Goal: Task Accomplishment & Management: Use online tool/utility

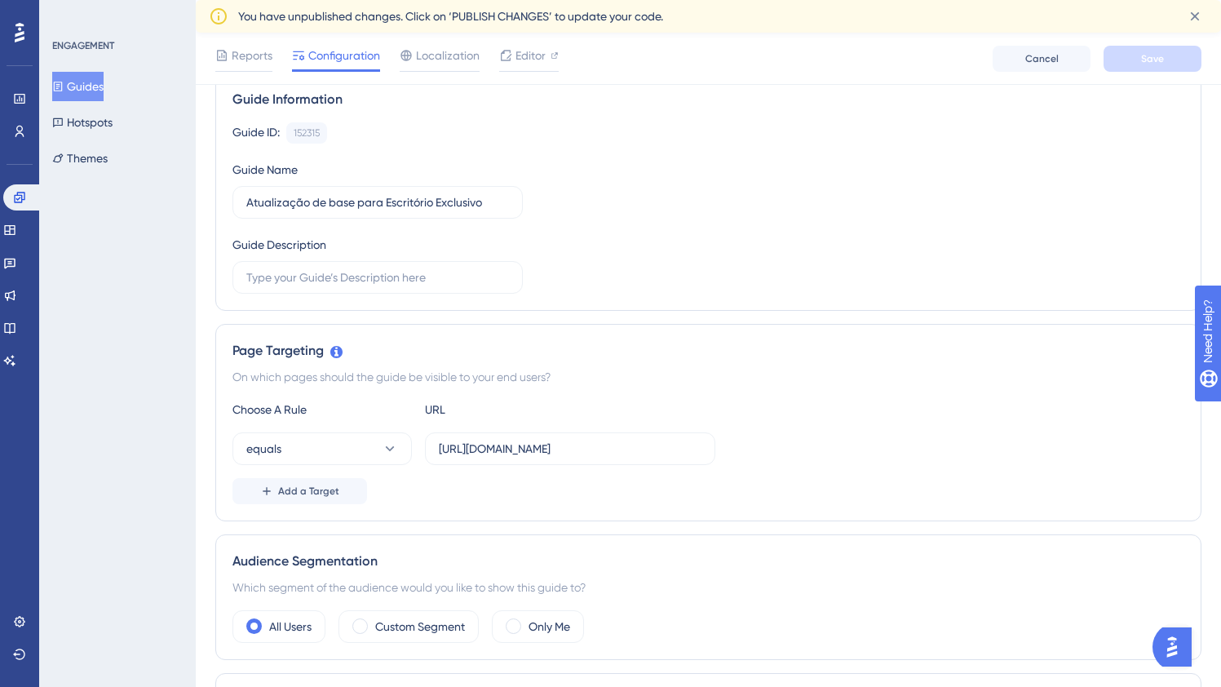
scroll to position [140, 0]
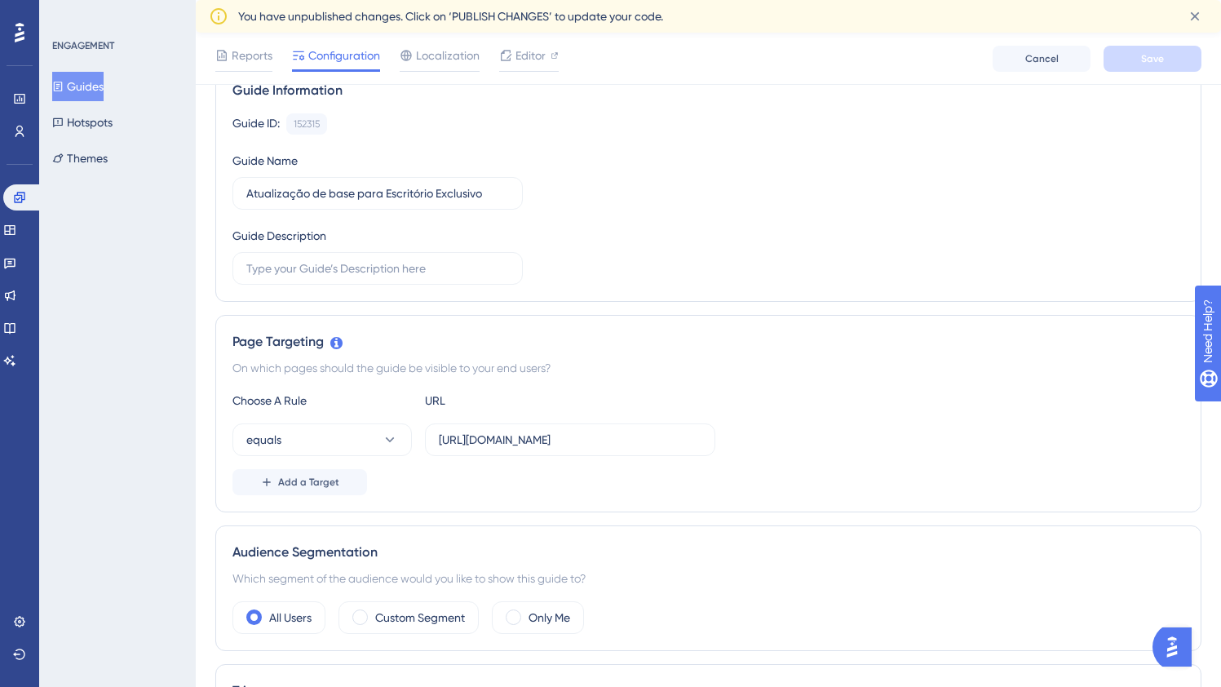
click at [801, 396] on div "Choose A Rule URL" at bounding box center [708, 401] width 952 height 20
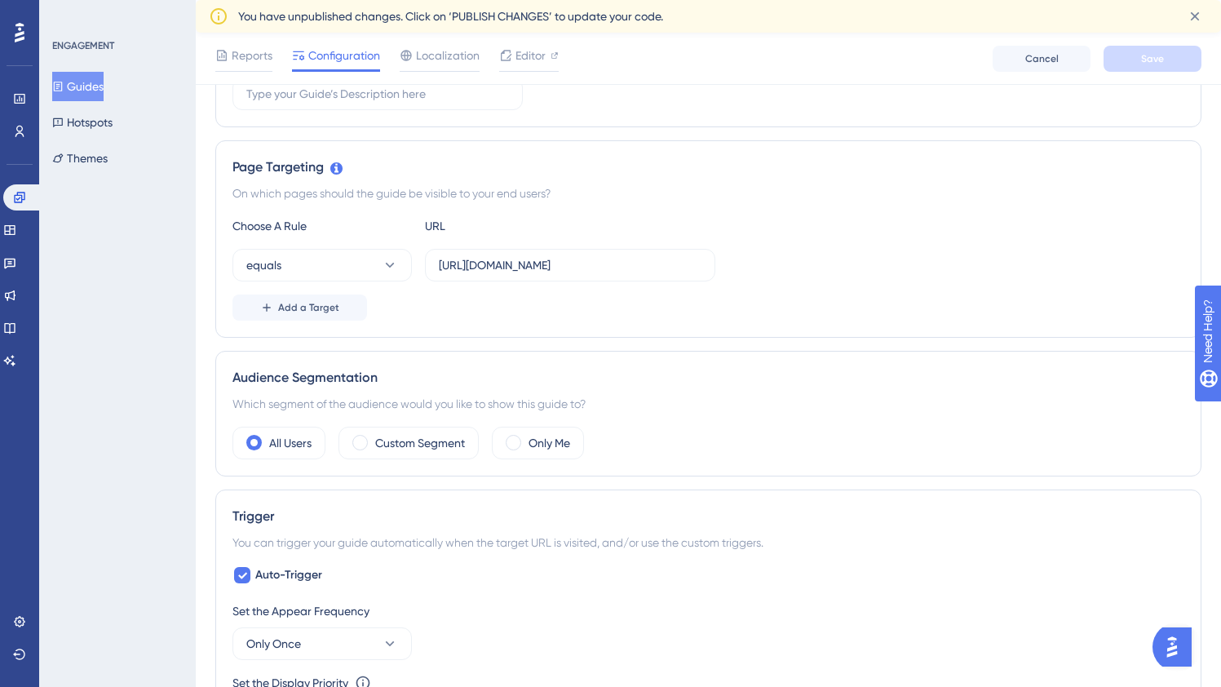
scroll to position [541, 0]
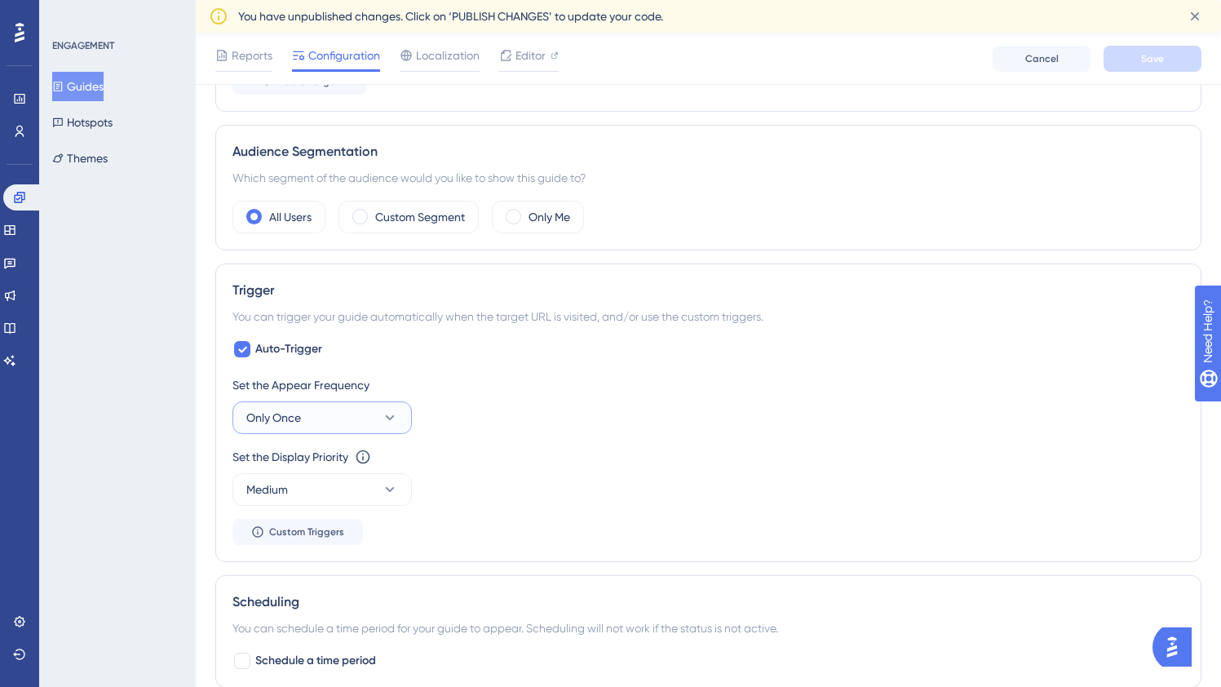
click at [352, 411] on button "Only Once" at bounding box center [321, 417] width 179 height 33
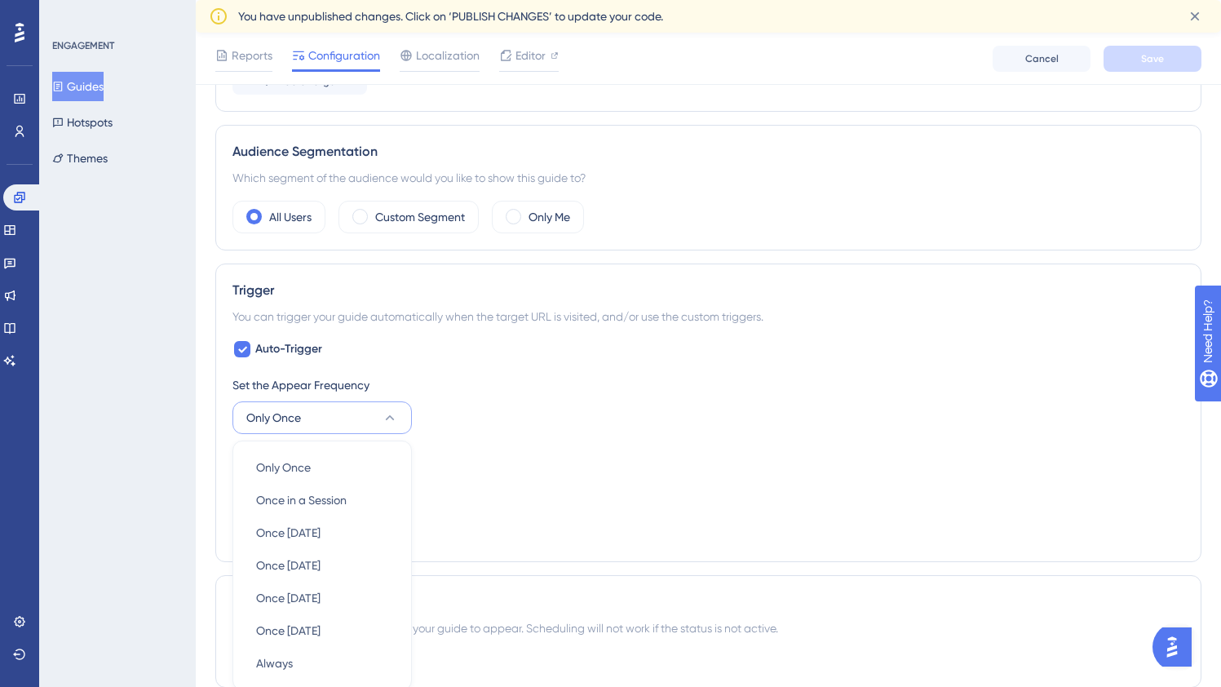
scroll to position [763, 0]
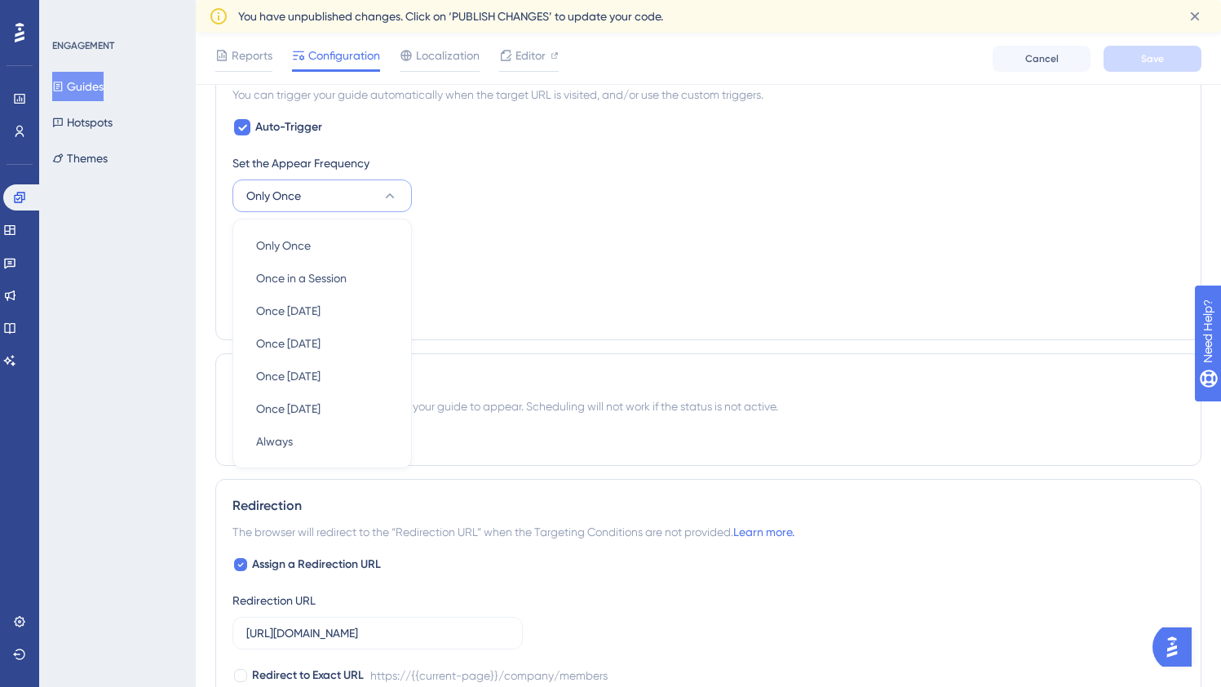
click at [523, 244] on div "Set the Display Priority This option will set the display priority between auto…" at bounding box center [708, 235] width 952 height 20
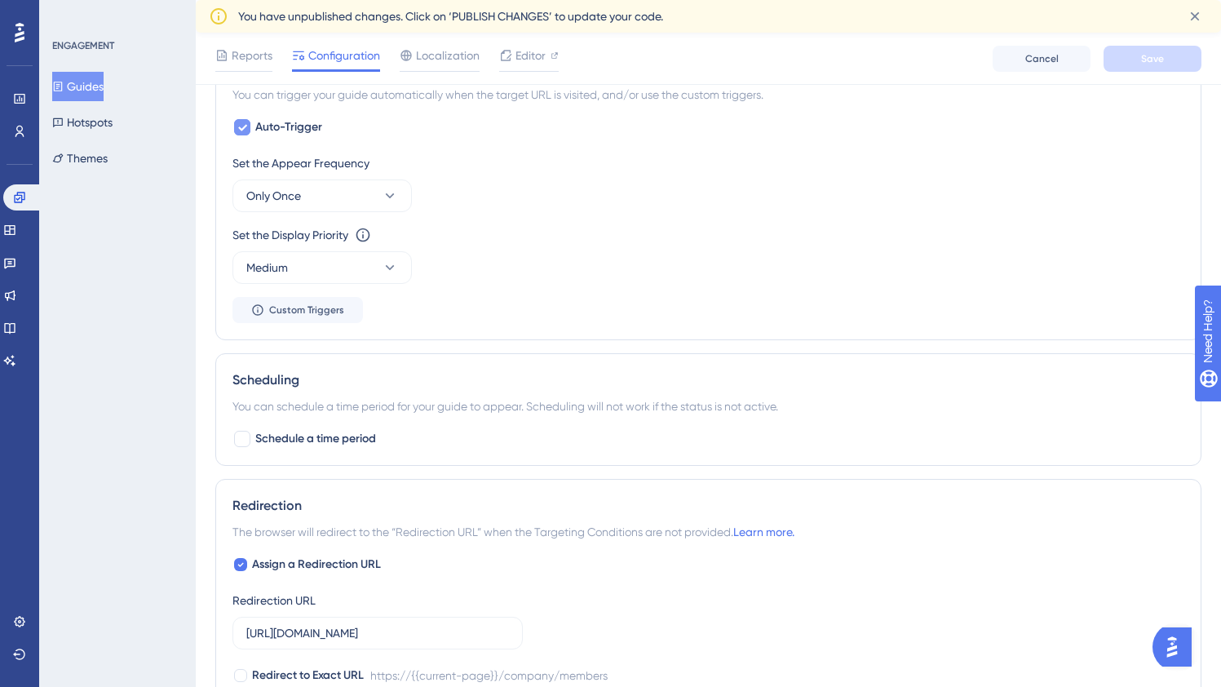
click at [240, 130] on icon at bounding box center [242, 127] width 10 height 13
checkbox input "false"
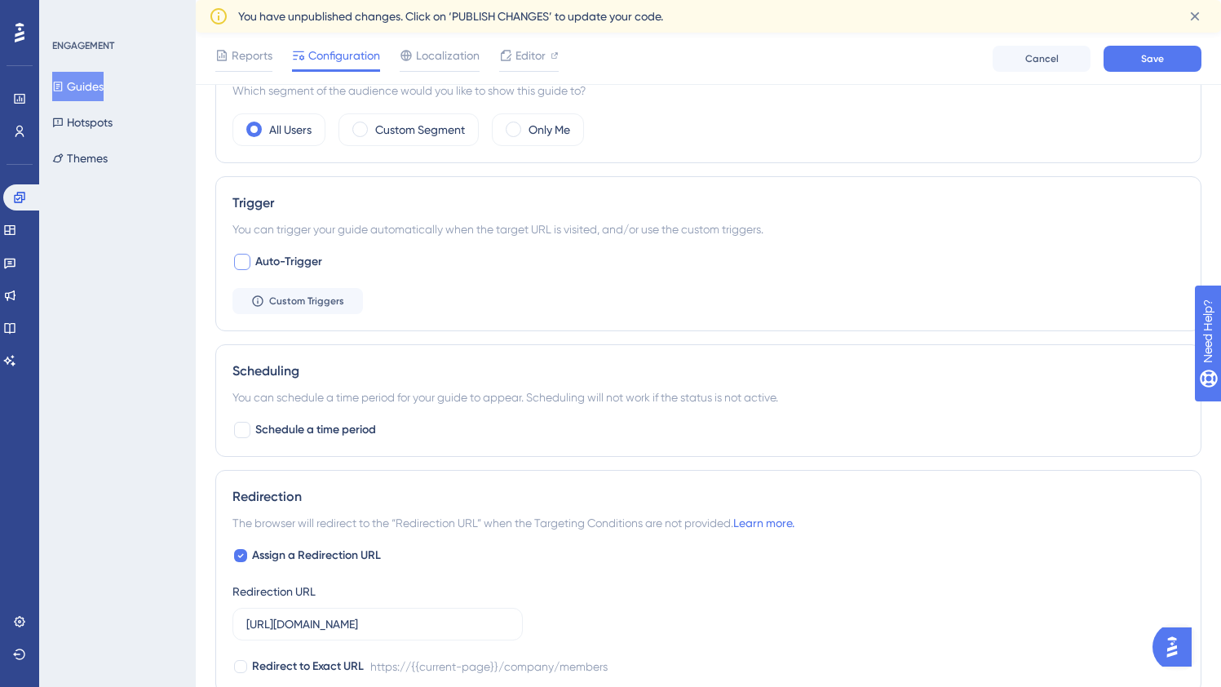
scroll to position [627, 0]
click at [285, 303] on span "Custom Triggers" at bounding box center [306, 301] width 75 height 13
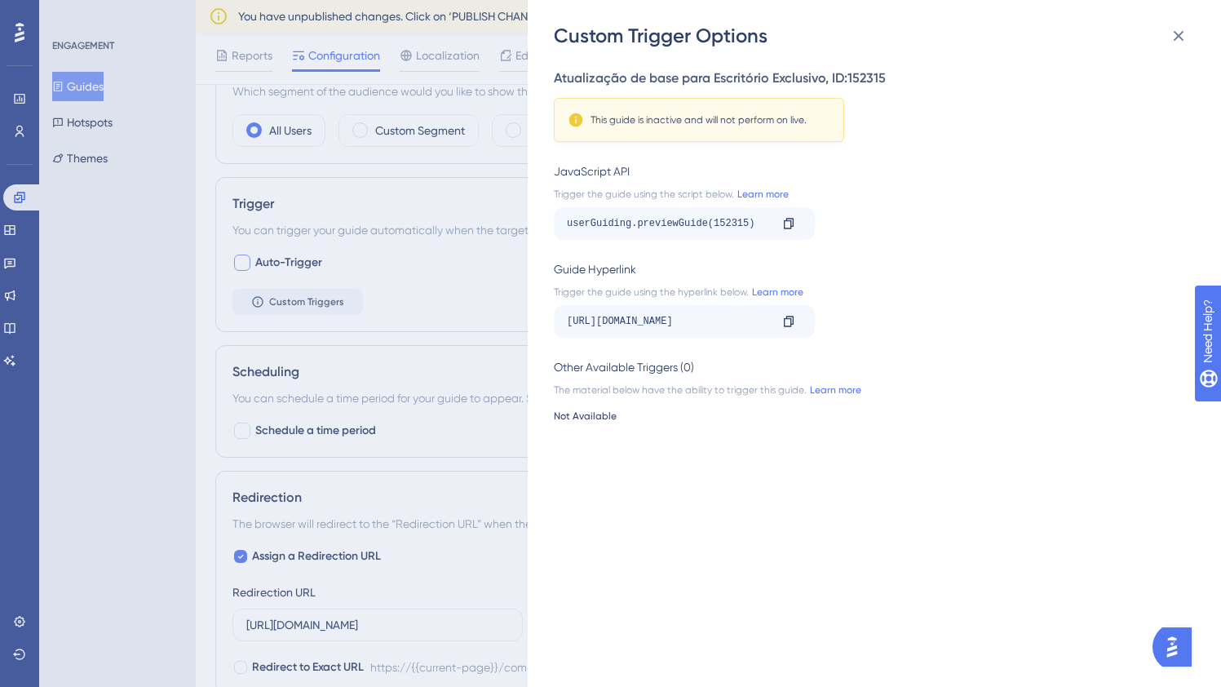
scroll to position [0, 209]
drag, startPoint x: 714, startPoint y: 321, endPoint x: 882, endPoint y: 321, distance: 167.2
click at [882, 321] on div "https://web-myoffice.staging.woba.com.br/company/members?__ug__=152315 Copy" at bounding box center [869, 321] width 631 height 33
drag, startPoint x: 564, startPoint y: 220, endPoint x: 706, endPoint y: 227, distance: 142.1
click at [706, 227] on div "userGuiding.previewGuide(152315) Copy" at bounding box center [684, 223] width 261 height 33
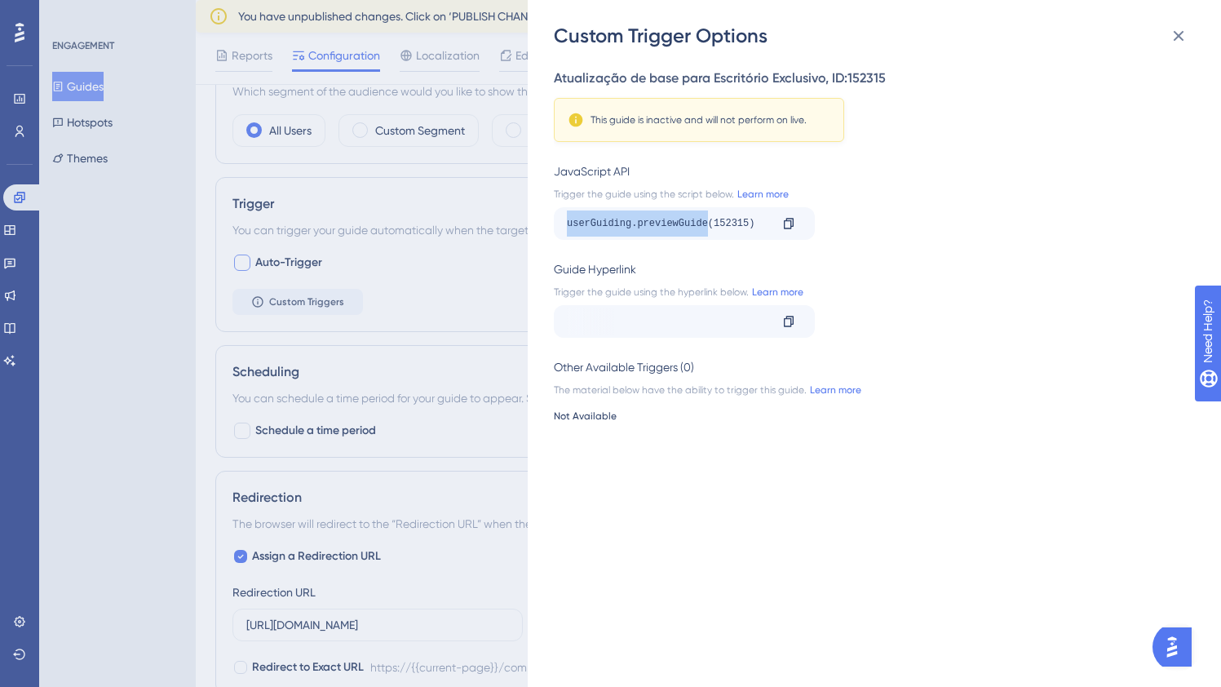
copy div "userGuiding.previewGuide"
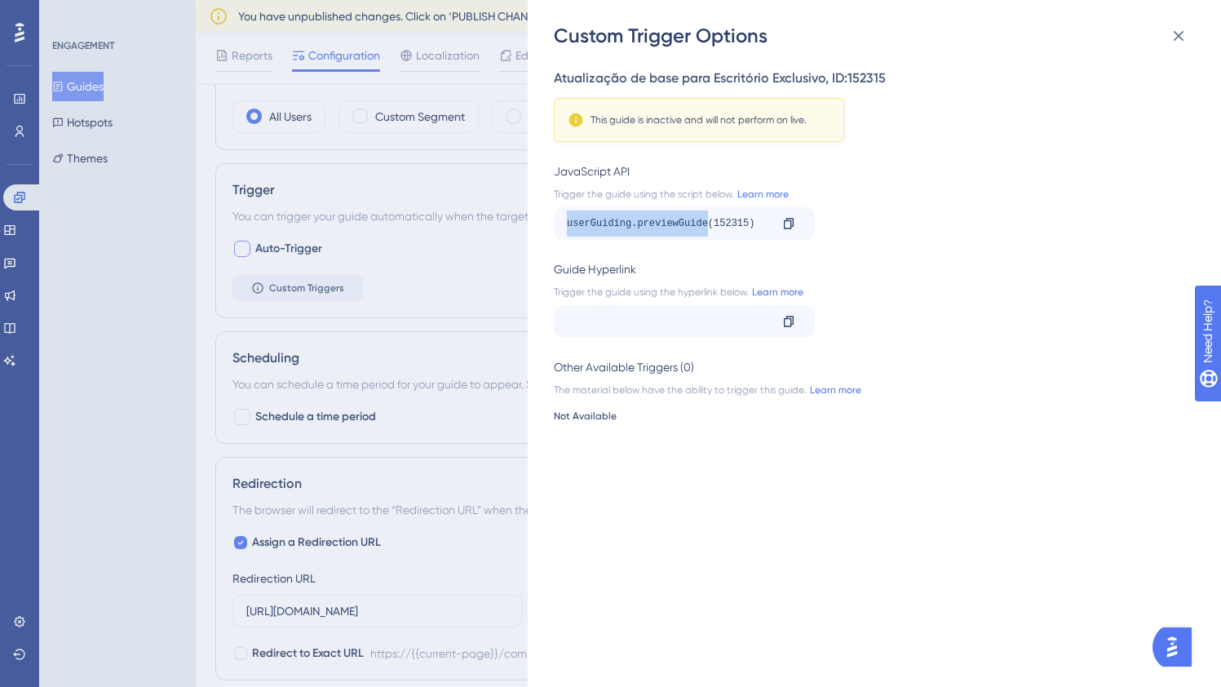
scroll to position [644, 0]
click at [1187, 33] on icon at bounding box center [1179, 36] width 20 height 20
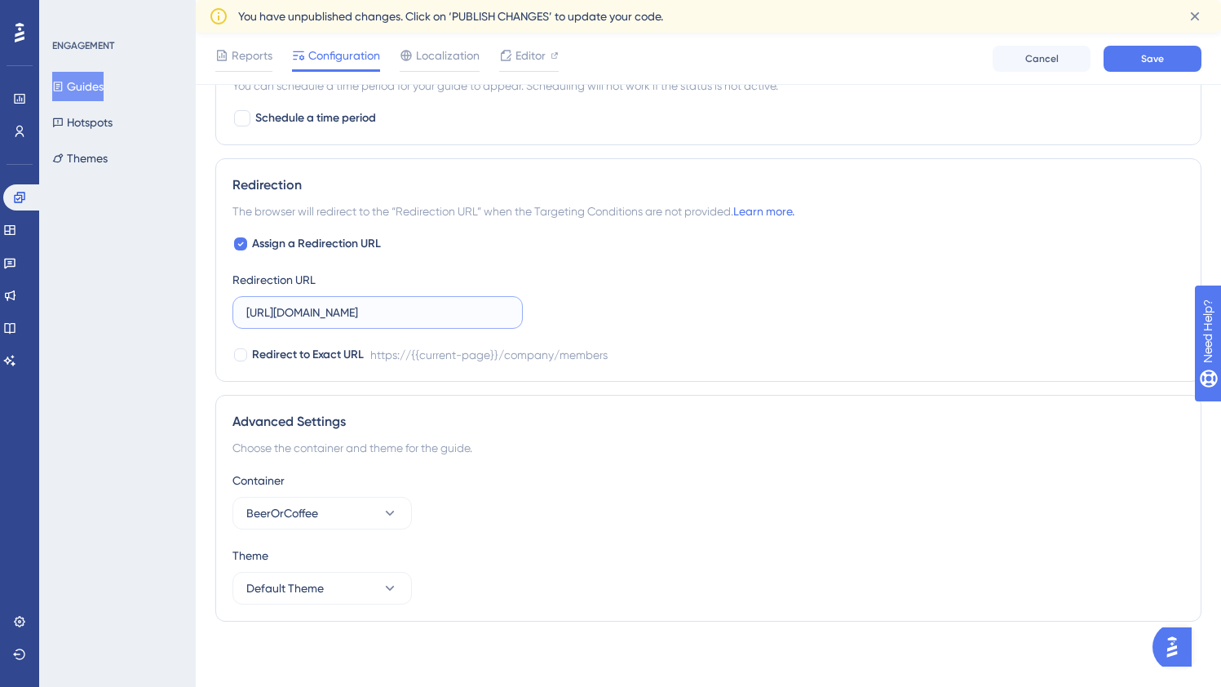
scroll to position [0, 74]
drag, startPoint x: 400, startPoint y: 308, endPoint x: 610, endPoint y: 311, distance: 209.6
click at [610, 311] on div "Assign a Redirection URL Redirection URL https://web-myoffice.staging.woba.com.…" at bounding box center [708, 299] width 952 height 130
click at [326, 597] on button "Default Theme" at bounding box center [321, 588] width 179 height 33
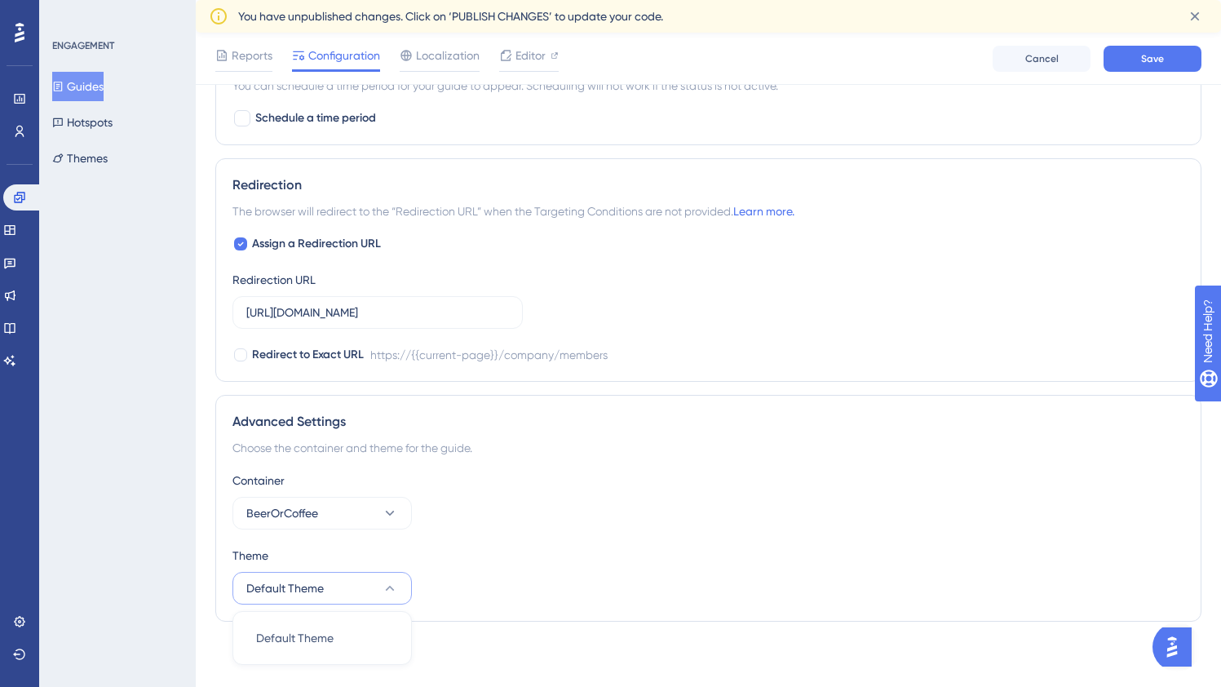
click at [326, 597] on button "Default Theme" at bounding box center [321, 588] width 179 height 33
click at [358, 524] on button "BeerOrCoffee" at bounding box center [321, 513] width 179 height 33
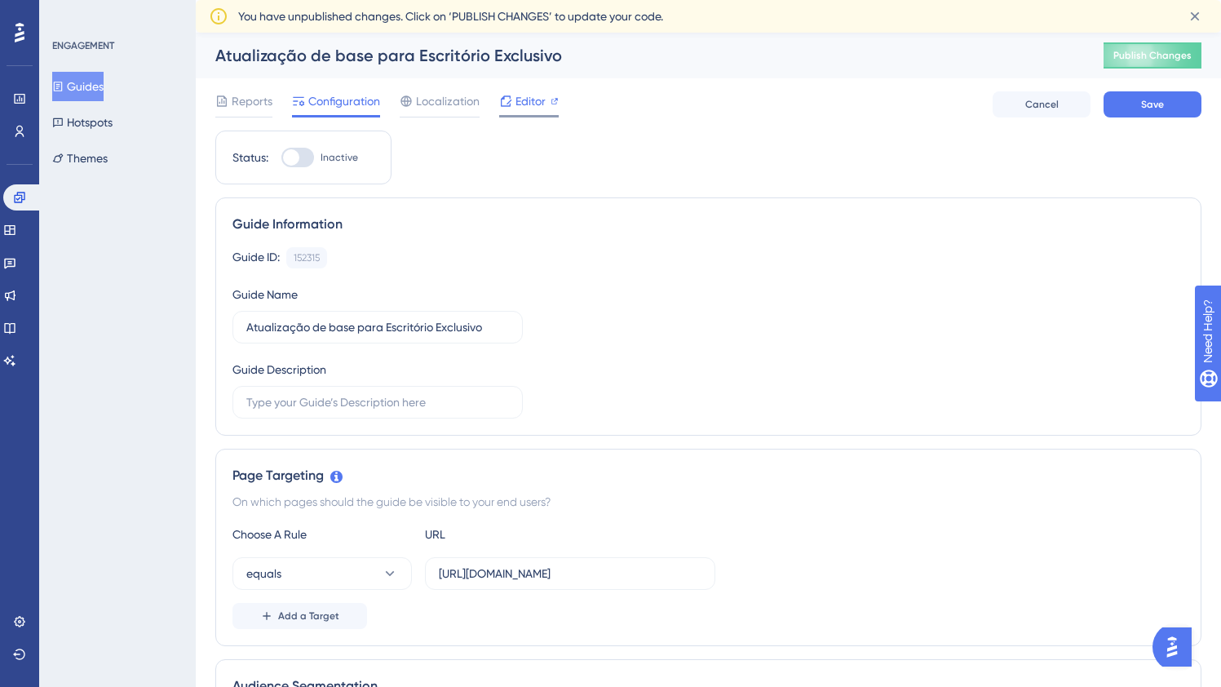
click at [515, 97] on span "Editor" at bounding box center [530, 101] width 30 height 20
click at [440, 104] on span "Localization" at bounding box center [448, 101] width 64 height 20
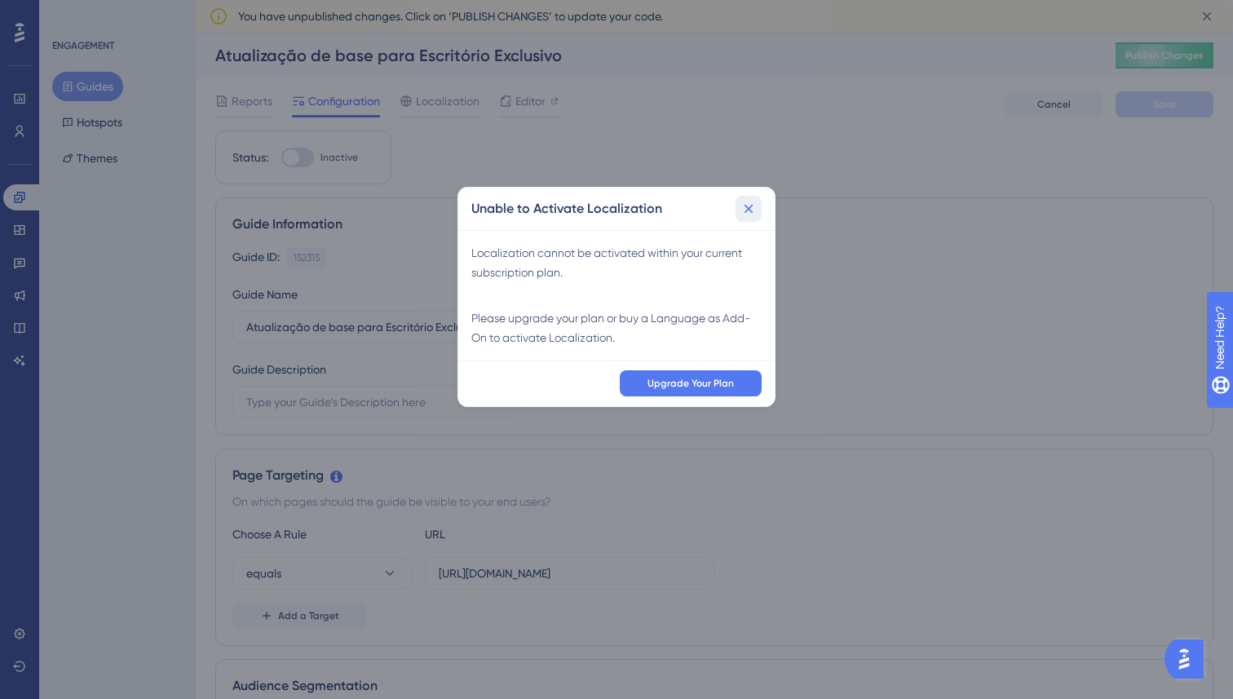
click at [749, 206] on icon at bounding box center [749, 209] width 16 height 16
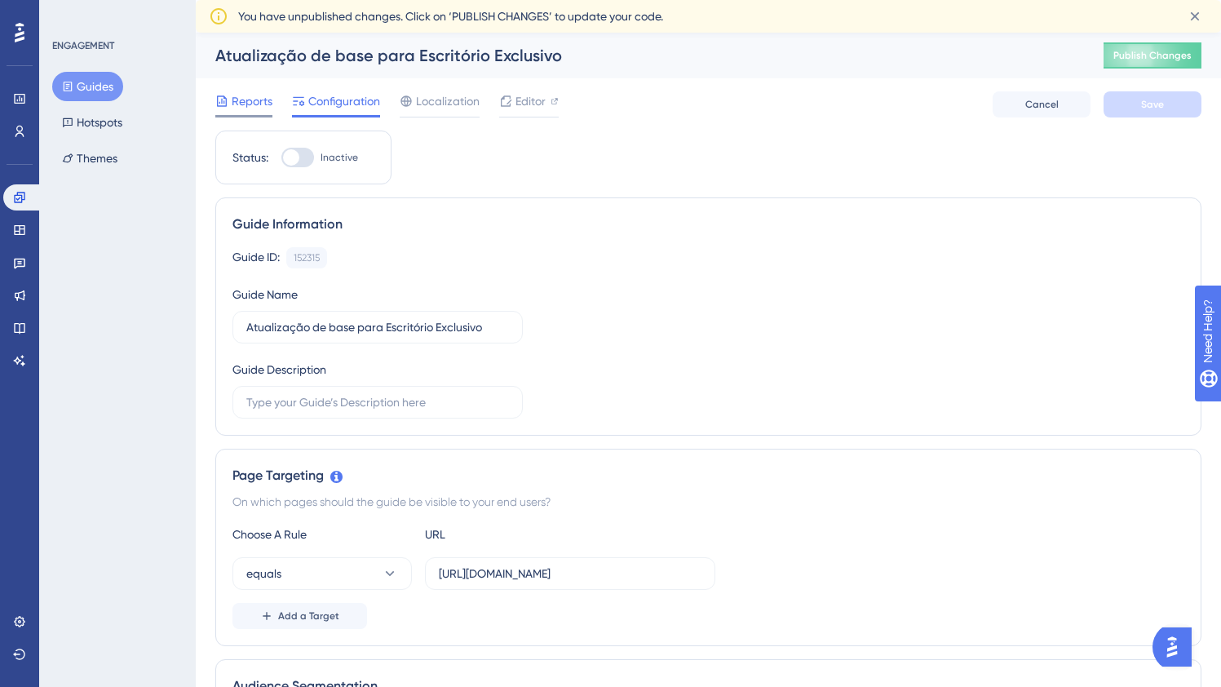
click at [232, 94] on span "Reports" at bounding box center [252, 101] width 41 height 20
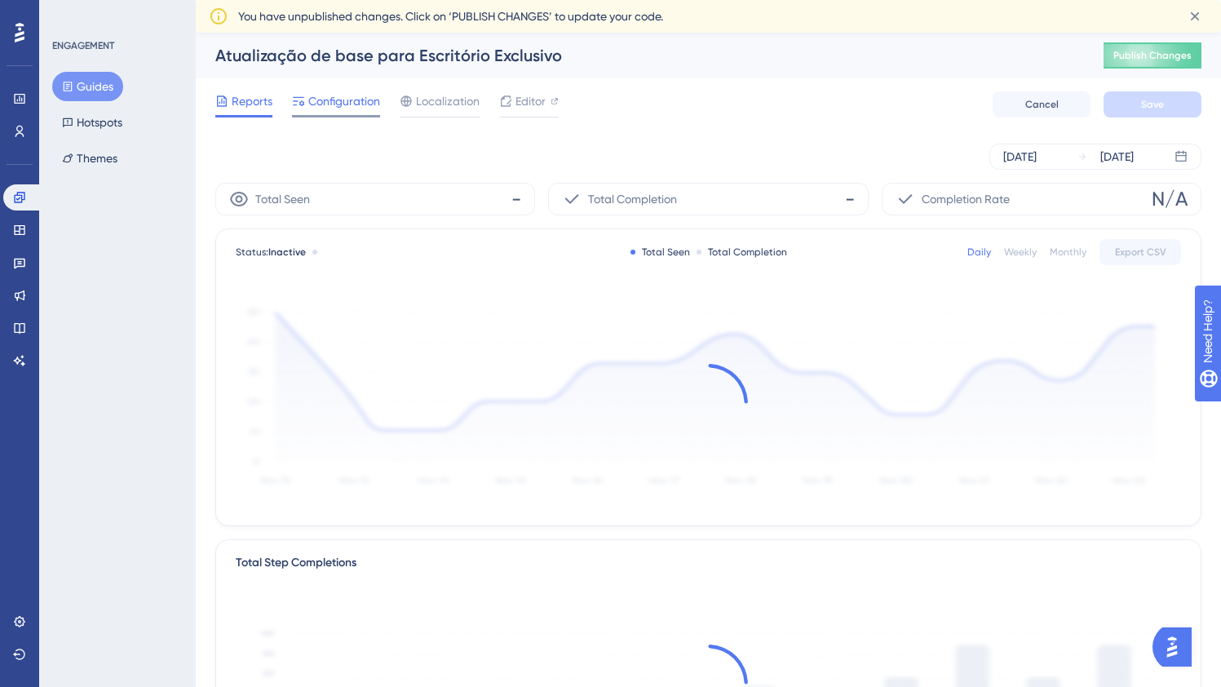
click at [360, 112] on div "Configuration" at bounding box center [336, 104] width 88 height 26
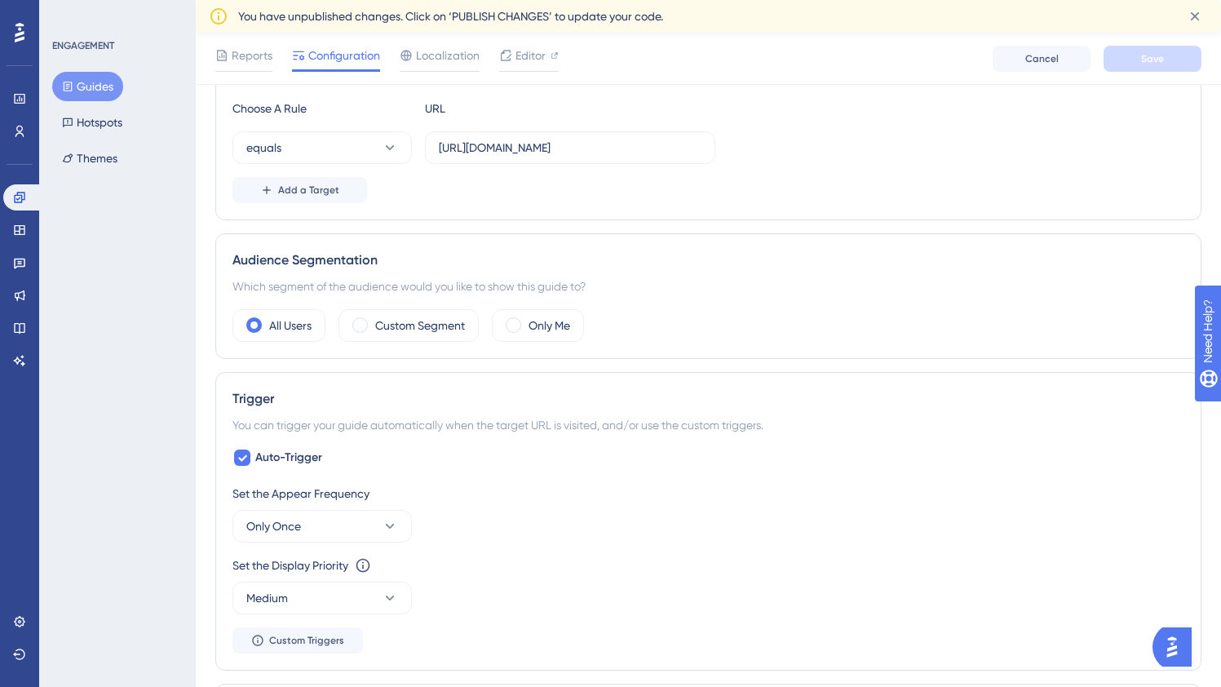
scroll to position [439, 0]
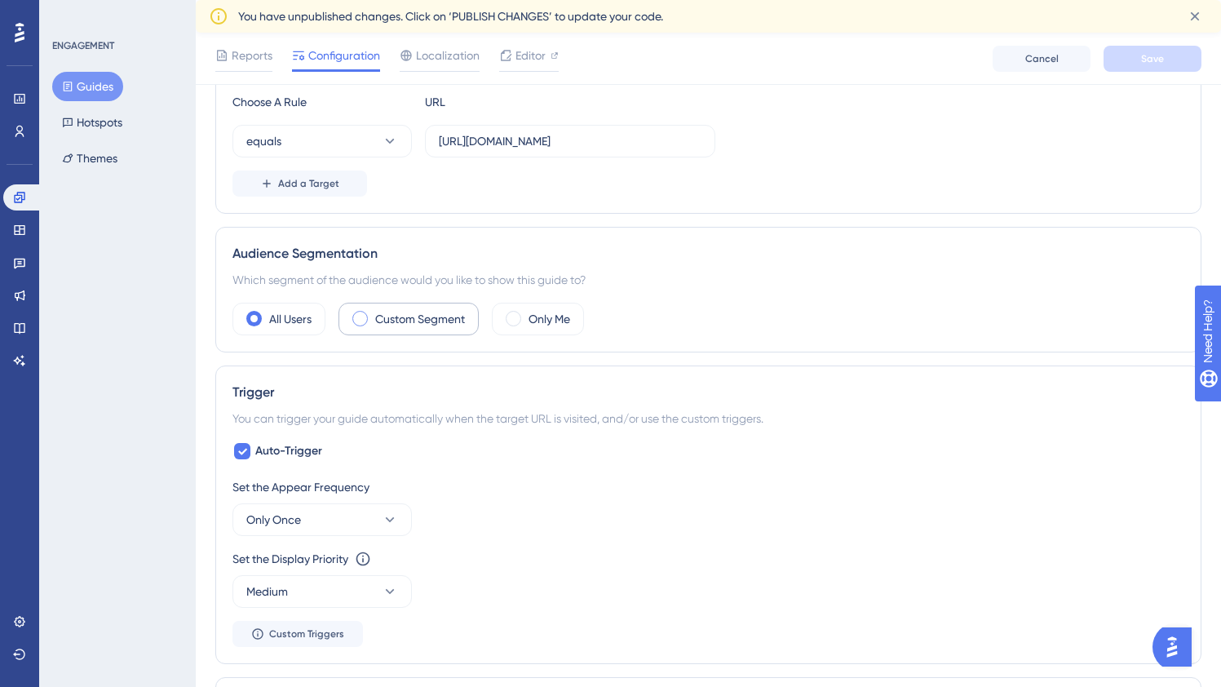
click at [438, 327] on label "Custom Segment" at bounding box center [420, 319] width 90 height 20
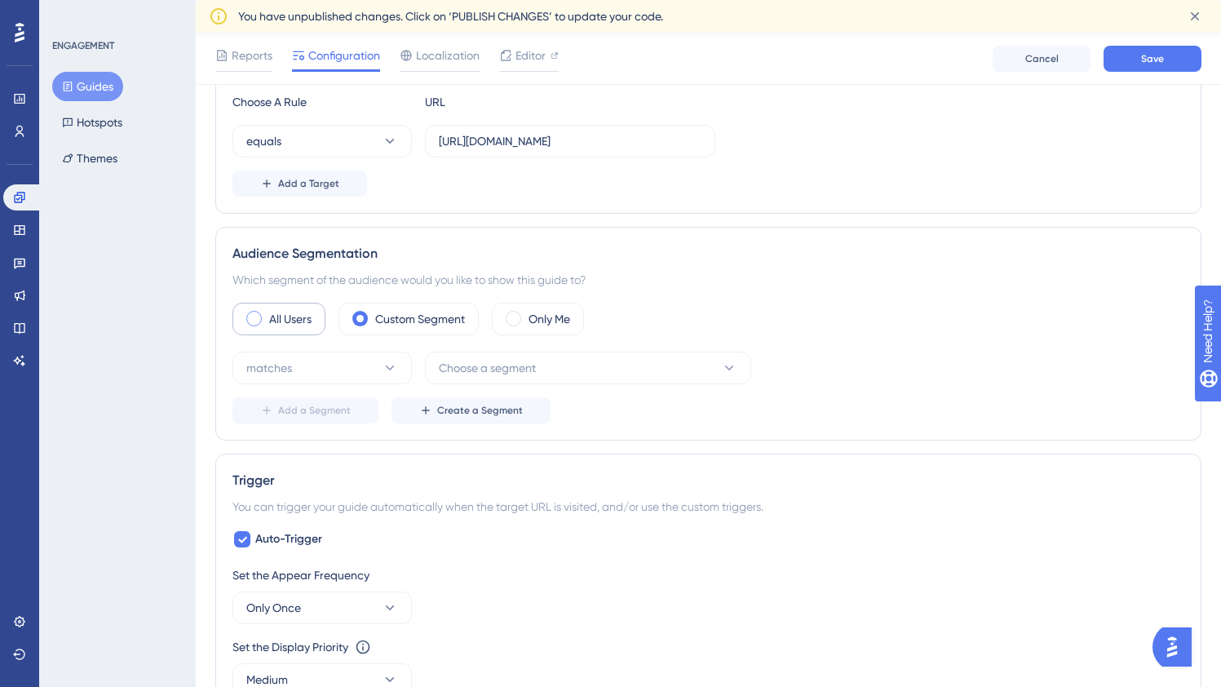
click at [279, 325] on label "All Users" at bounding box center [290, 319] width 42 height 20
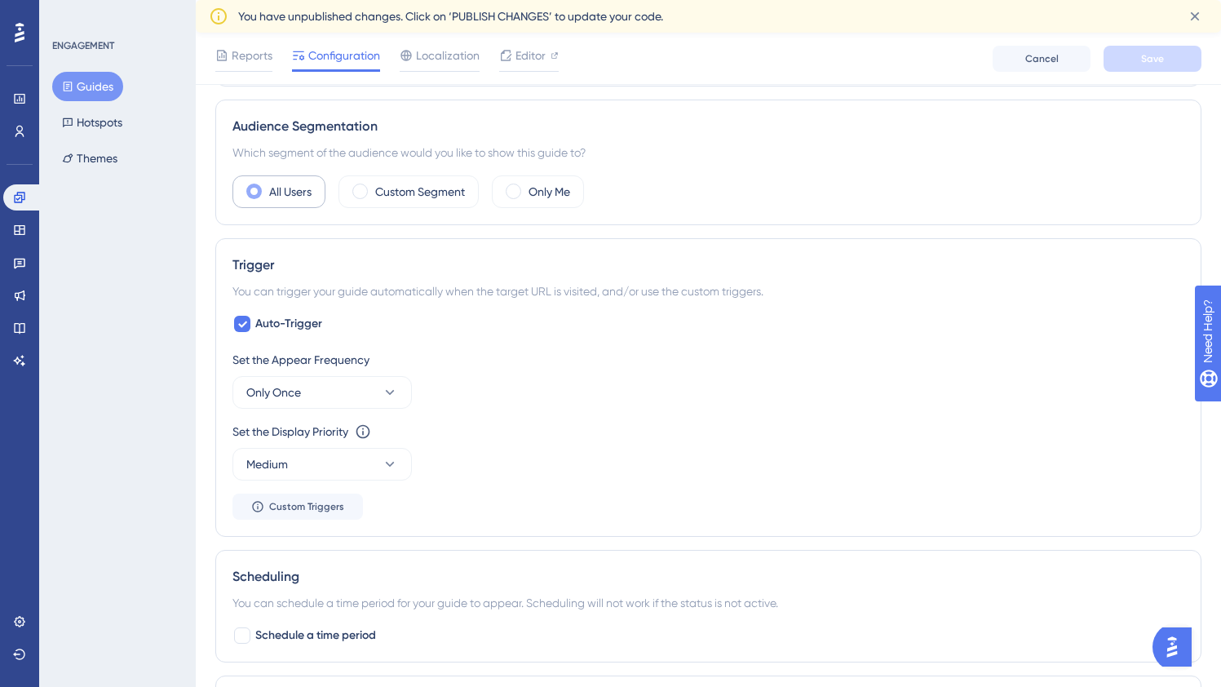
scroll to position [610, 0]
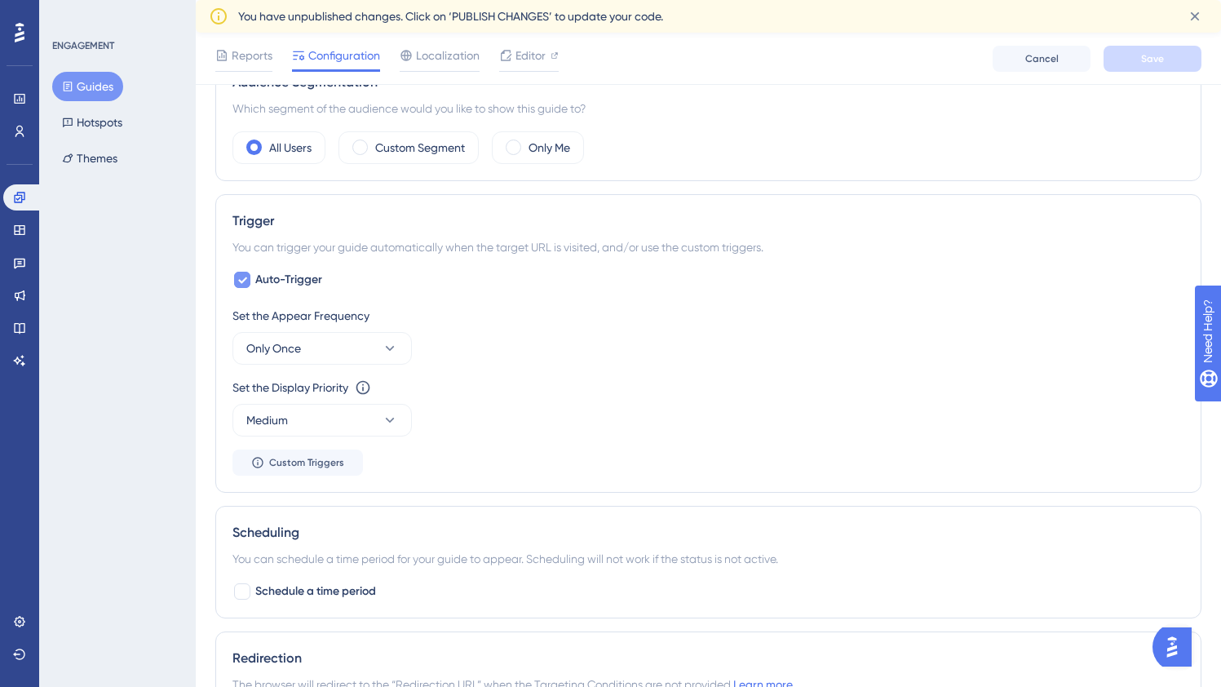
click at [302, 278] on span "Auto-Trigger" at bounding box center [288, 280] width 67 height 20
checkbox input "false"
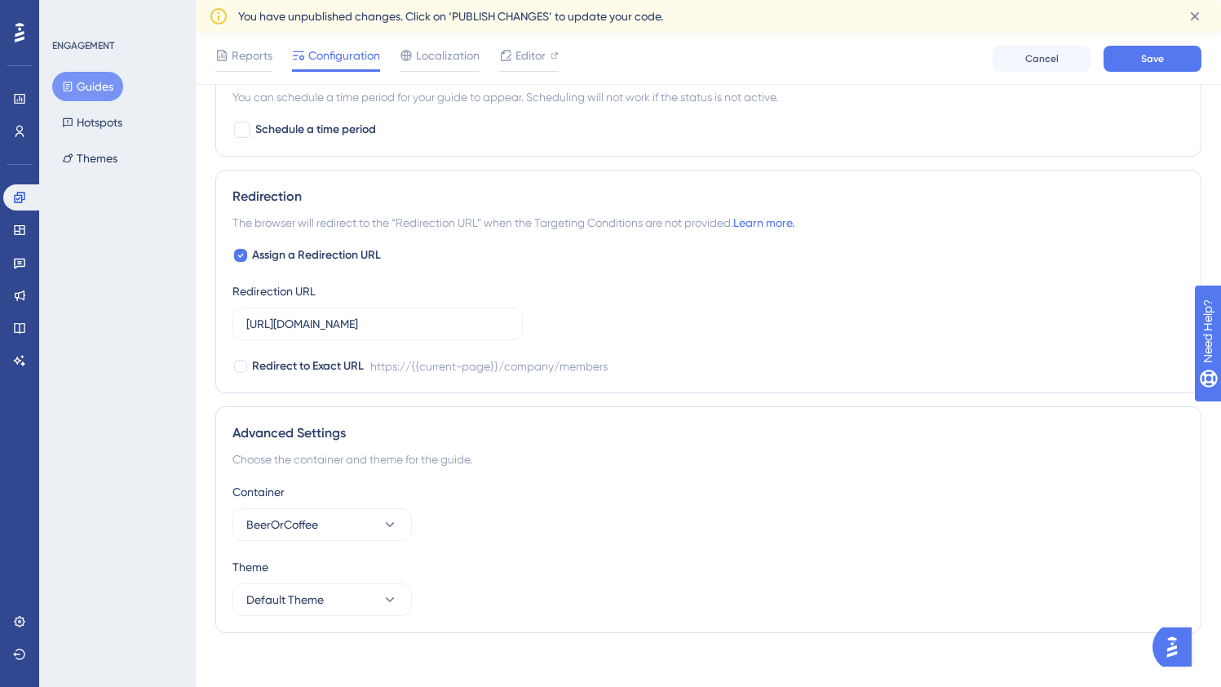
scroll to position [940, 0]
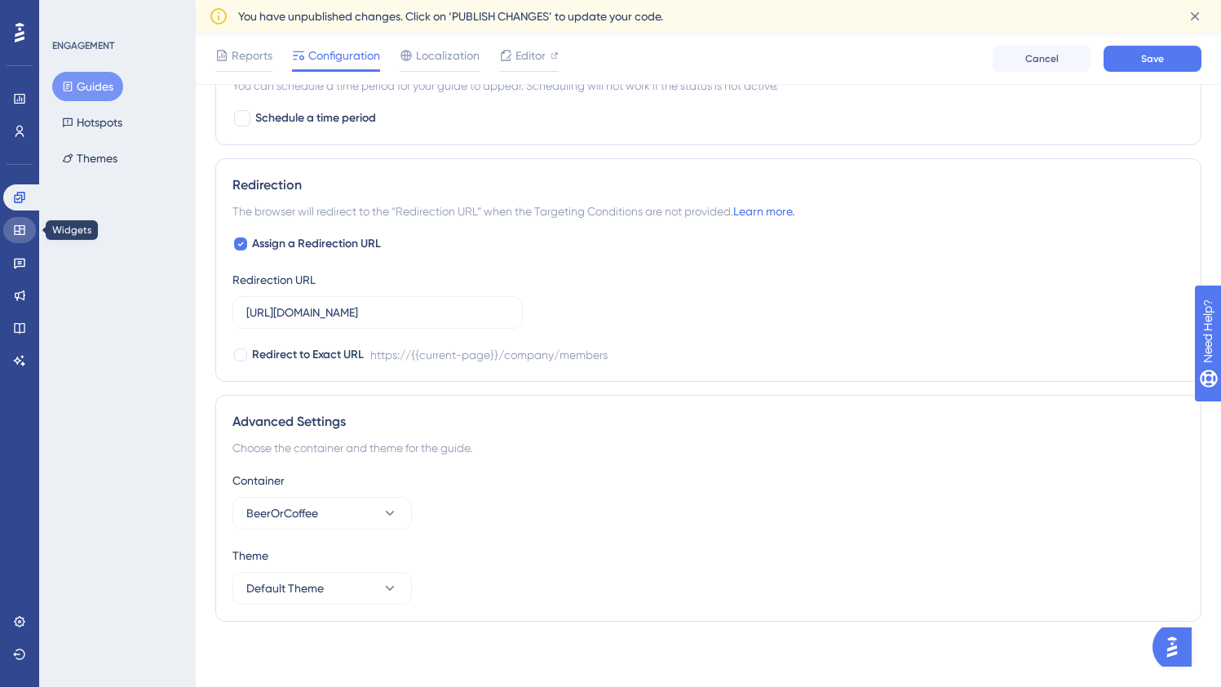
click at [25, 229] on icon at bounding box center [19, 229] width 13 height 13
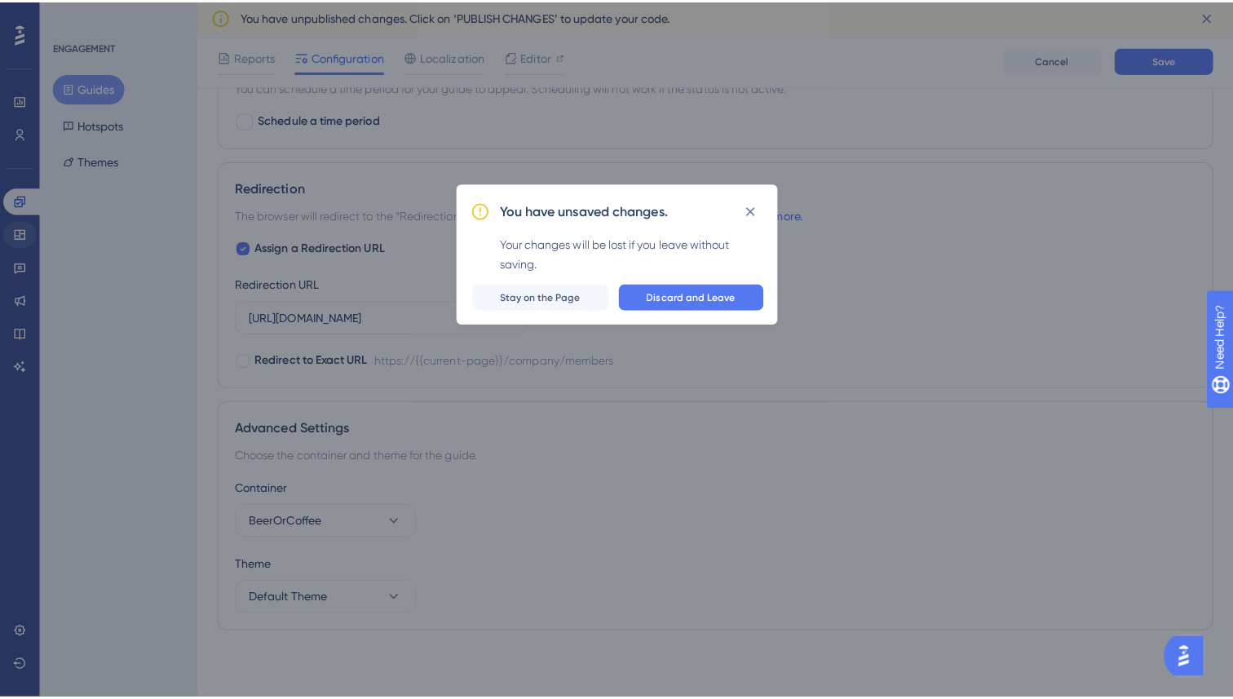
scroll to position [927, 0]
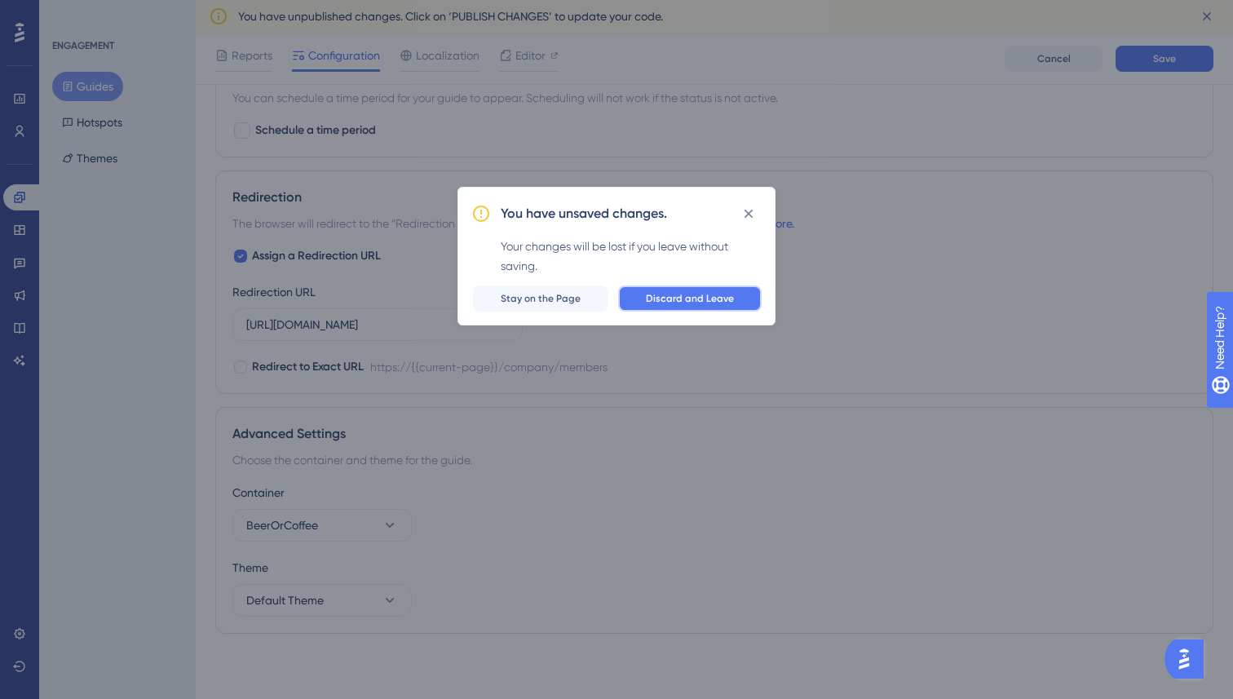
click at [731, 302] on span "Discard and Leave" at bounding box center [690, 298] width 88 height 13
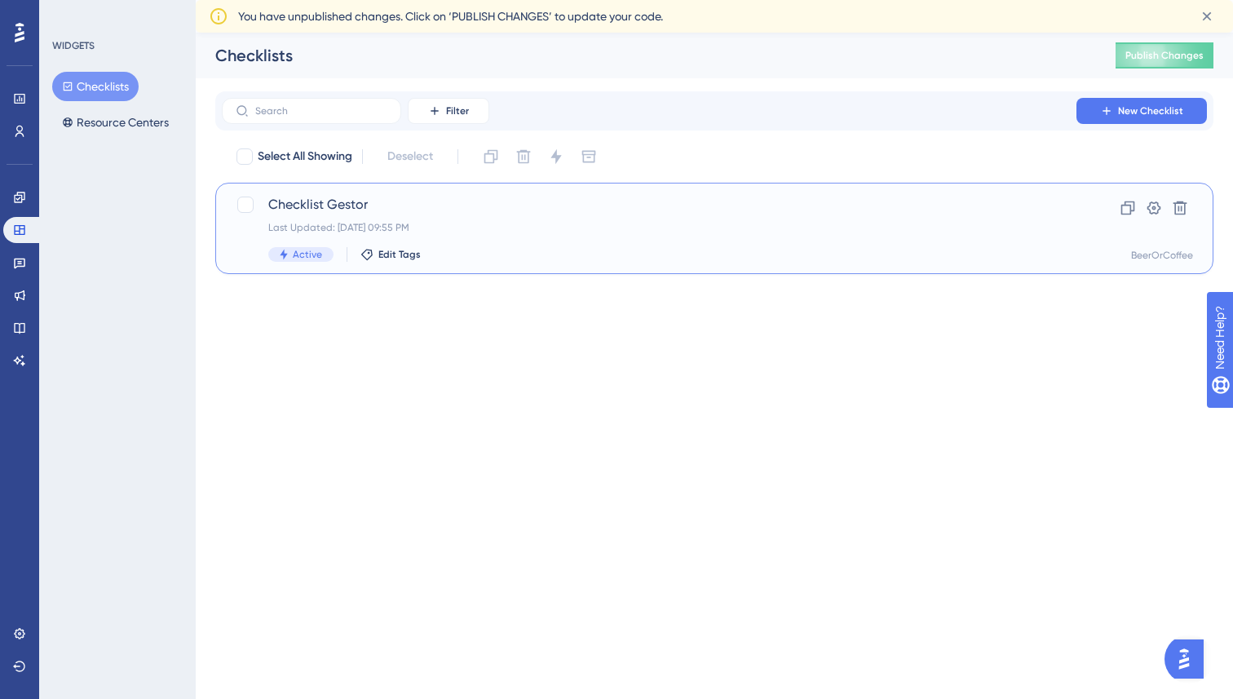
click at [332, 214] on div "Checklist Gestor Last Updated: Jan 15 2025, 09:55 PM Active Edit Tags" at bounding box center [649, 228] width 762 height 67
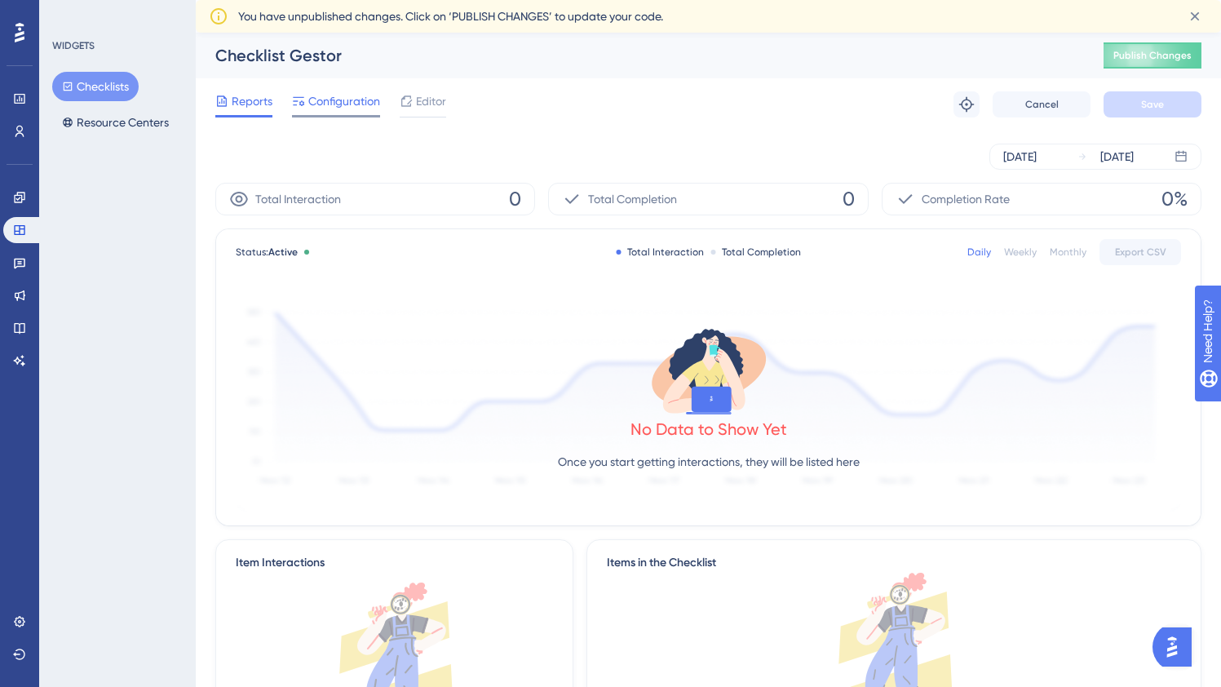
click at [316, 103] on span "Configuration" at bounding box center [344, 101] width 72 height 20
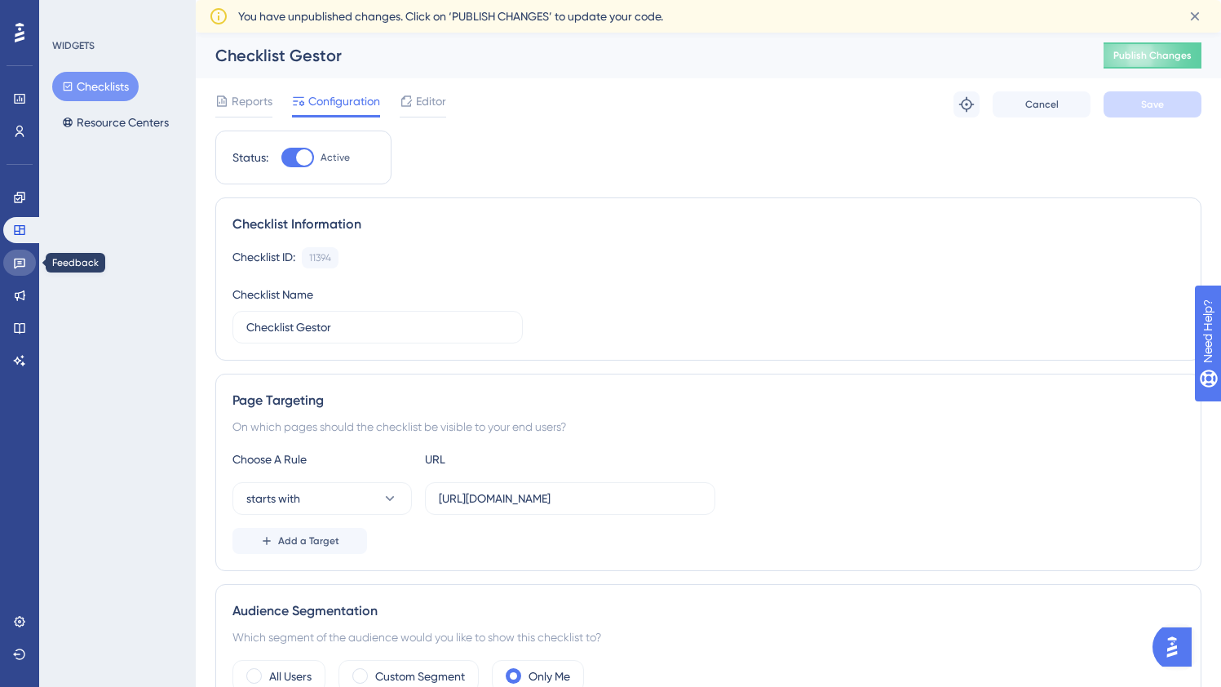
click at [18, 260] on icon at bounding box center [19, 262] width 13 height 13
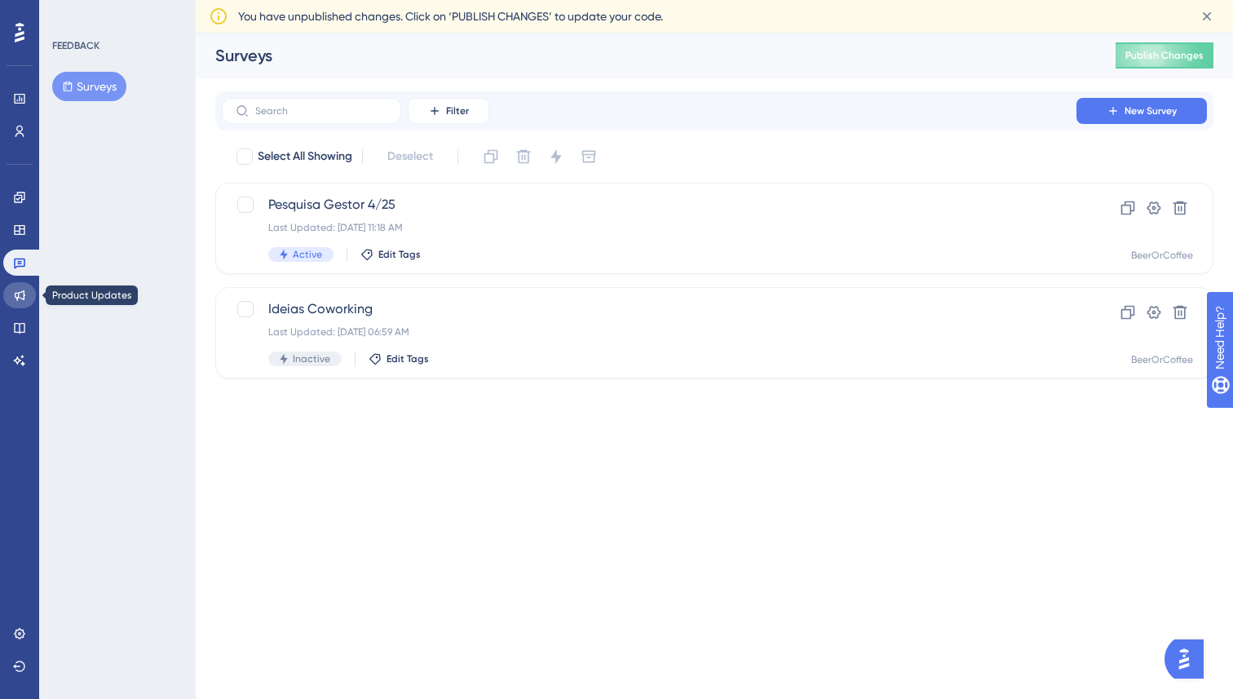
click at [18, 291] on icon at bounding box center [19, 295] width 13 height 13
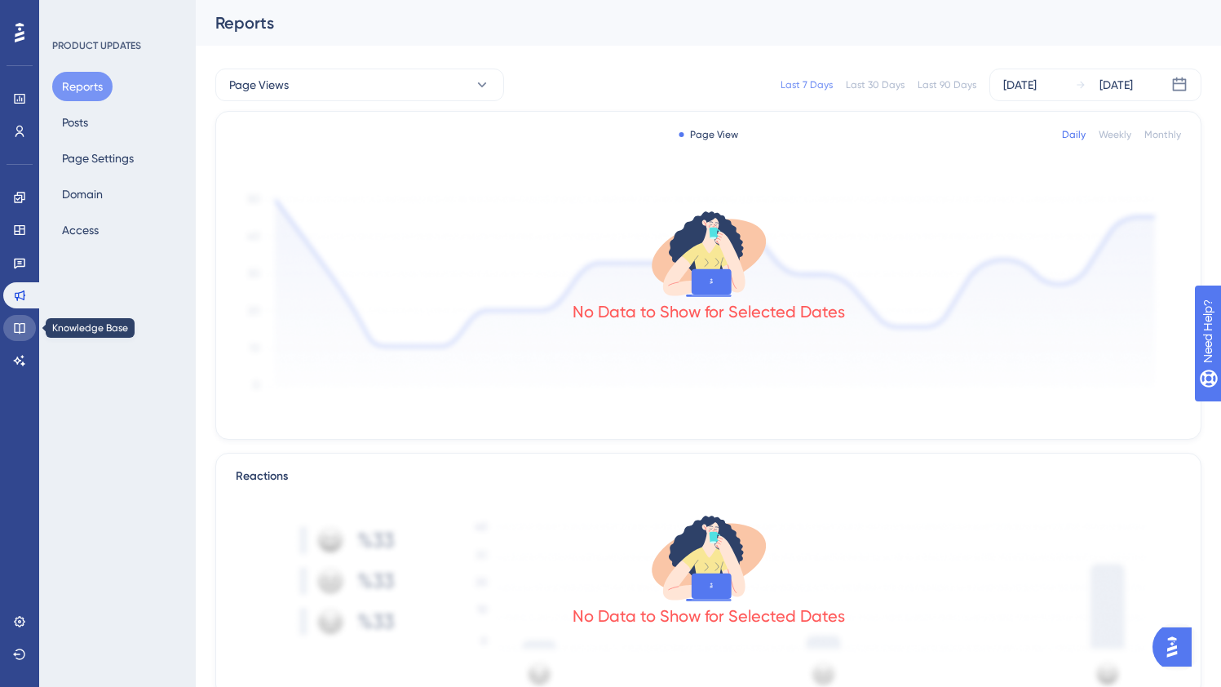
click at [16, 325] on icon at bounding box center [19, 327] width 13 height 13
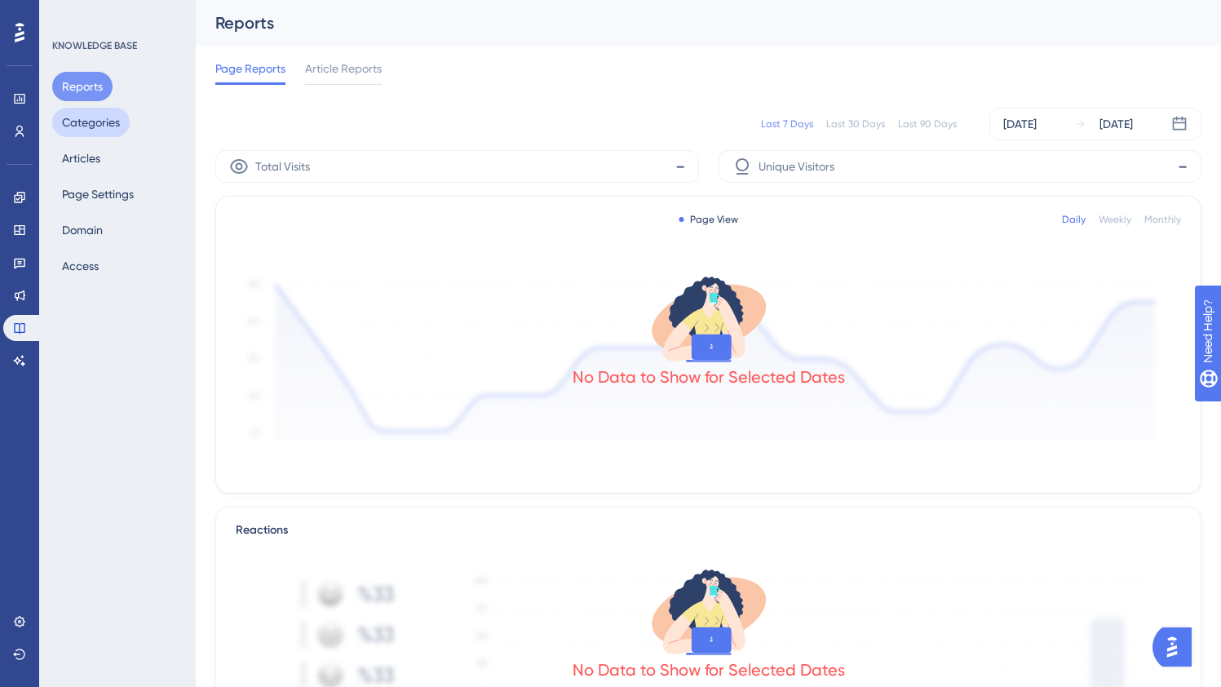
click at [109, 116] on button "Categories" at bounding box center [90, 122] width 77 height 29
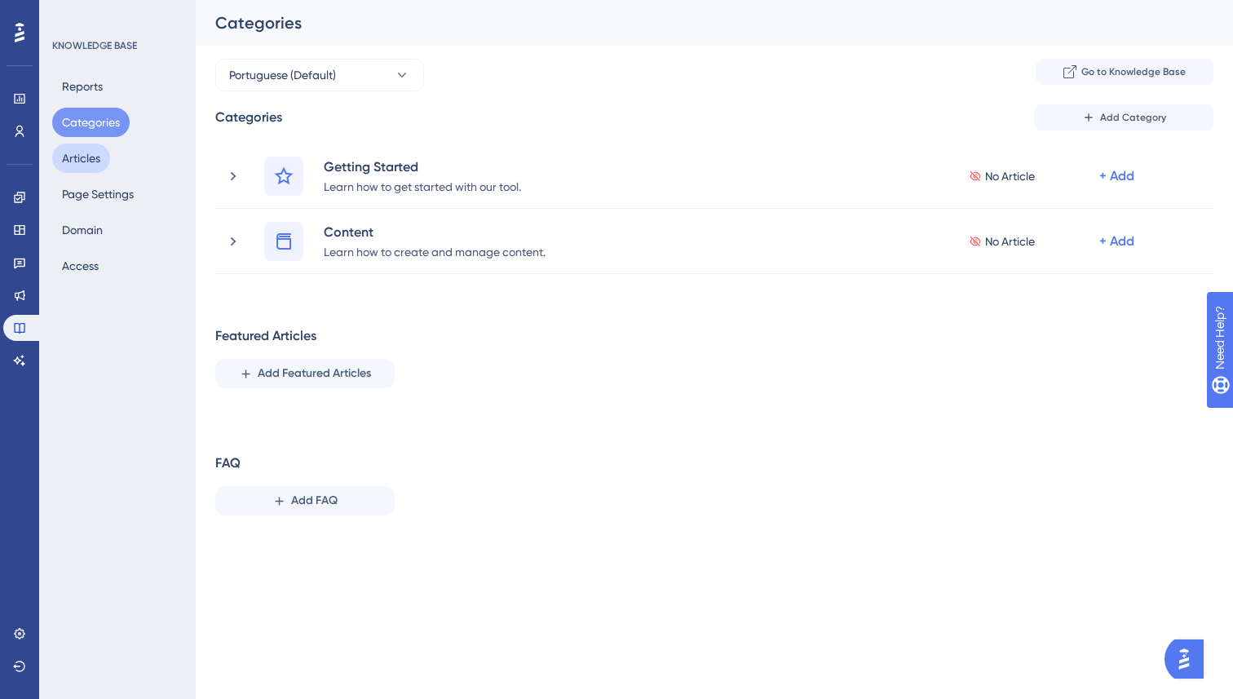
click at [89, 156] on button "Articles" at bounding box center [81, 158] width 58 height 29
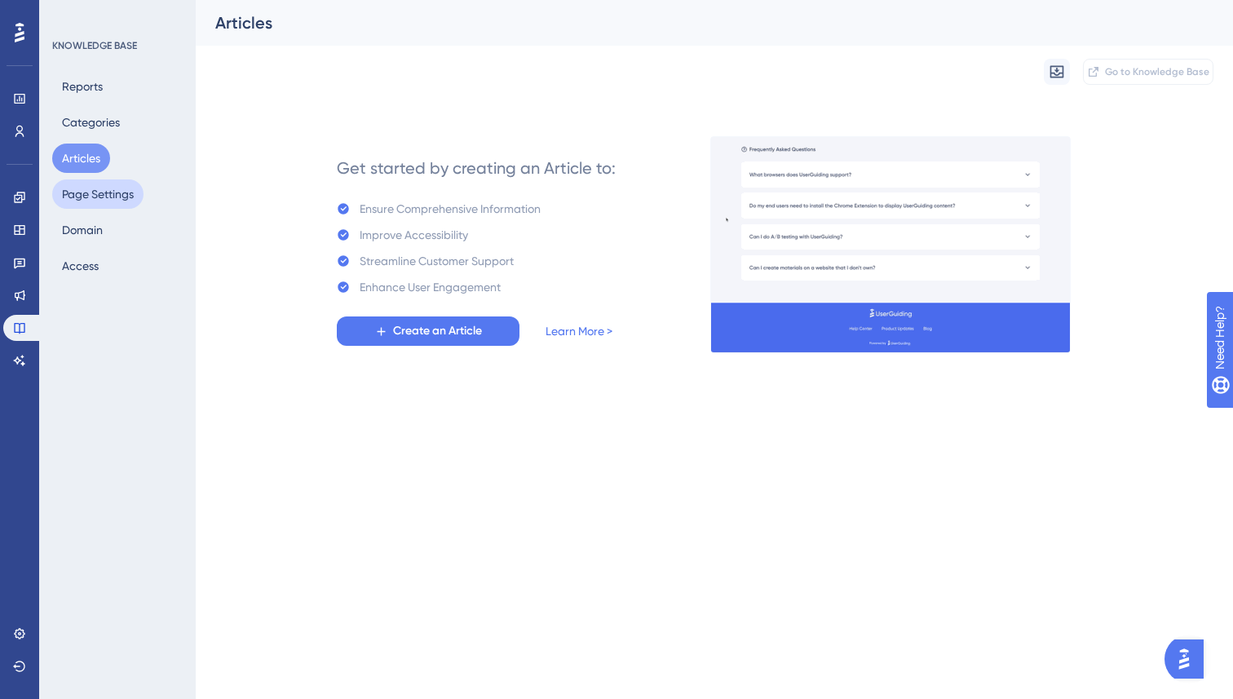
click at [89, 204] on button "Page Settings" at bounding box center [97, 193] width 91 height 29
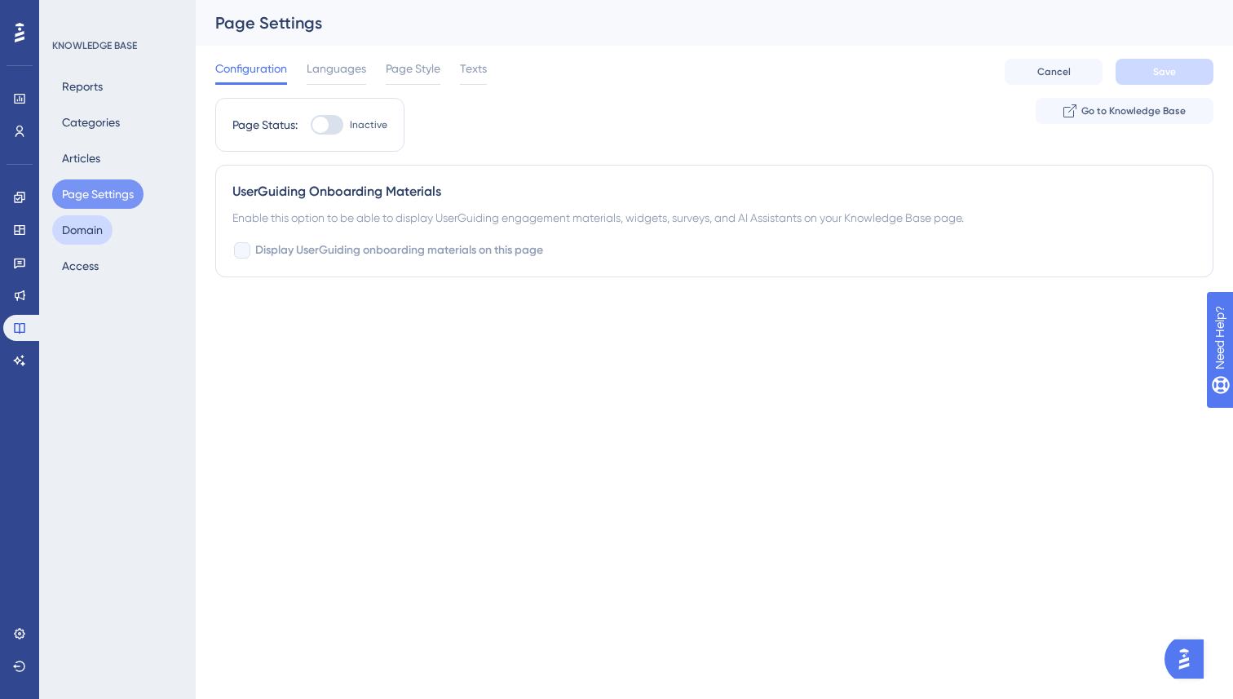
click at [86, 227] on button "Domain" at bounding box center [82, 229] width 60 height 29
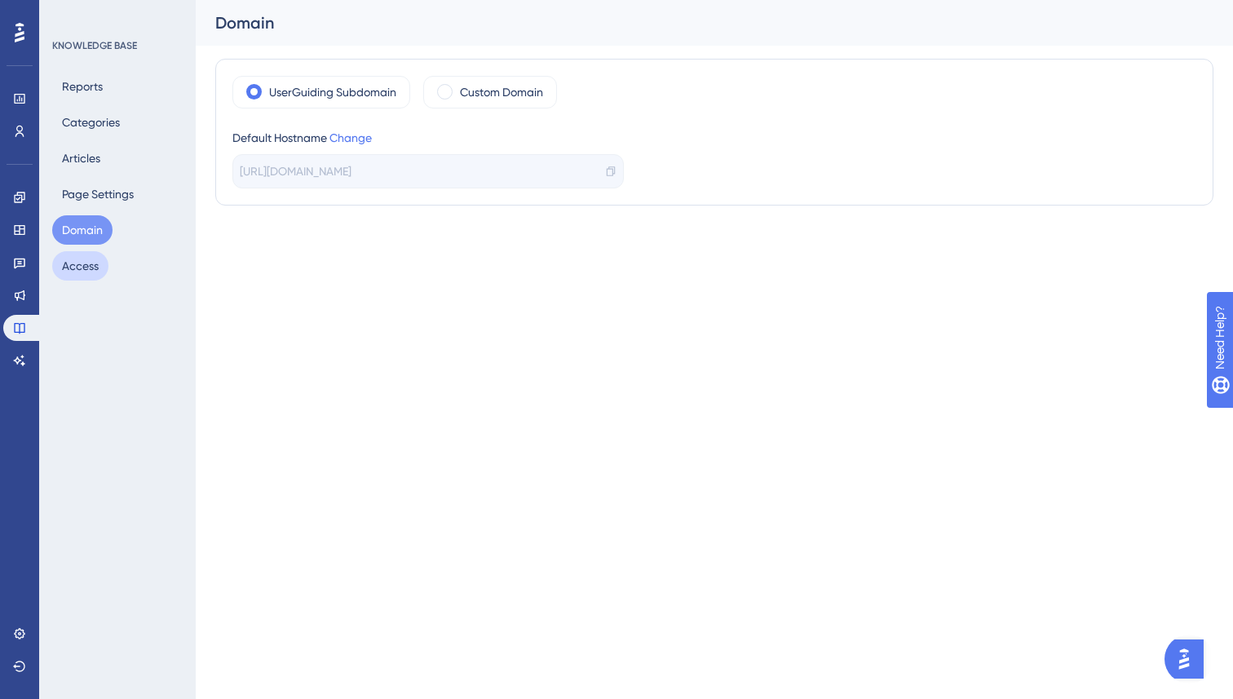
click at [84, 262] on button "Access" at bounding box center [80, 265] width 56 height 29
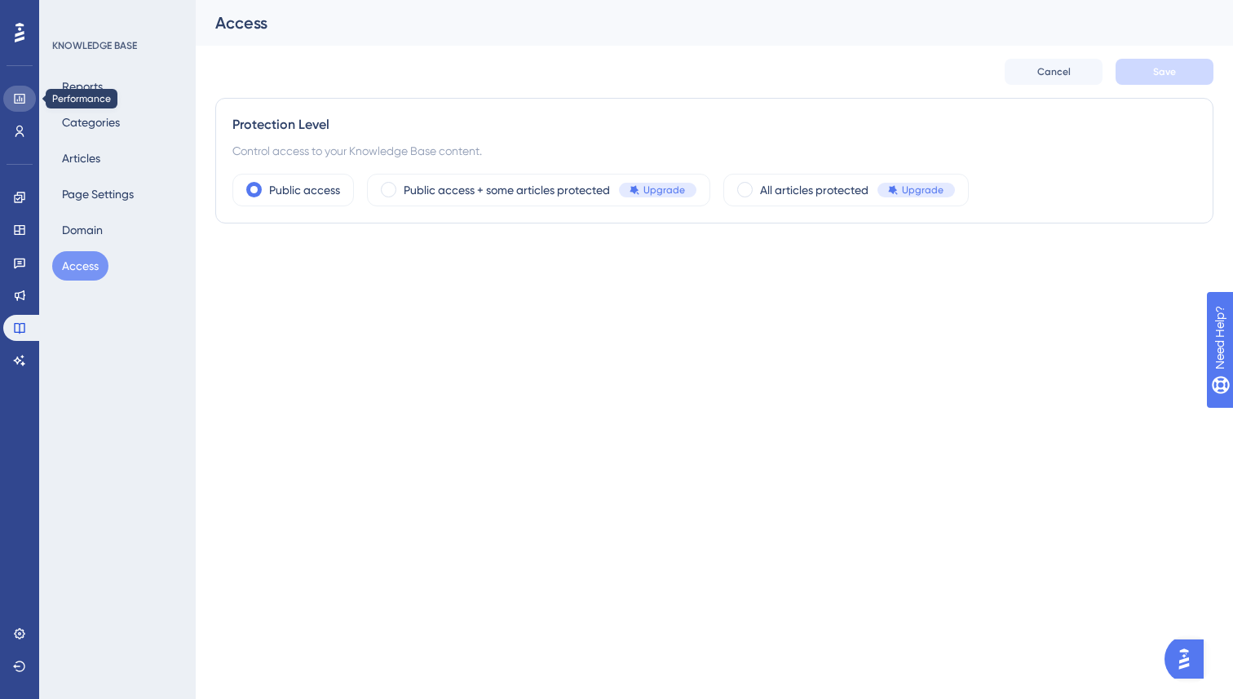
click at [14, 91] on link at bounding box center [19, 99] width 33 height 26
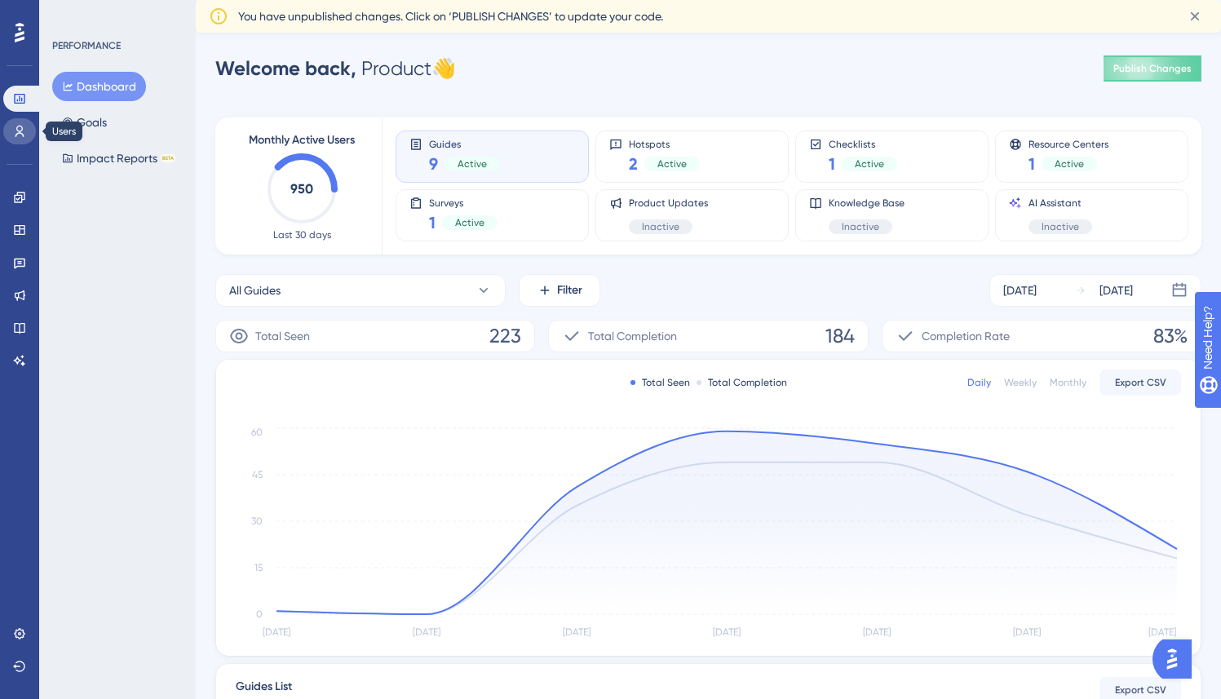
click at [15, 126] on icon at bounding box center [19, 131] width 13 height 13
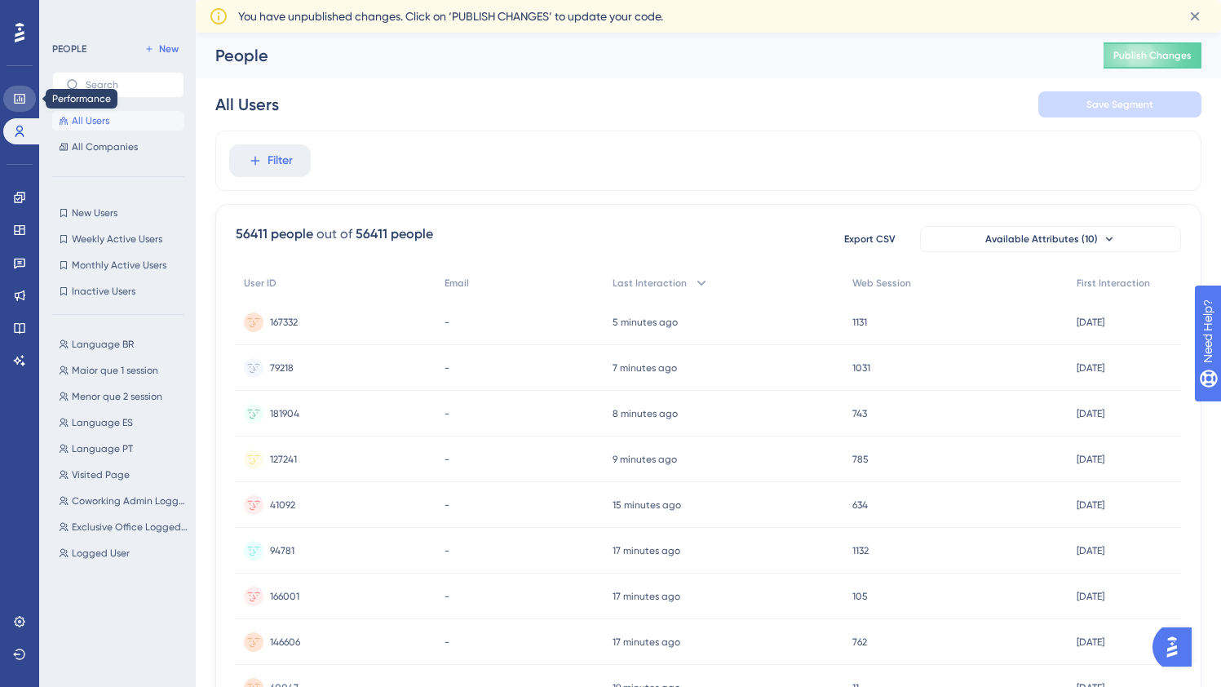
click at [13, 96] on icon at bounding box center [19, 98] width 13 height 13
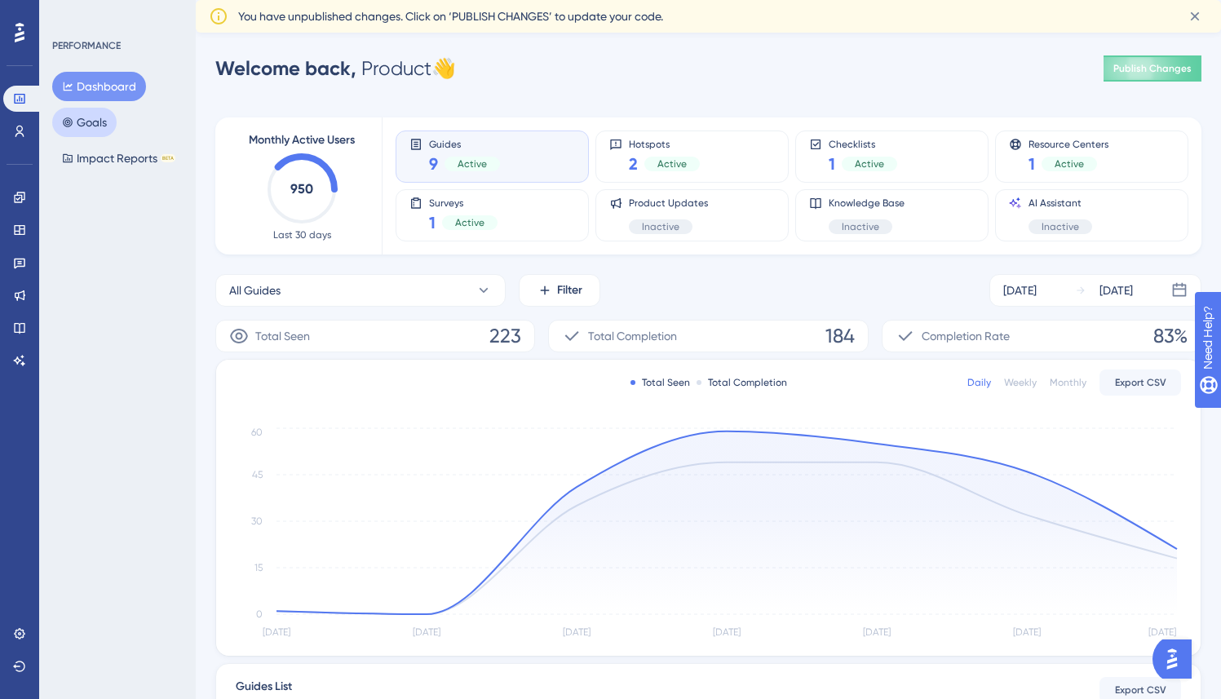
click at [94, 116] on button "Goals" at bounding box center [84, 122] width 64 height 29
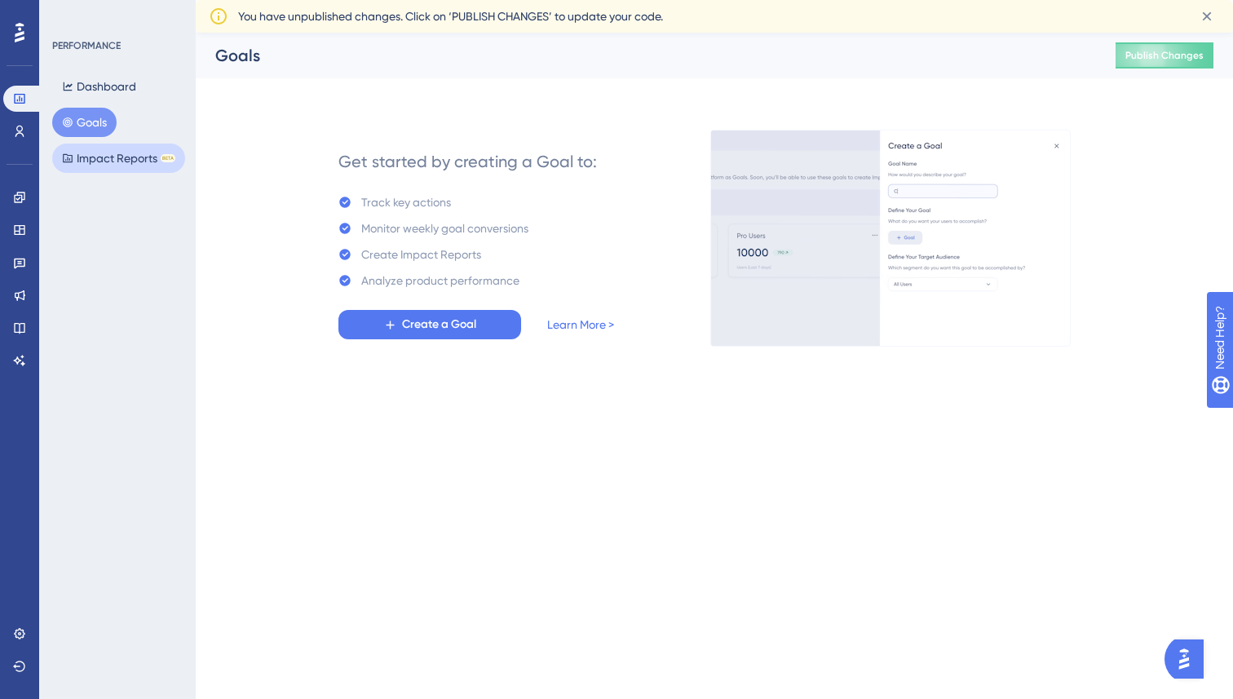
click at [95, 152] on button "Impact Reports BETA" at bounding box center [118, 158] width 133 height 29
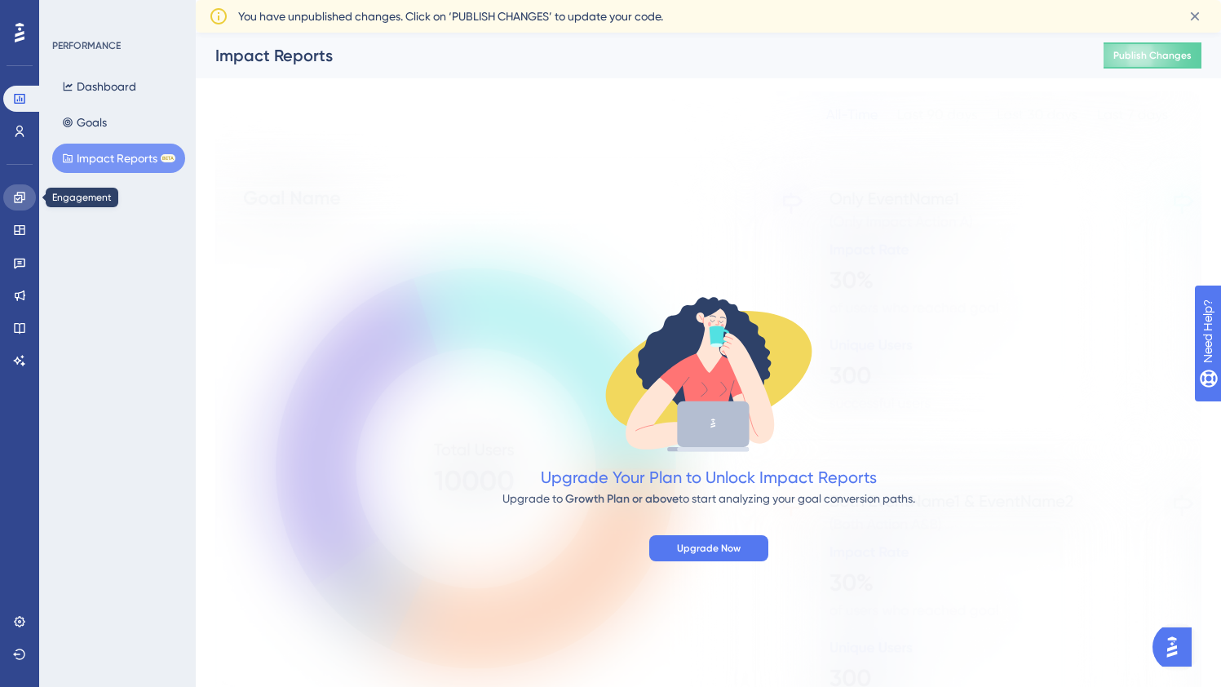
click at [18, 195] on icon at bounding box center [19, 197] width 11 height 11
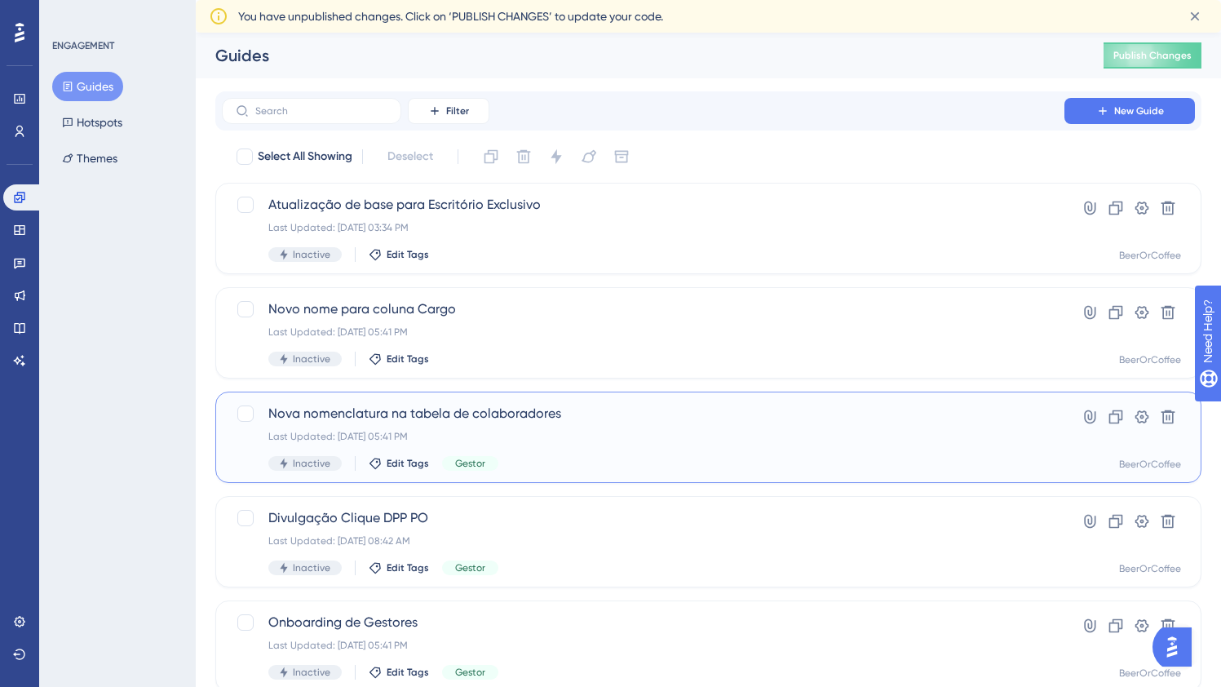
click at [567, 416] on span "Nova nomenclatura na tabela de colaboradores" at bounding box center [642, 414] width 749 height 20
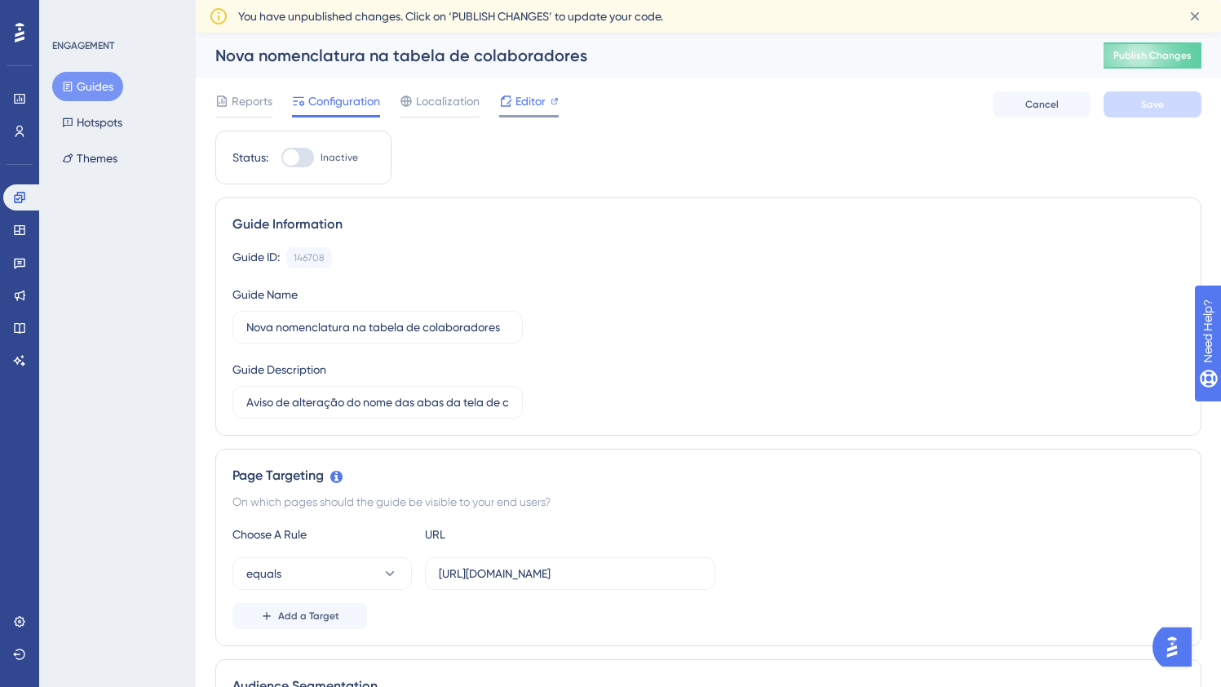
click at [526, 105] on span "Editor" at bounding box center [530, 101] width 30 height 20
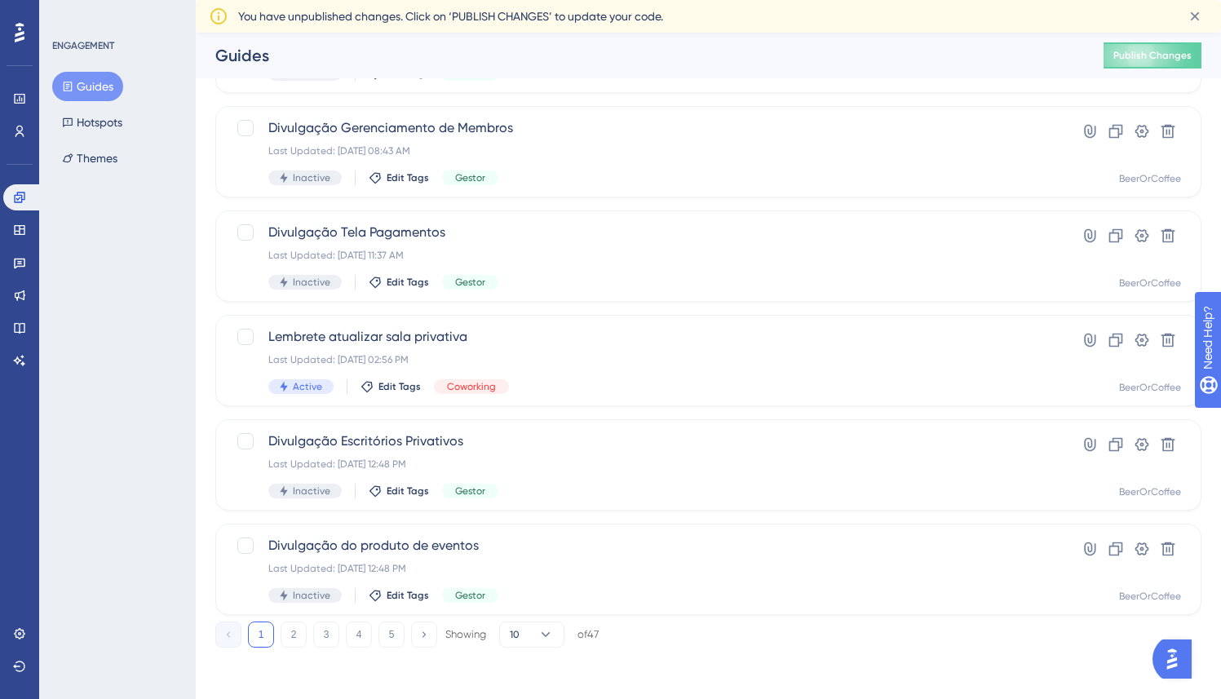
scroll to position [567, 0]
click at [600, 466] on div "Last Updated: Dec 13 2024, 12:48 PM" at bounding box center [642, 463] width 749 height 13
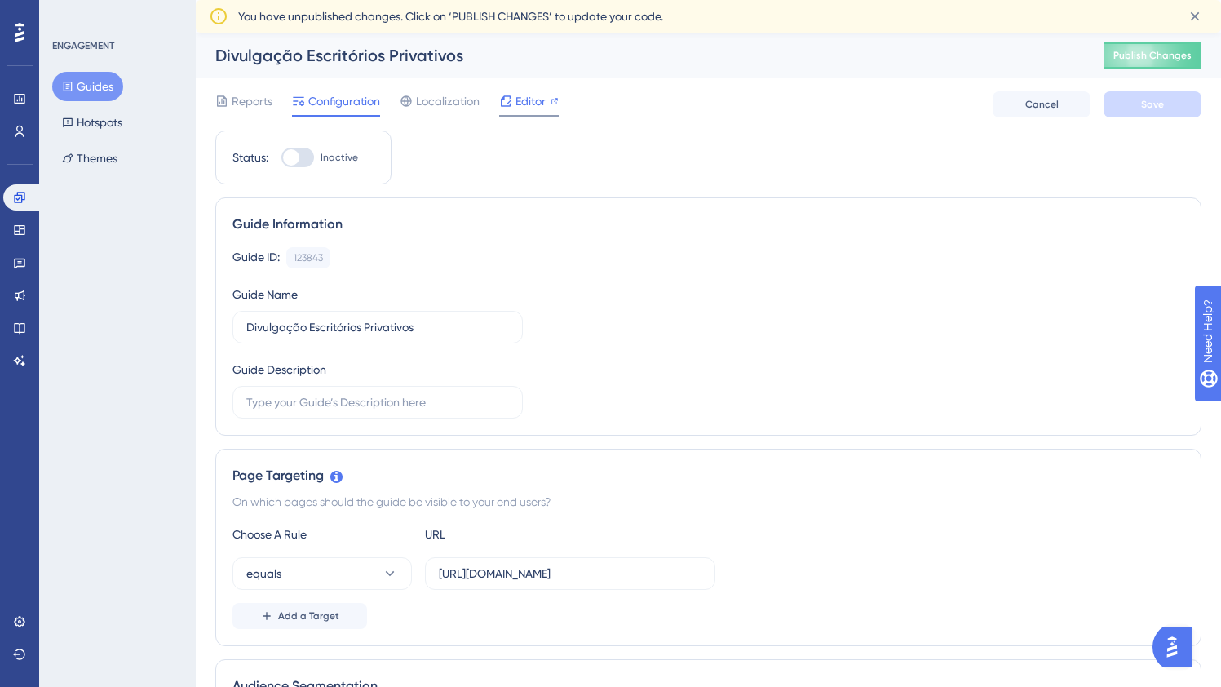
click at [513, 104] on div "Editor" at bounding box center [529, 101] width 60 height 20
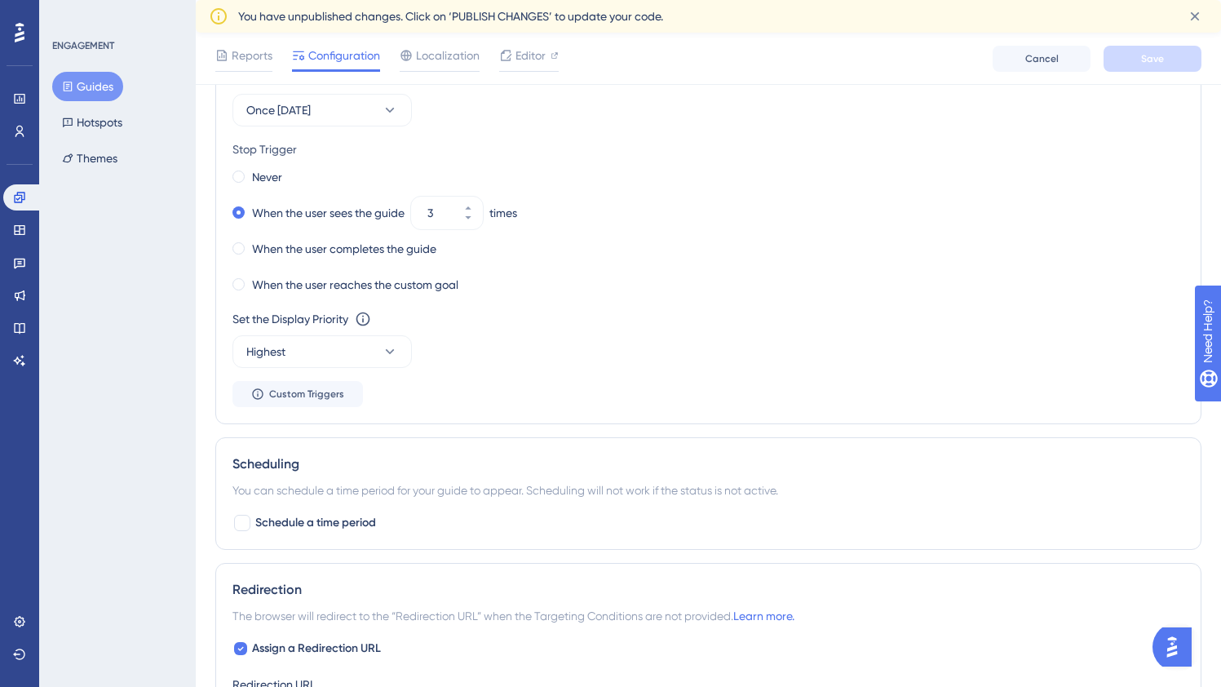
scroll to position [851, 0]
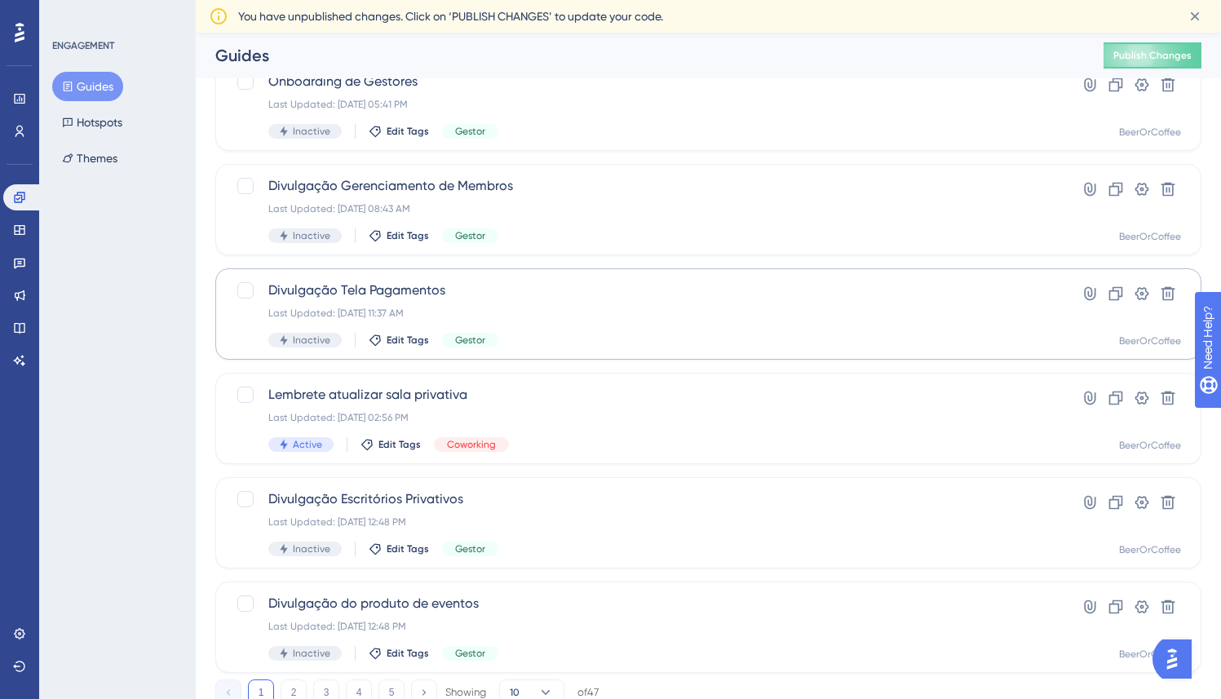
scroll to position [409, 0]
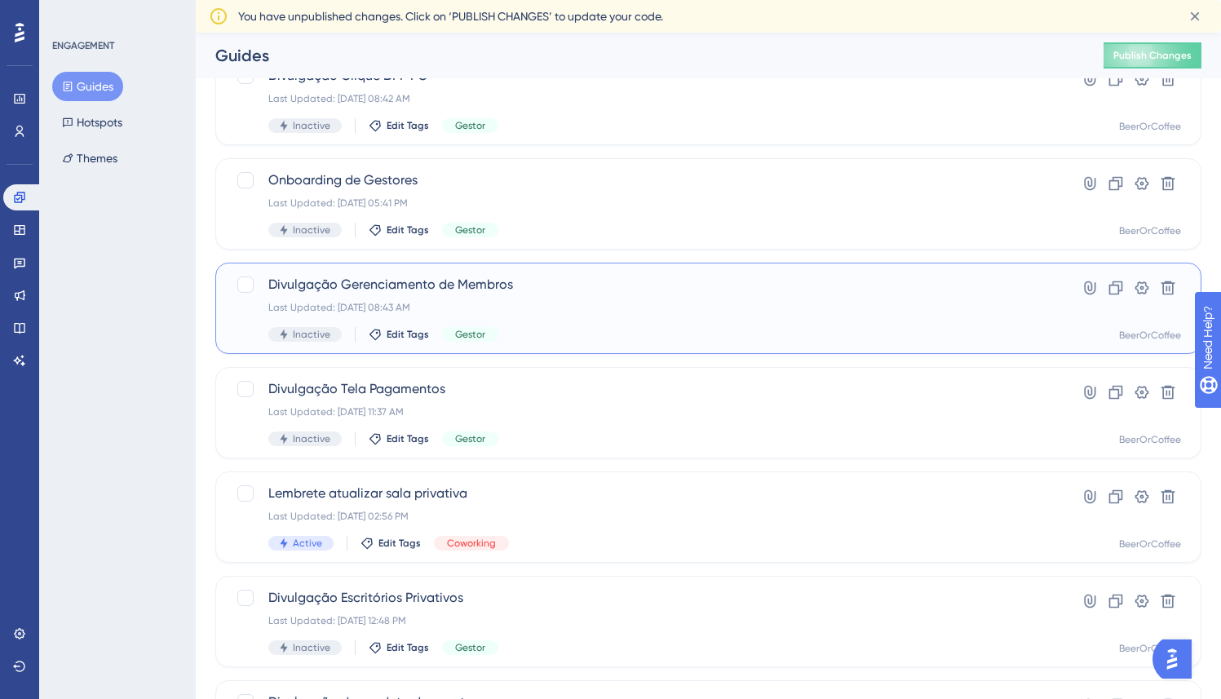
click at [595, 302] on div "Last Updated: Jun 25 2025, 08:43 AM" at bounding box center [642, 307] width 749 height 13
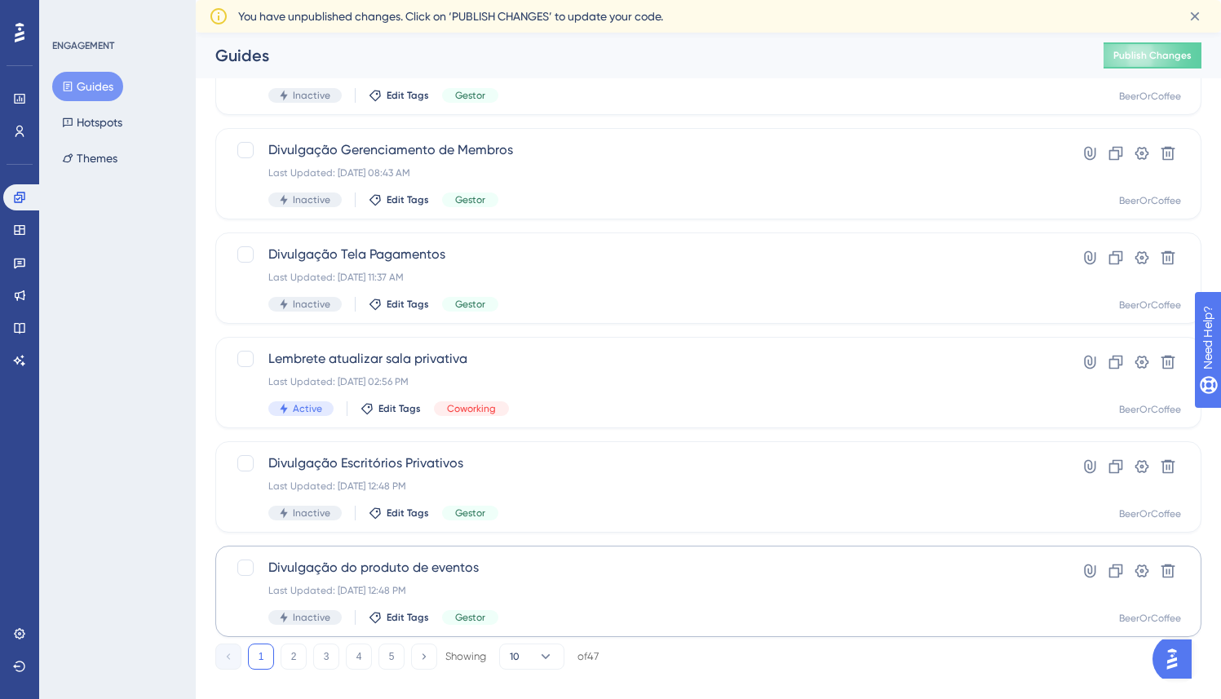
scroll to position [559, 0]
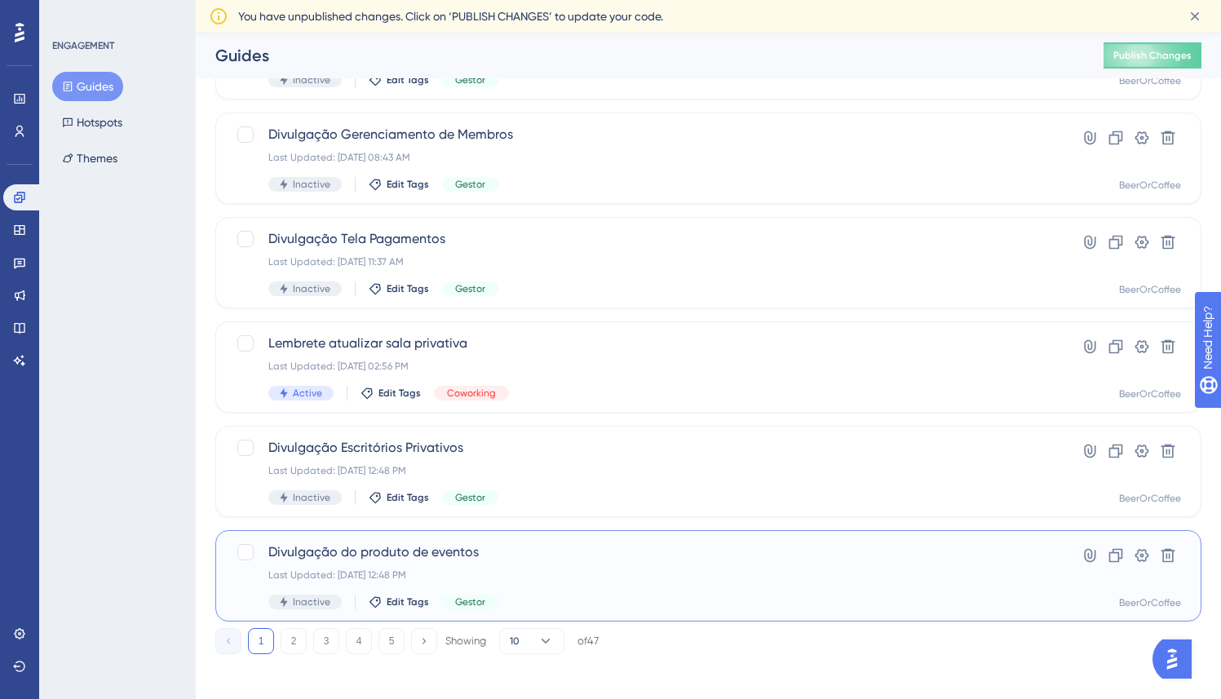
click at [462, 567] on div "Divulgação do produto de eventos Last Updated: Dec 13 2024, 12:48 PM Inactive E…" at bounding box center [642, 575] width 749 height 67
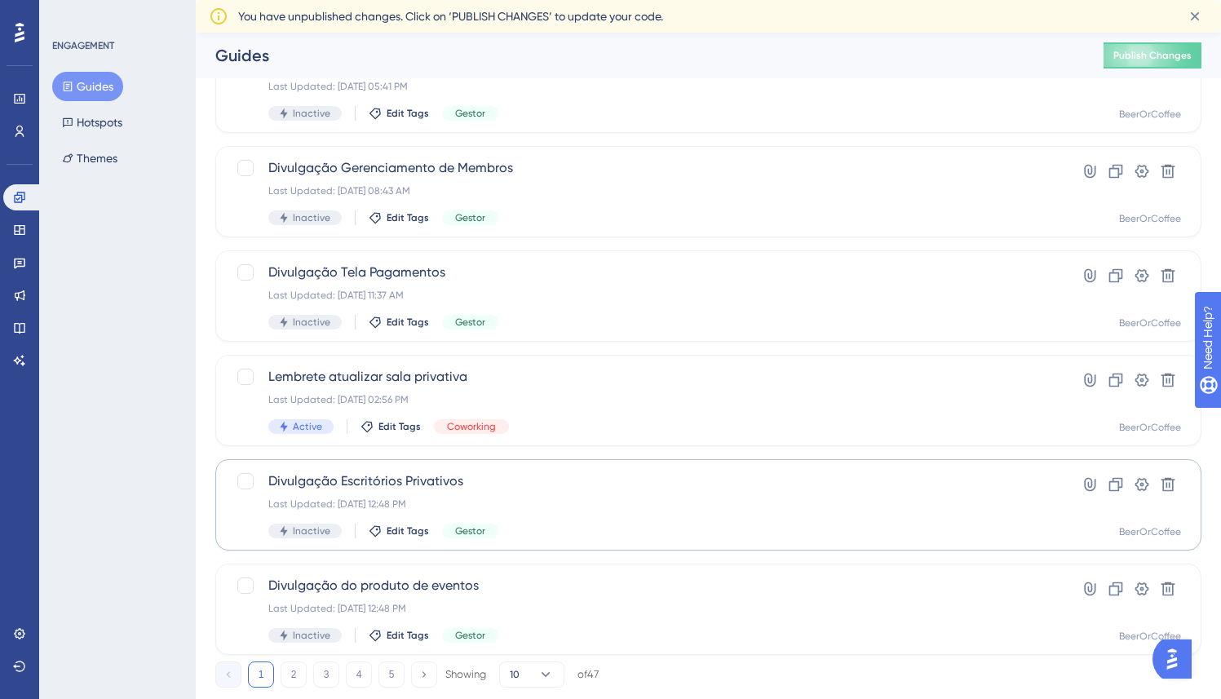
scroll to position [567, 0]
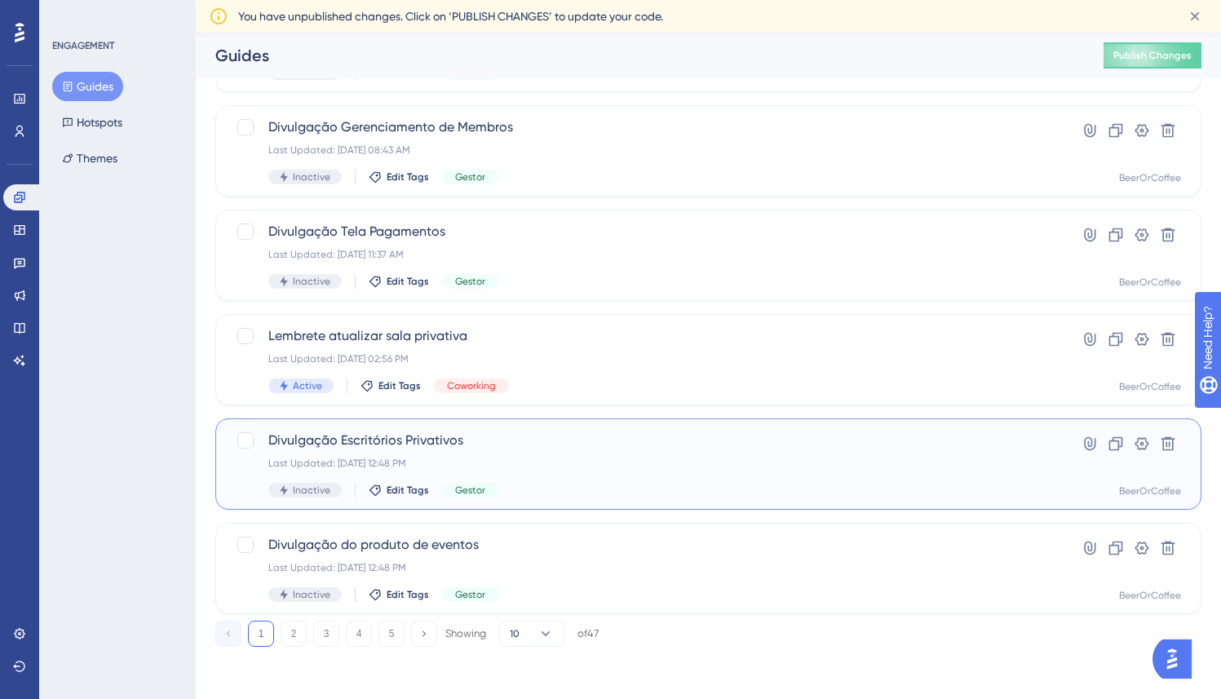
click at [595, 453] on div "Divulgação Escritórios Privativos Last Updated: Dec 13 2024, 12:48 PM Inactive …" at bounding box center [642, 464] width 749 height 67
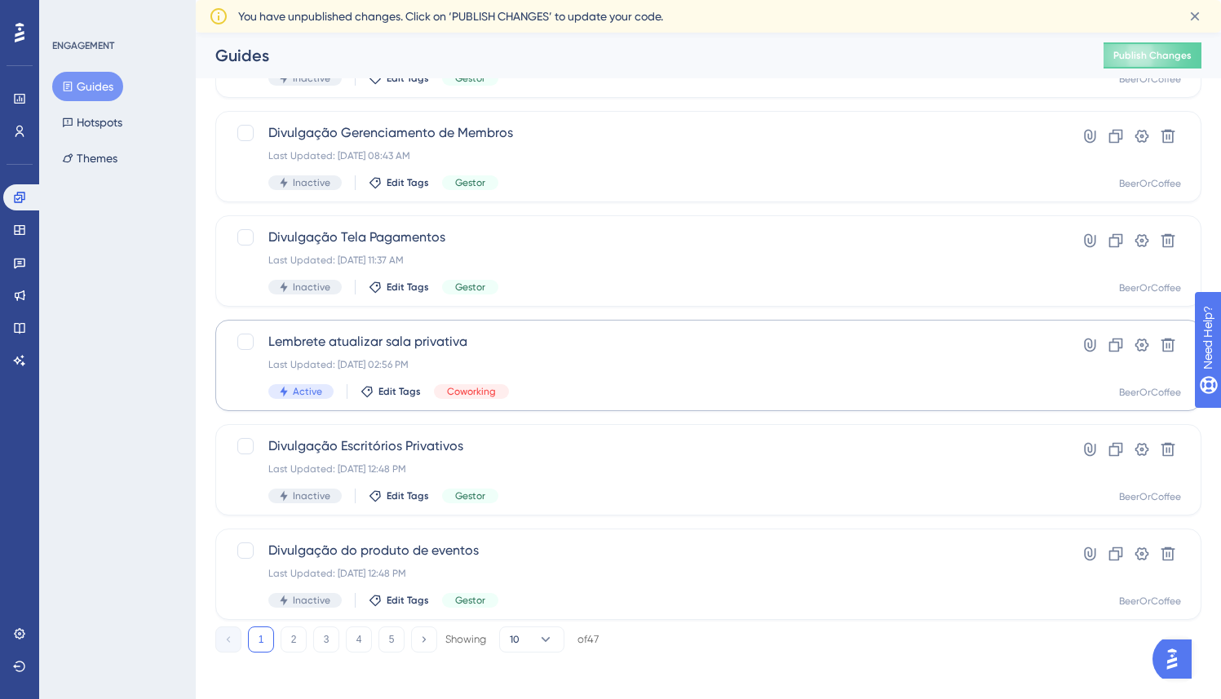
scroll to position [567, 0]
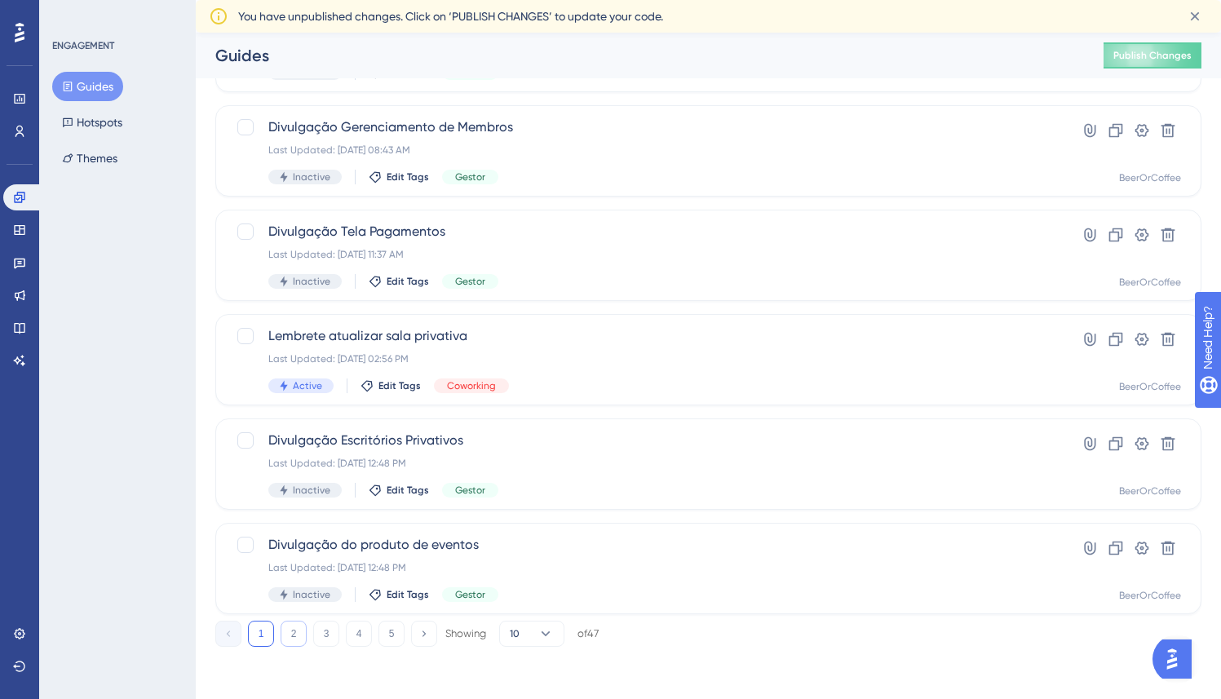
click at [288, 636] on button "2" at bounding box center [294, 634] width 26 height 26
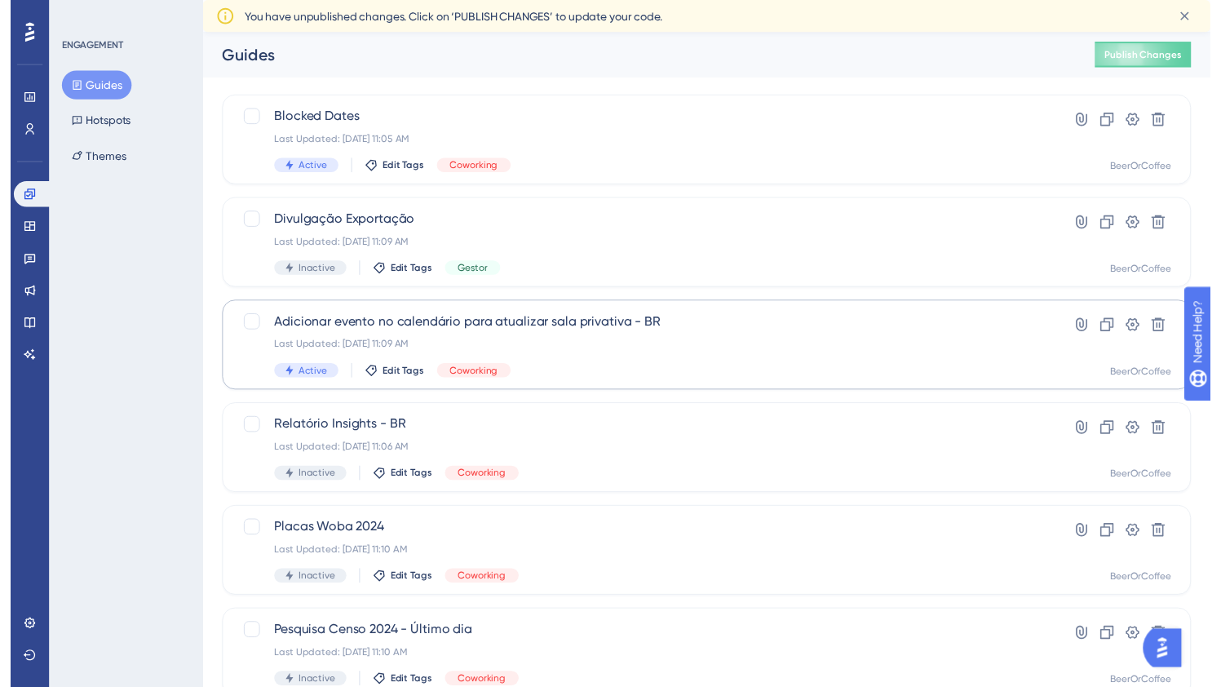
scroll to position [0, 0]
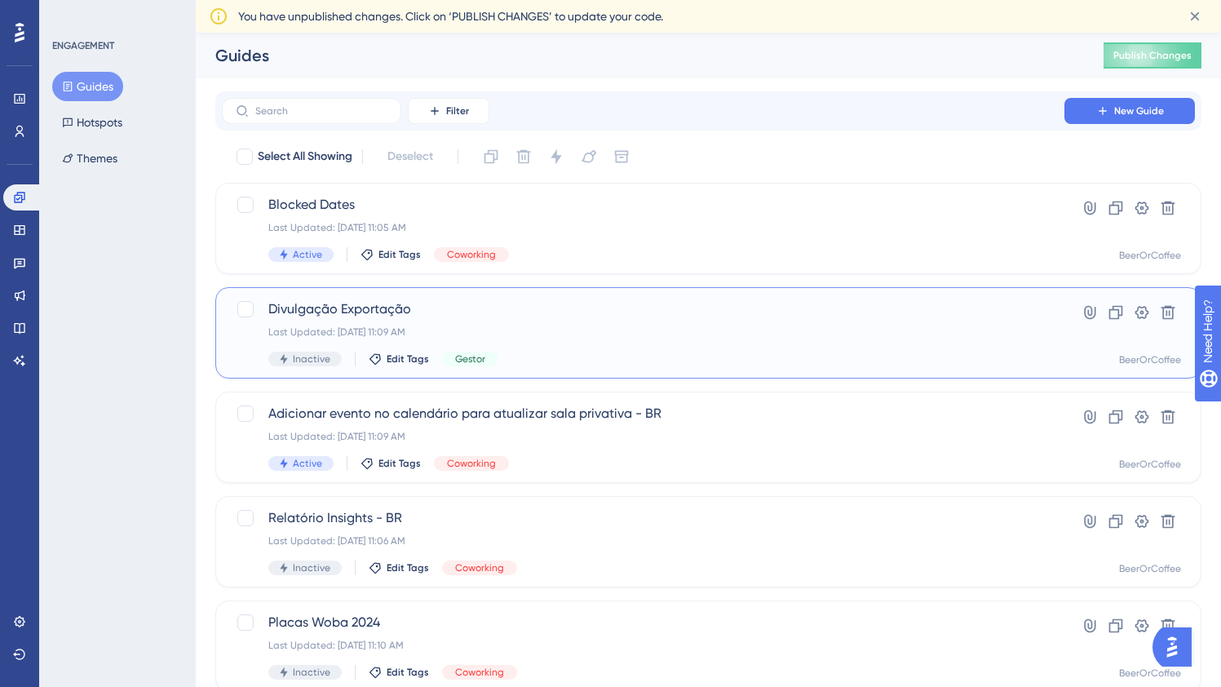
click at [541, 308] on span "Divulgação Exportação" at bounding box center [642, 309] width 749 height 20
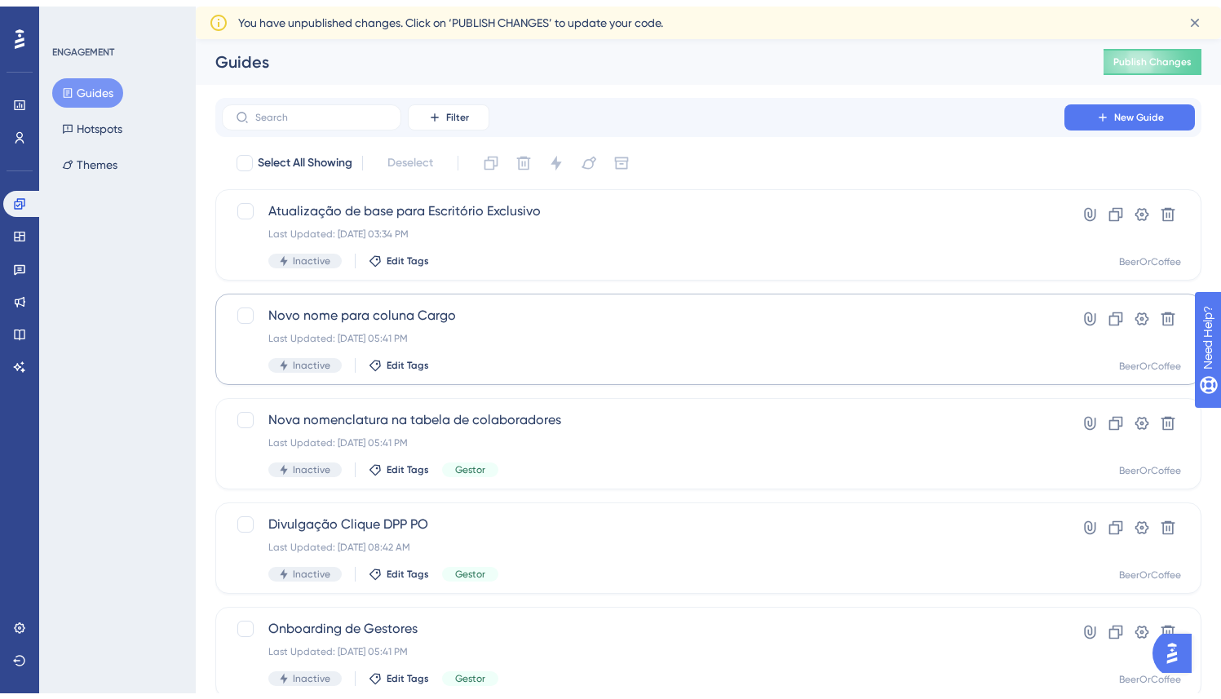
scroll to position [567, 0]
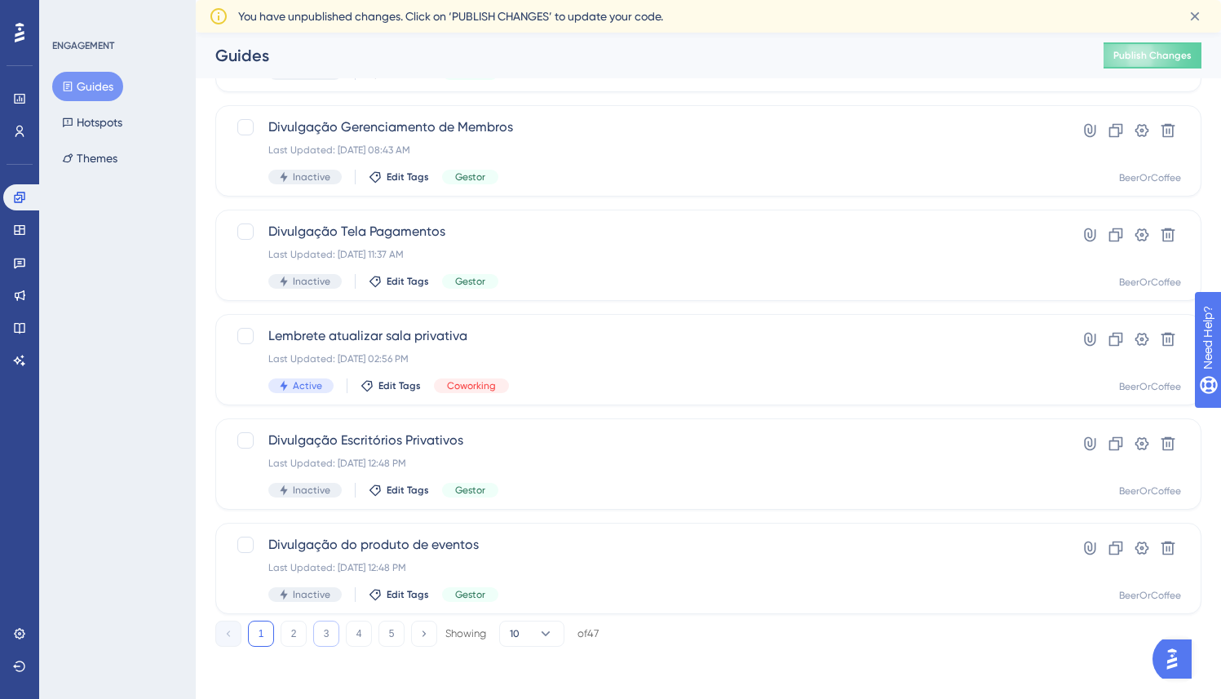
click at [337, 642] on button "3" at bounding box center [326, 634] width 26 height 26
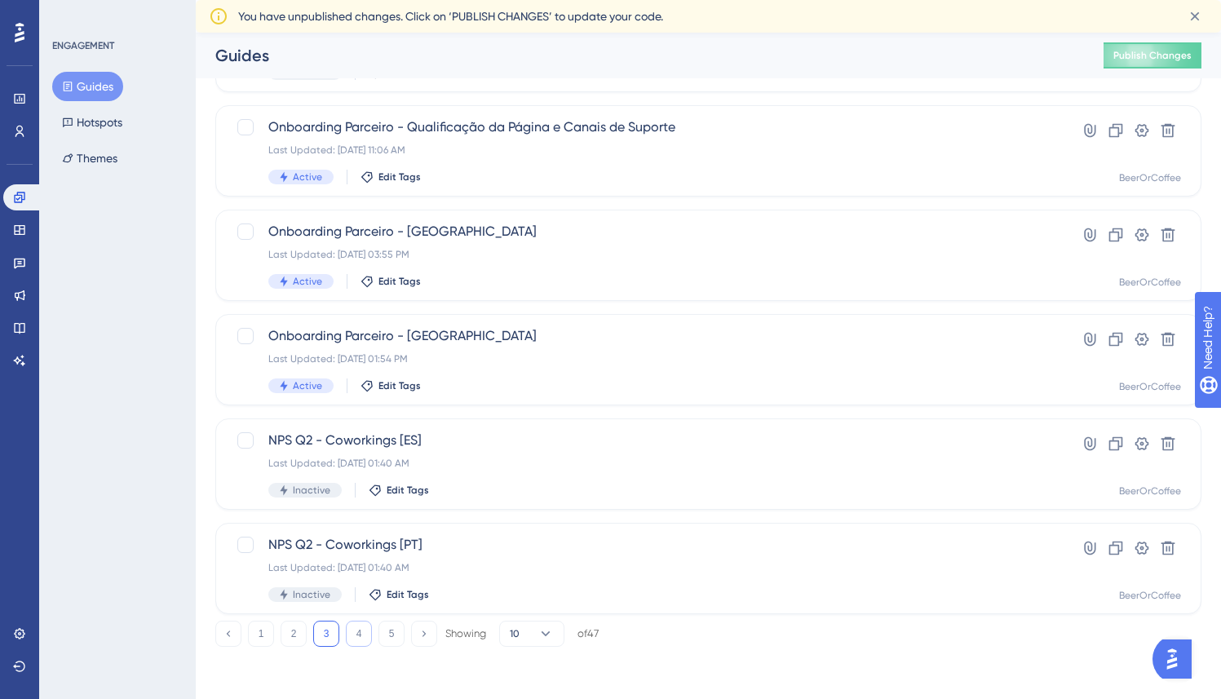
click at [357, 630] on button "4" at bounding box center [359, 634] width 26 height 26
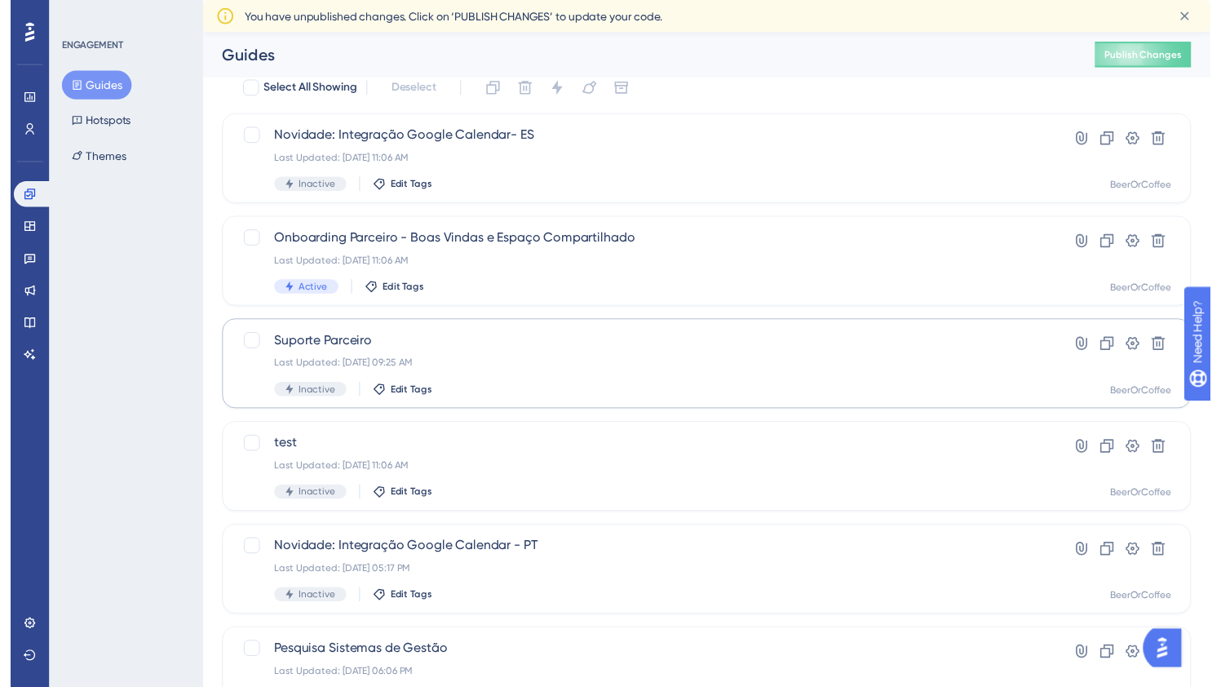
scroll to position [11, 0]
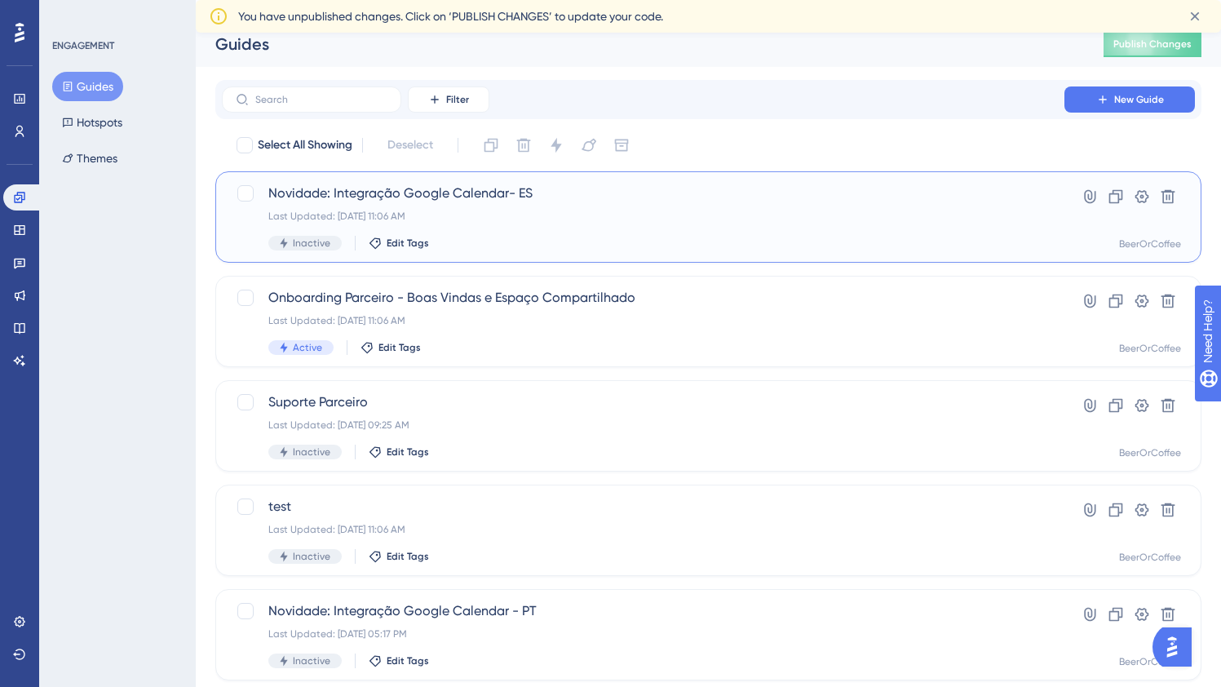
click at [570, 237] on div "Inactive Edit Tags" at bounding box center [642, 243] width 749 height 15
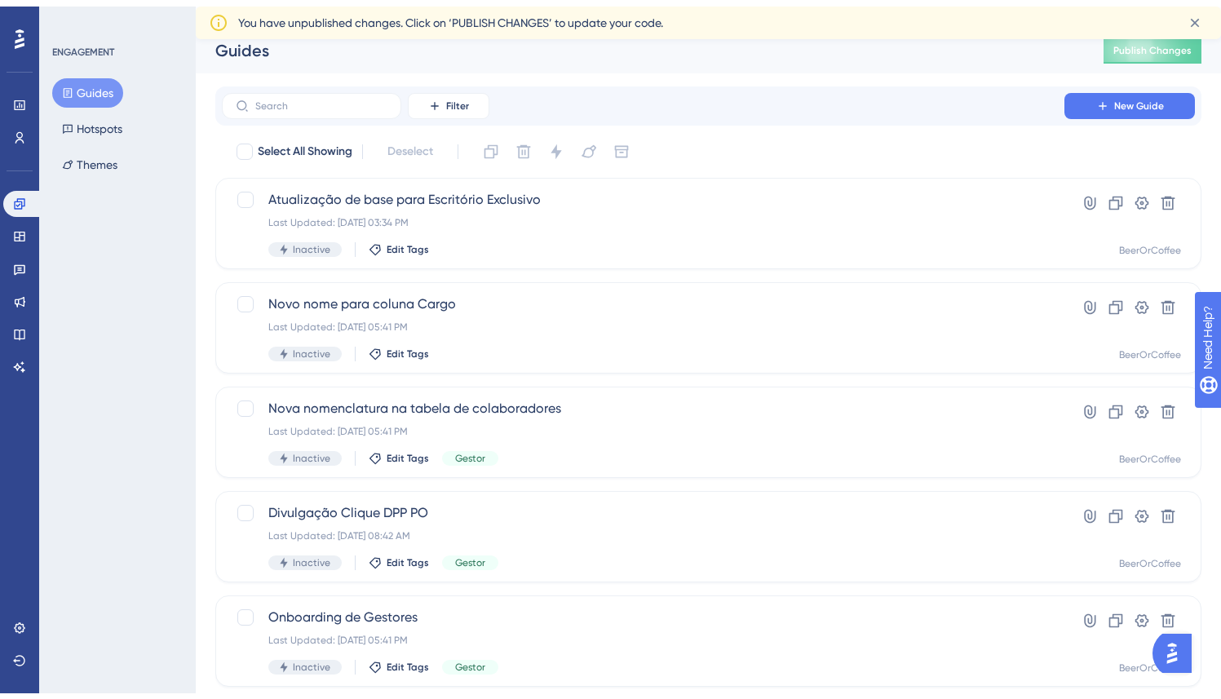
scroll to position [567, 0]
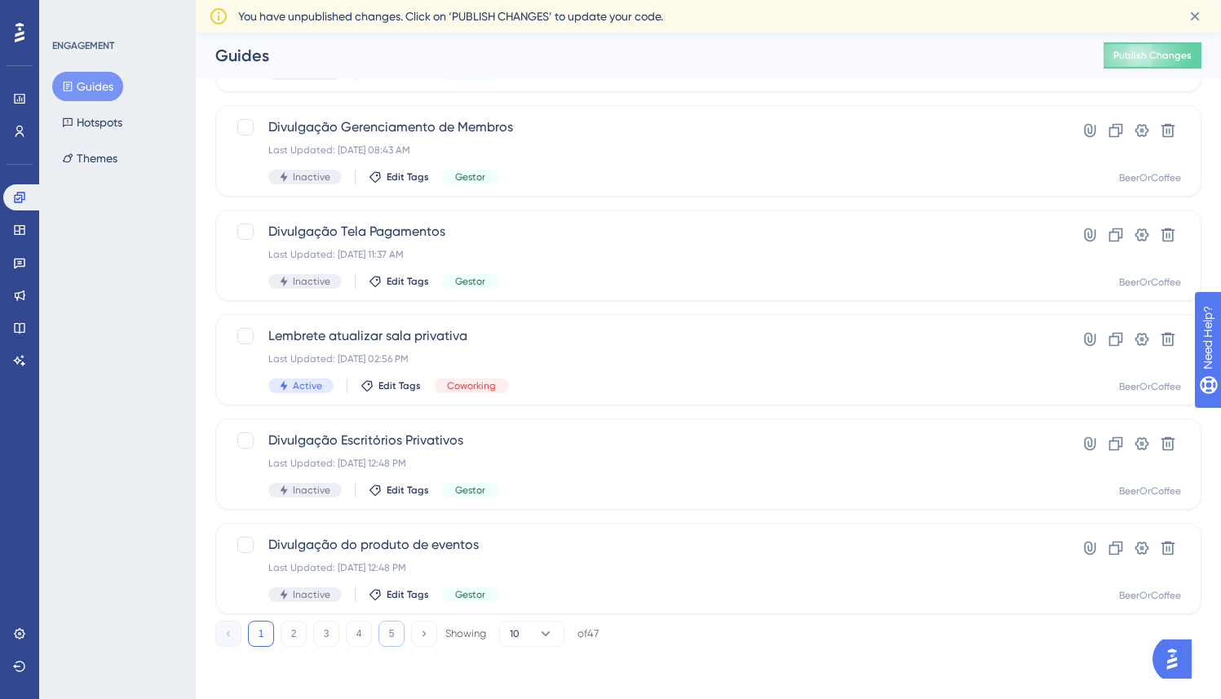
click at [397, 640] on button "5" at bounding box center [391, 634] width 26 height 26
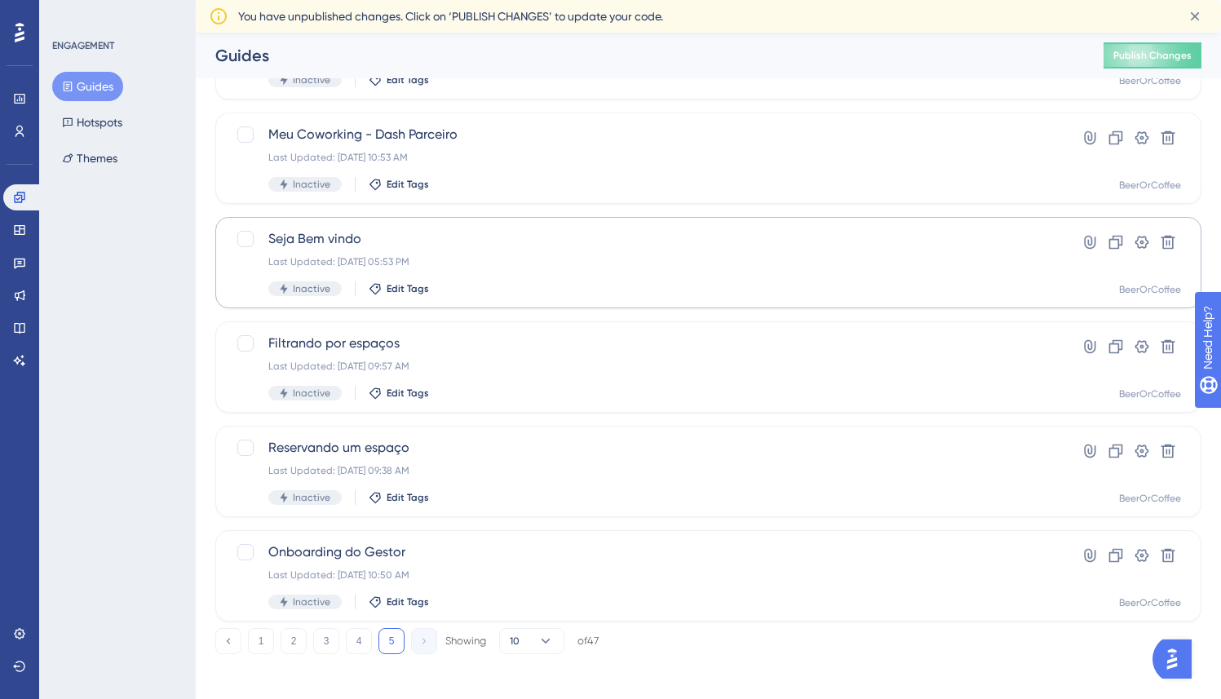
scroll to position [254, 0]
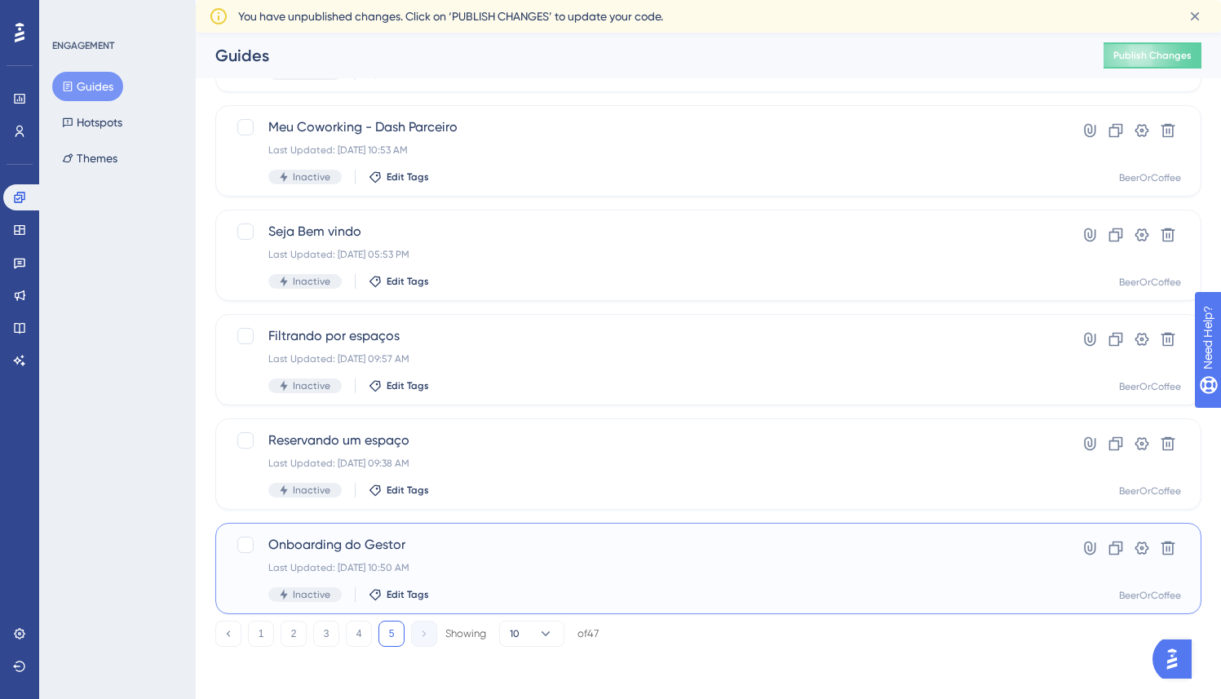
click at [533, 560] on div "Onboarding do Gestor Last Updated: Feb 08 2023, 10:50 AM Inactive Edit Tags" at bounding box center [642, 568] width 749 height 67
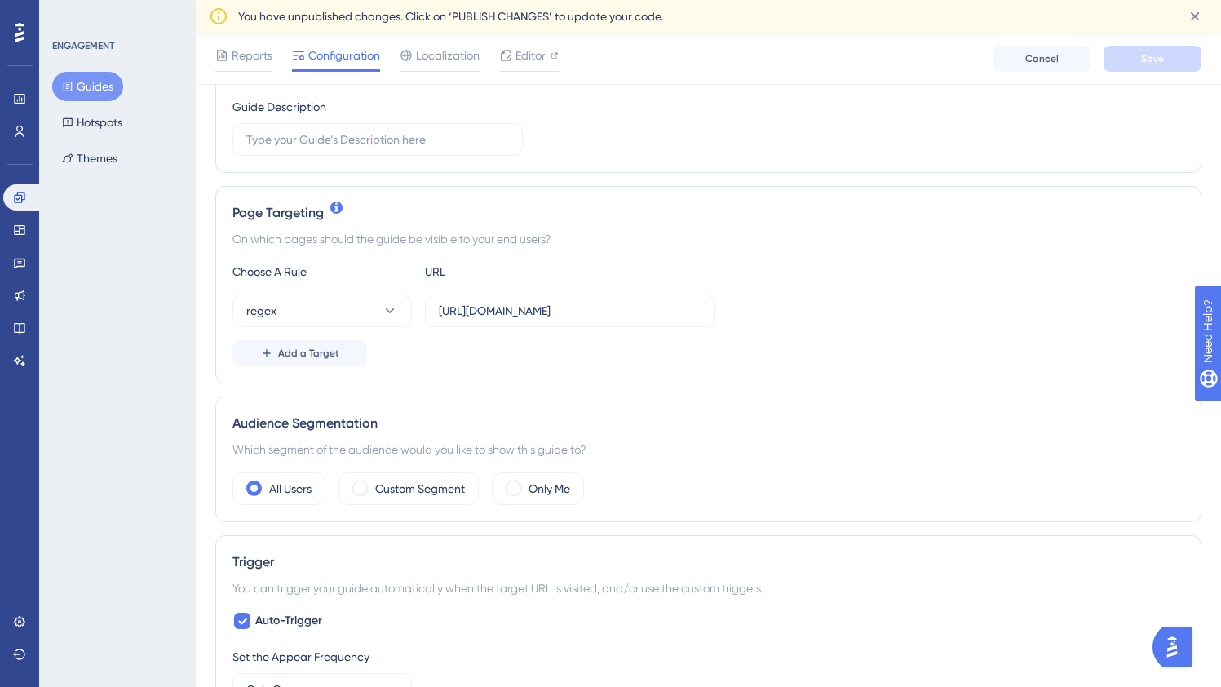
scroll to position [780, 0]
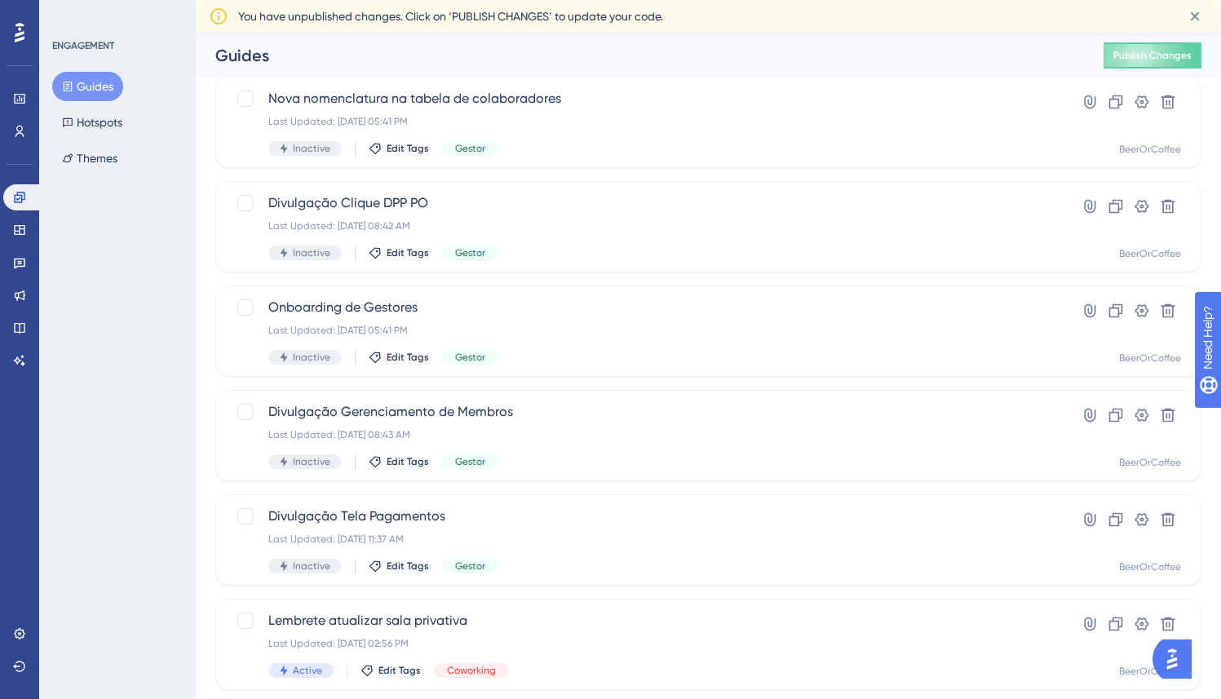
scroll to position [567, 0]
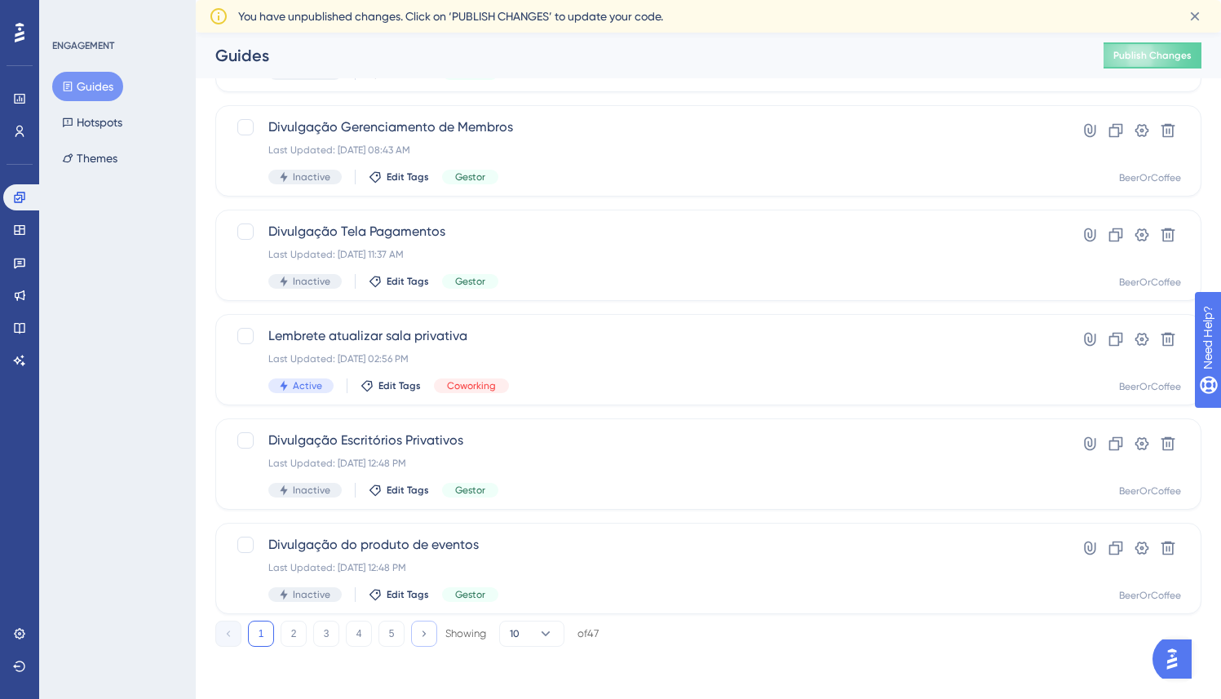
click at [426, 637] on icon at bounding box center [423, 633] width 11 height 11
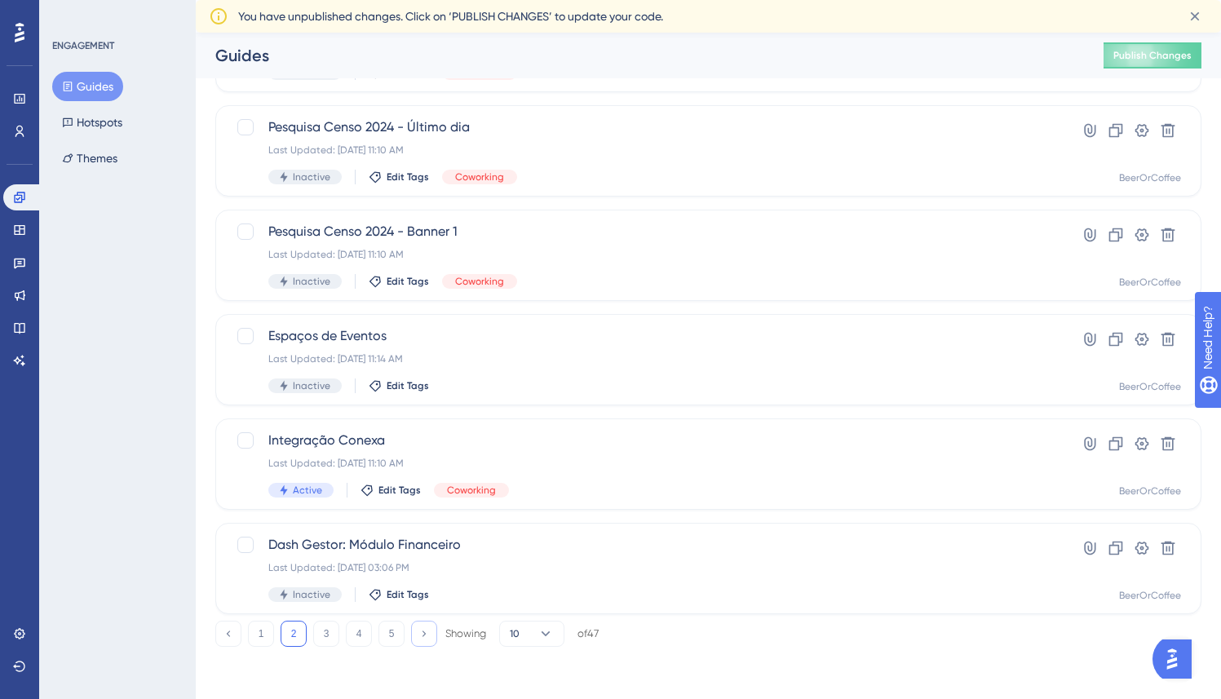
click at [426, 637] on icon at bounding box center [423, 633] width 11 height 11
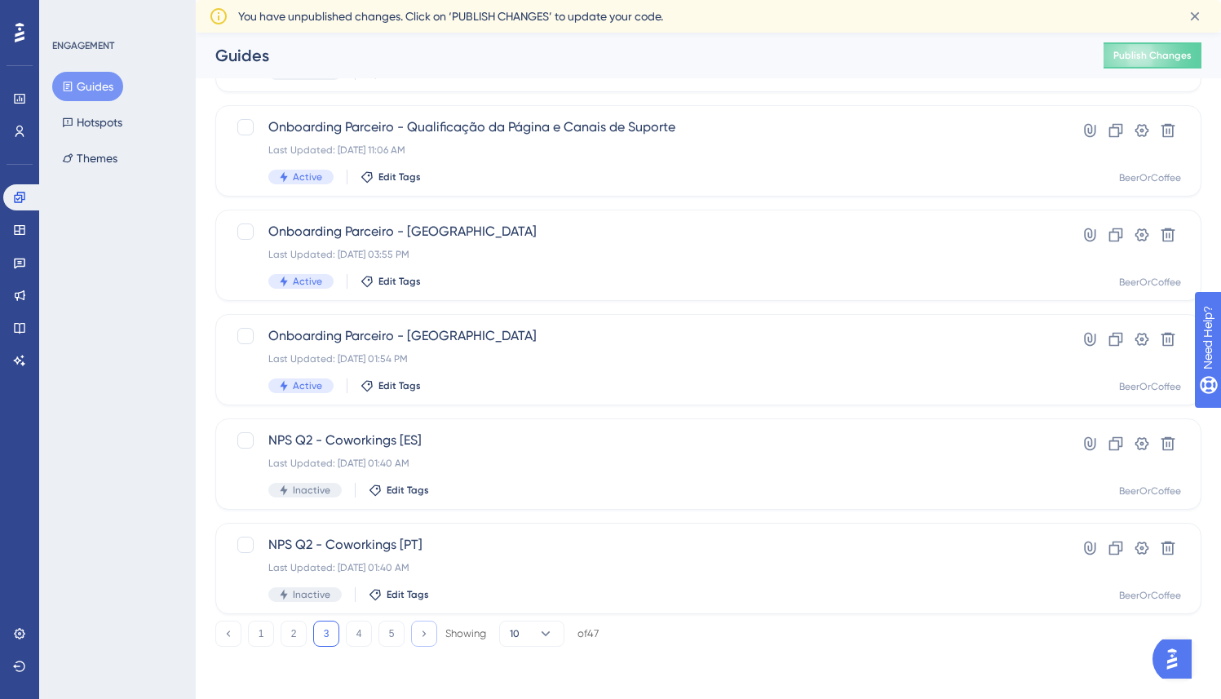
click at [431, 634] on button at bounding box center [424, 634] width 26 height 26
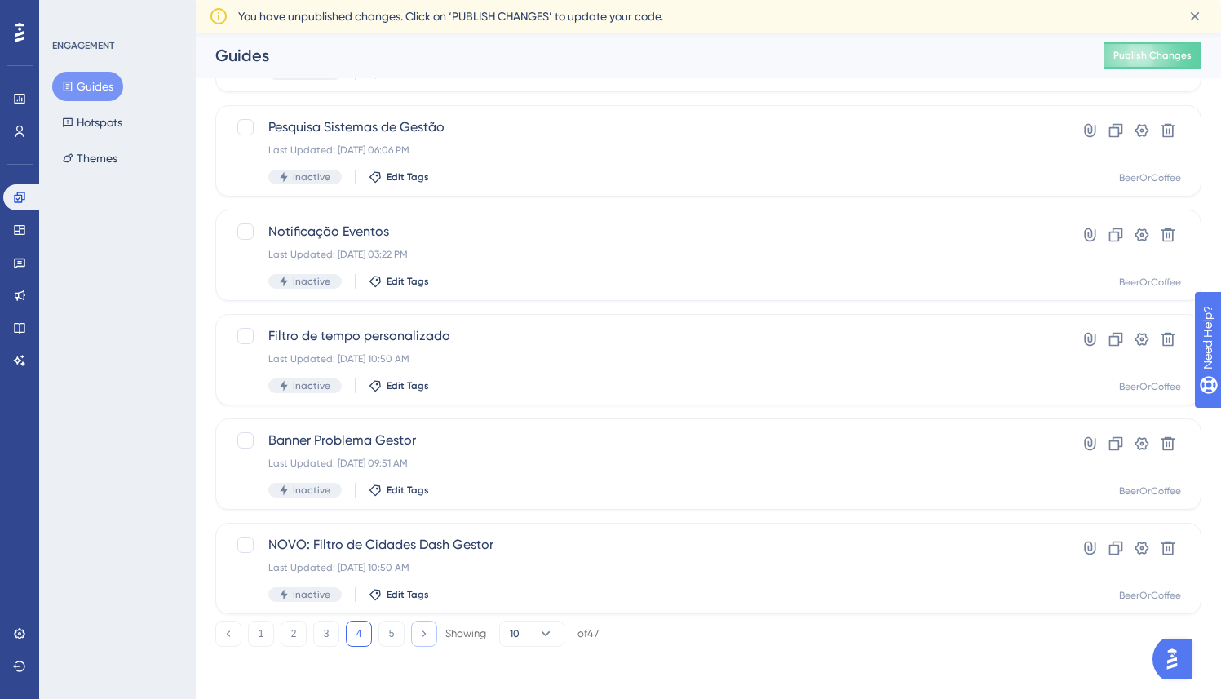
click at [431, 634] on button at bounding box center [424, 634] width 26 height 26
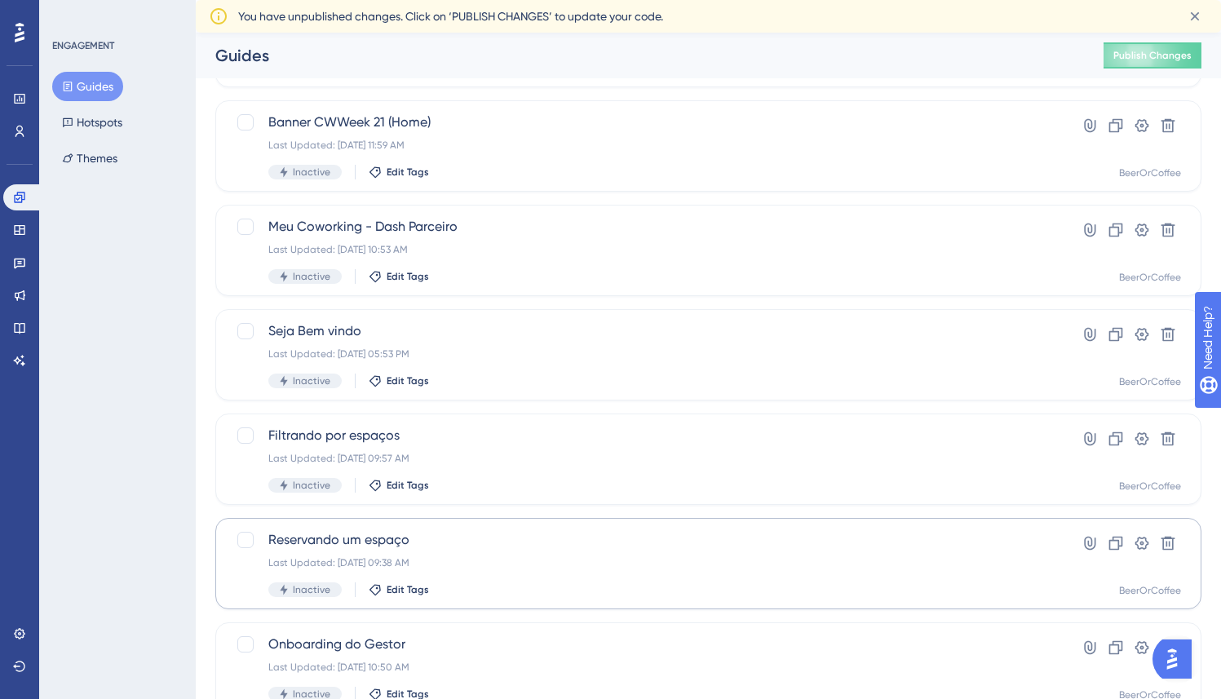
scroll to position [254, 0]
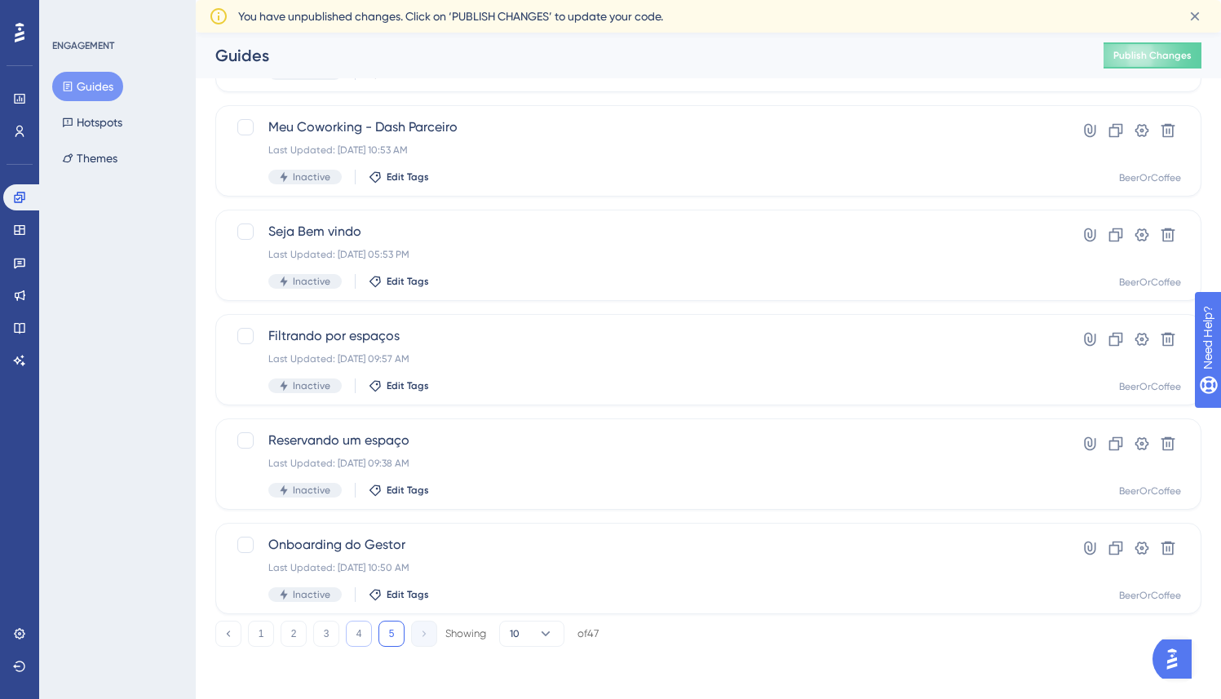
click at [360, 636] on button "4" at bounding box center [359, 634] width 26 height 26
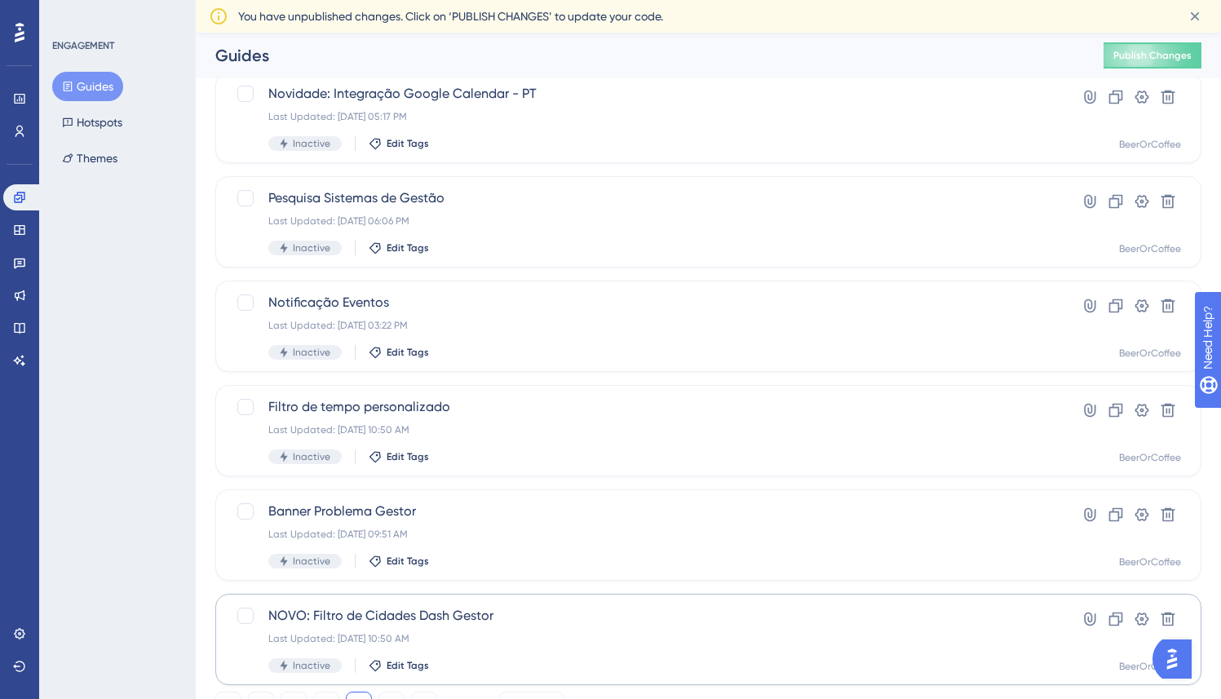
scroll to position [567, 0]
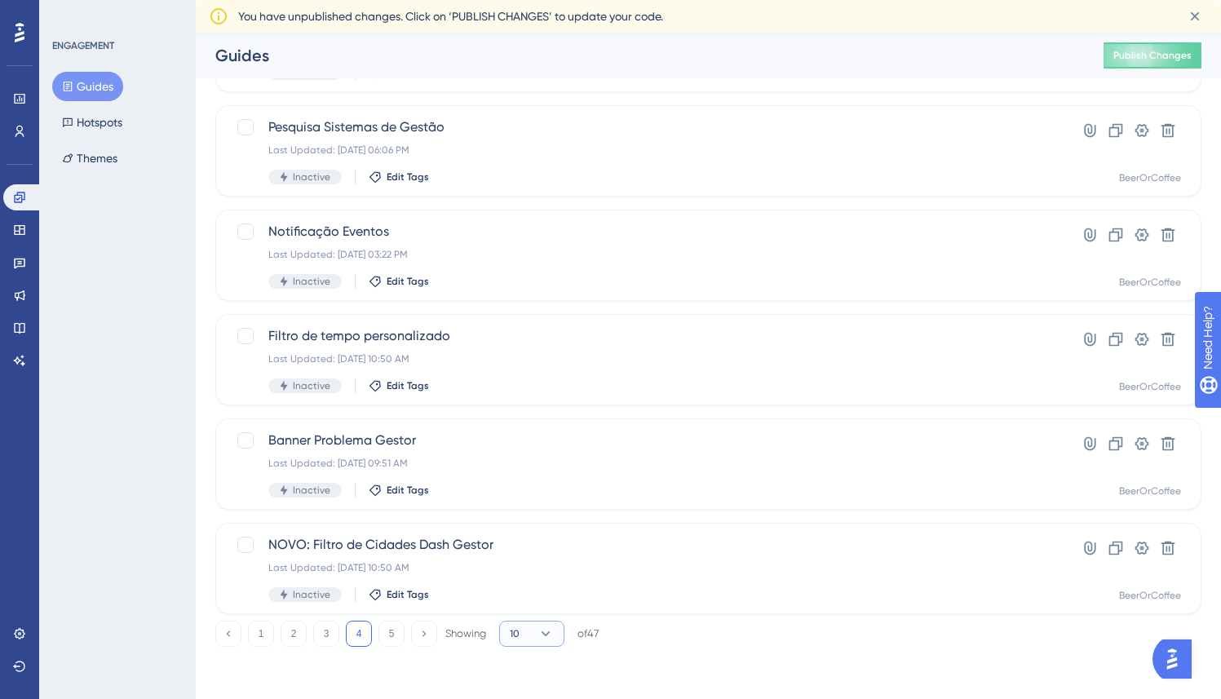
click at [537, 633] on icon at bounding box center [545, 634] width 16 height 16
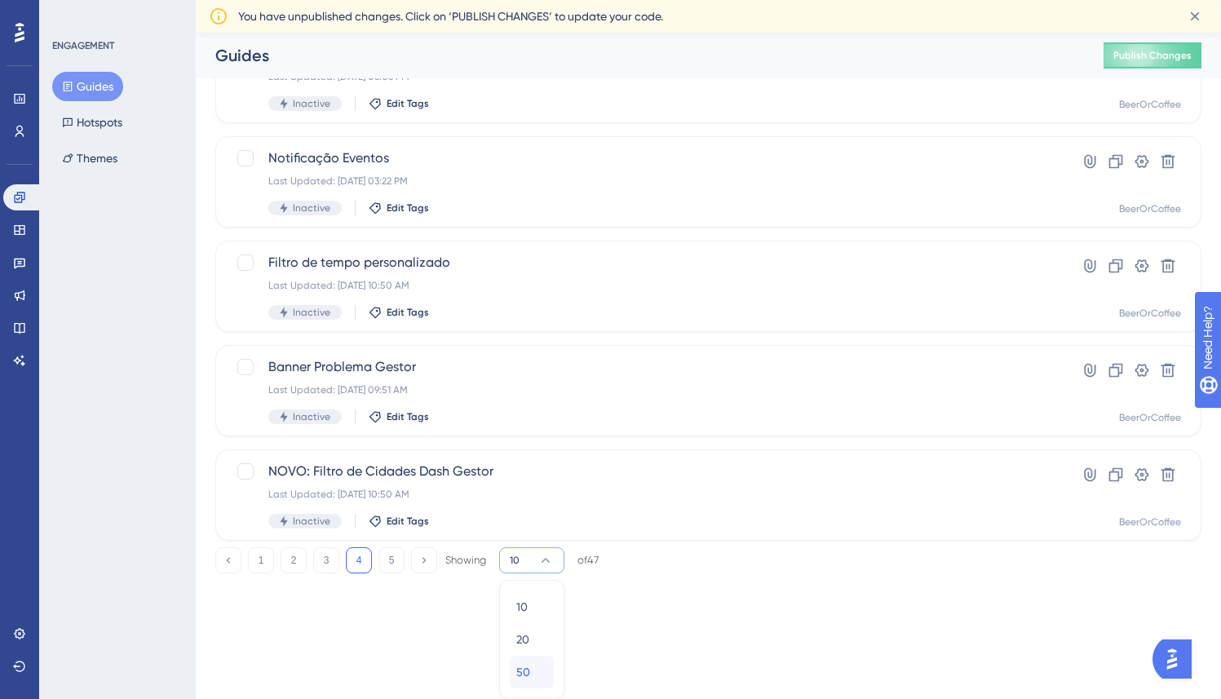
click at [526, 671] on span "50" at bounding box center [523, 672] width 14 height 20
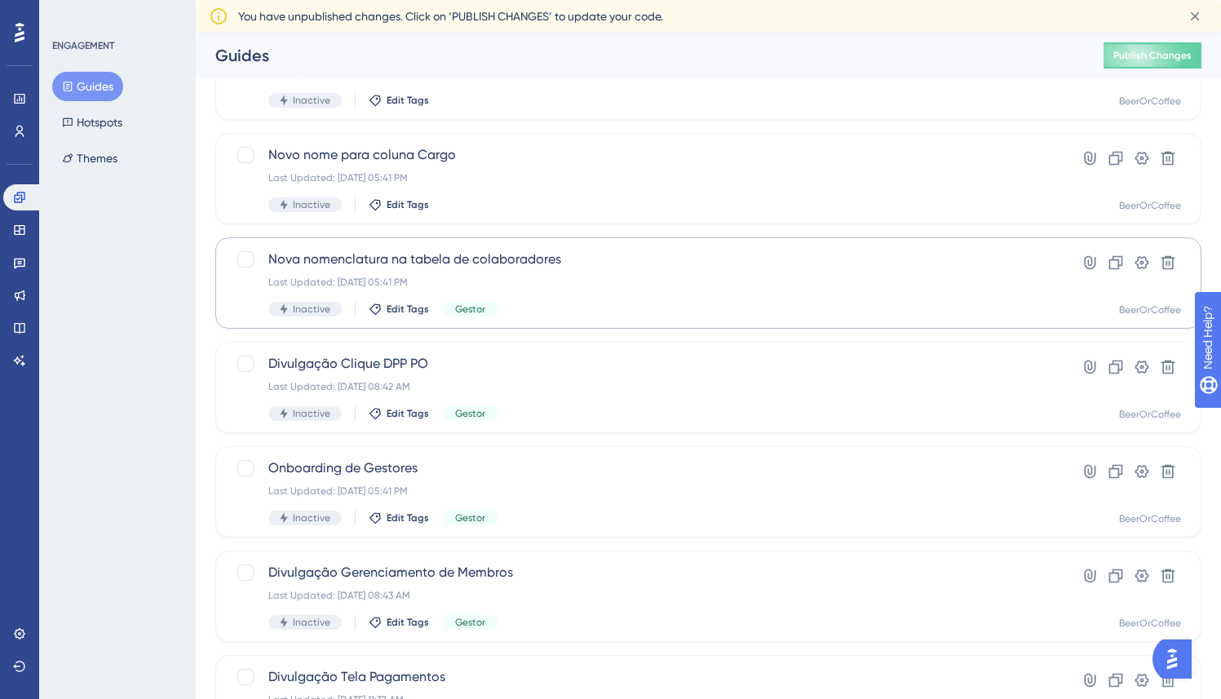
scroll to position [413, 0]
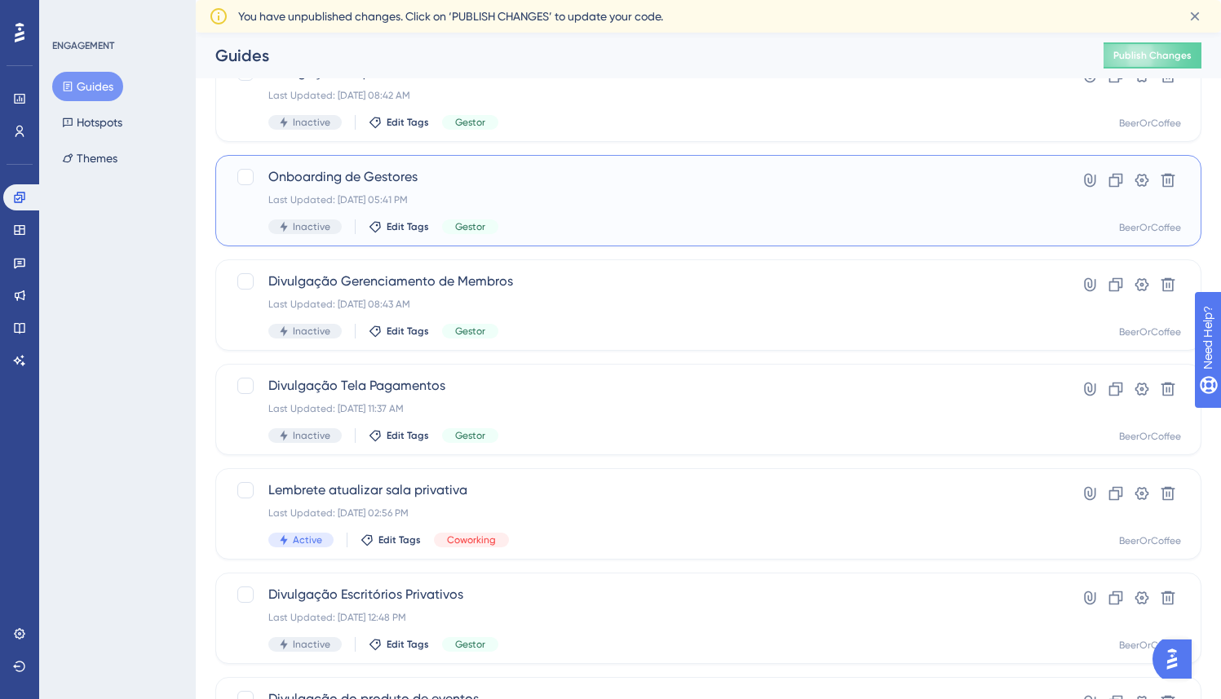
click at [511, 214] on div "Onboarding de Gestores Last Updated: Sep 09 2025, 05:41 PM Inactive Edit Tags G…" at bounding box center [642, 200] width 749 height 67
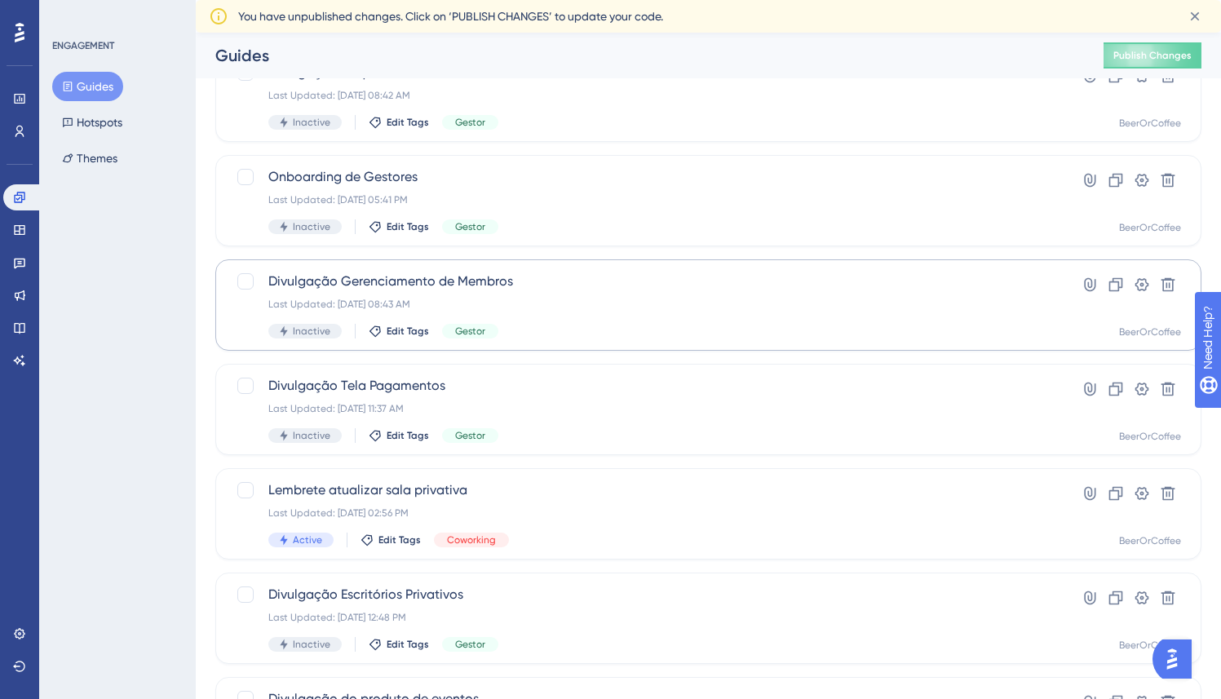
scroll to position [567, 0]
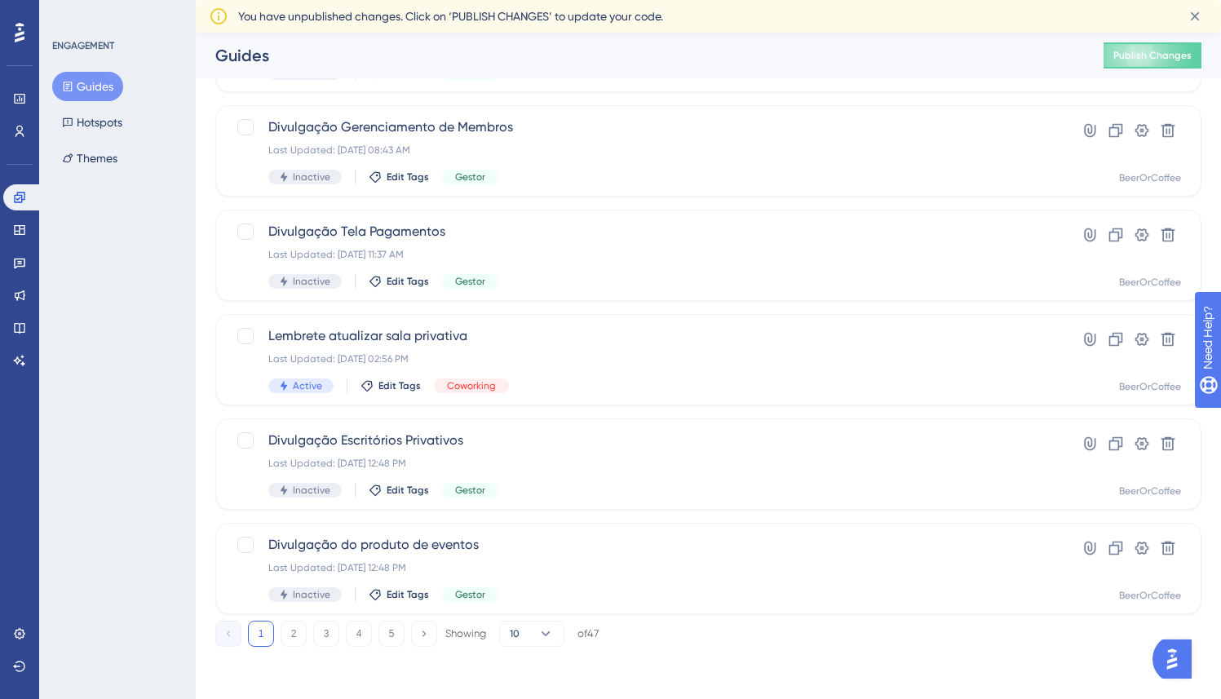
click at [545, 616] on div "1 2 3 4 5 Showing 10 of 47" at bounding box center [708, 630] width 986 height 33
click at [546, 620] on div "1 2 3 4 5 Showing 10 of 47" at bounding box center [708, 630] width 986 height 33
click at [546, 639] on icon at bounding box center [545, 634] width 16 height 16
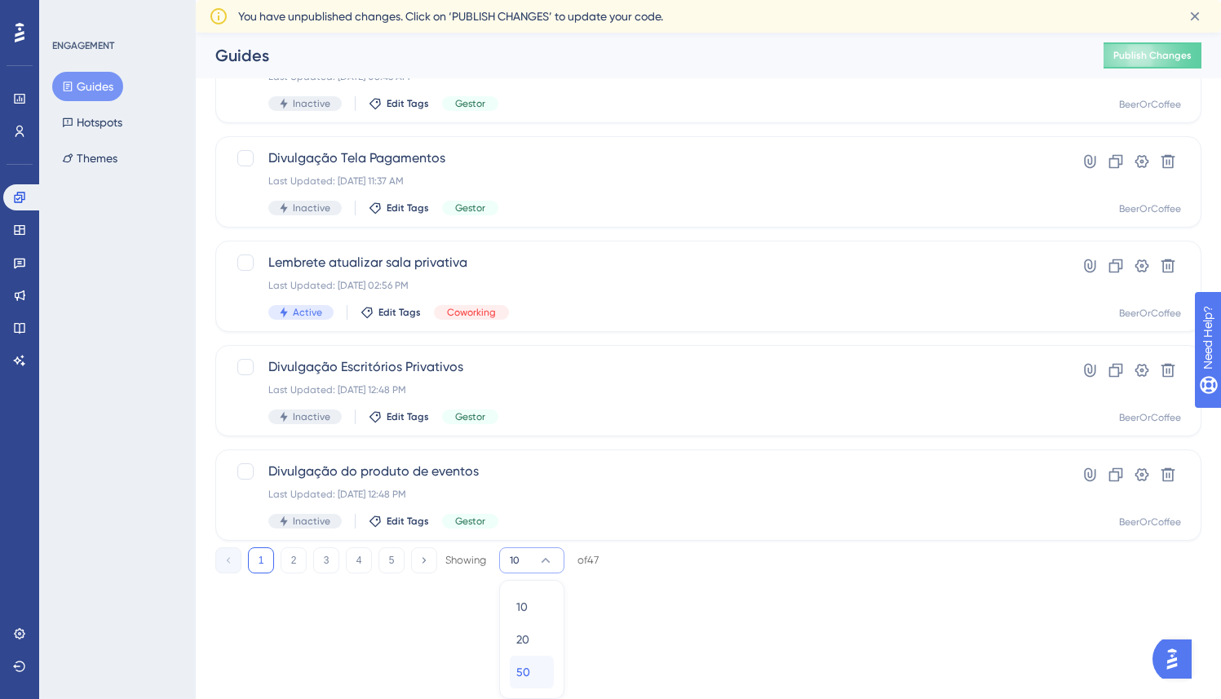
click at [530, 670] on div "50 50" at bounding box center [531, 672] width 31 height 33
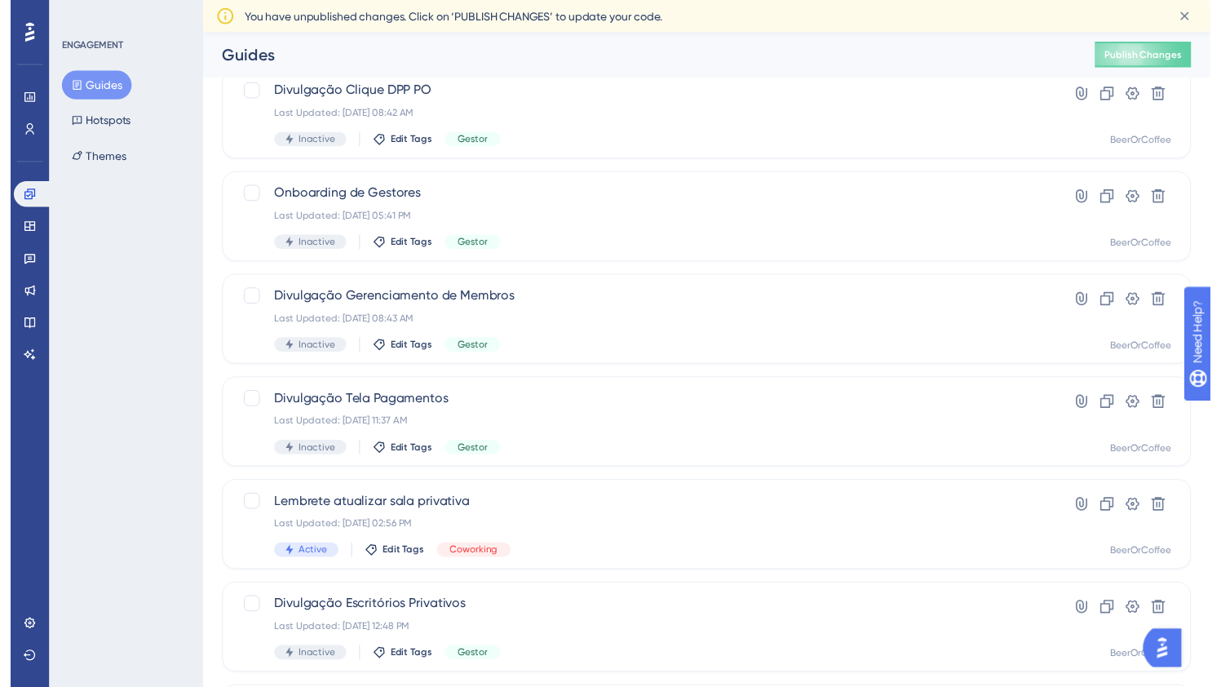
scroll to position [0, 0]
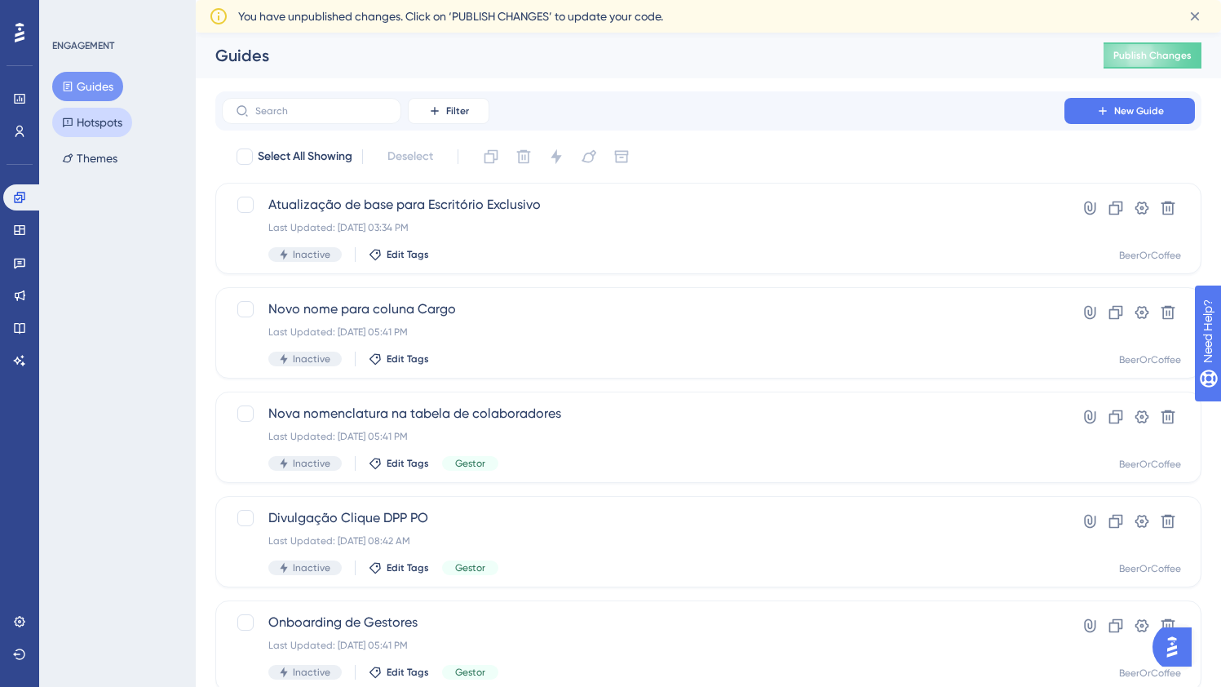
click at [111, 115] on button "Hotspots" at bounding box center [92, 122] width 80 height 29
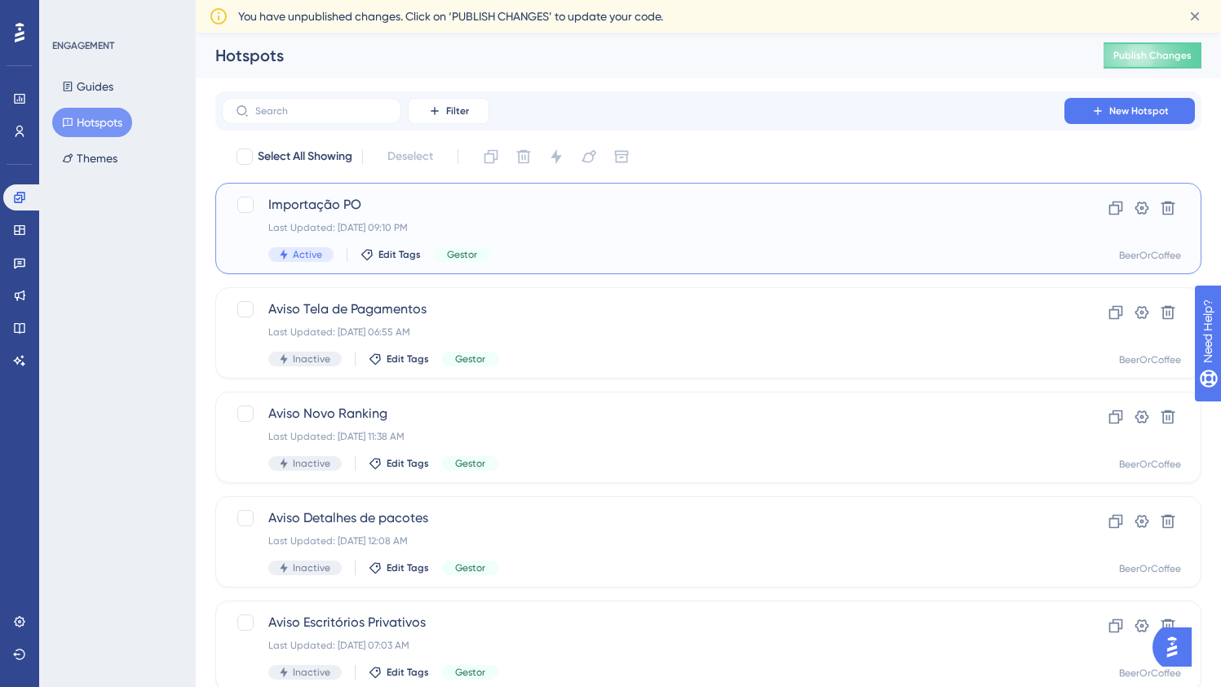
click at [538, 230] on div "Last Updated: Apr 08 2025, 09:10 PM" at bounding box center [642, 227] width 749 height 13
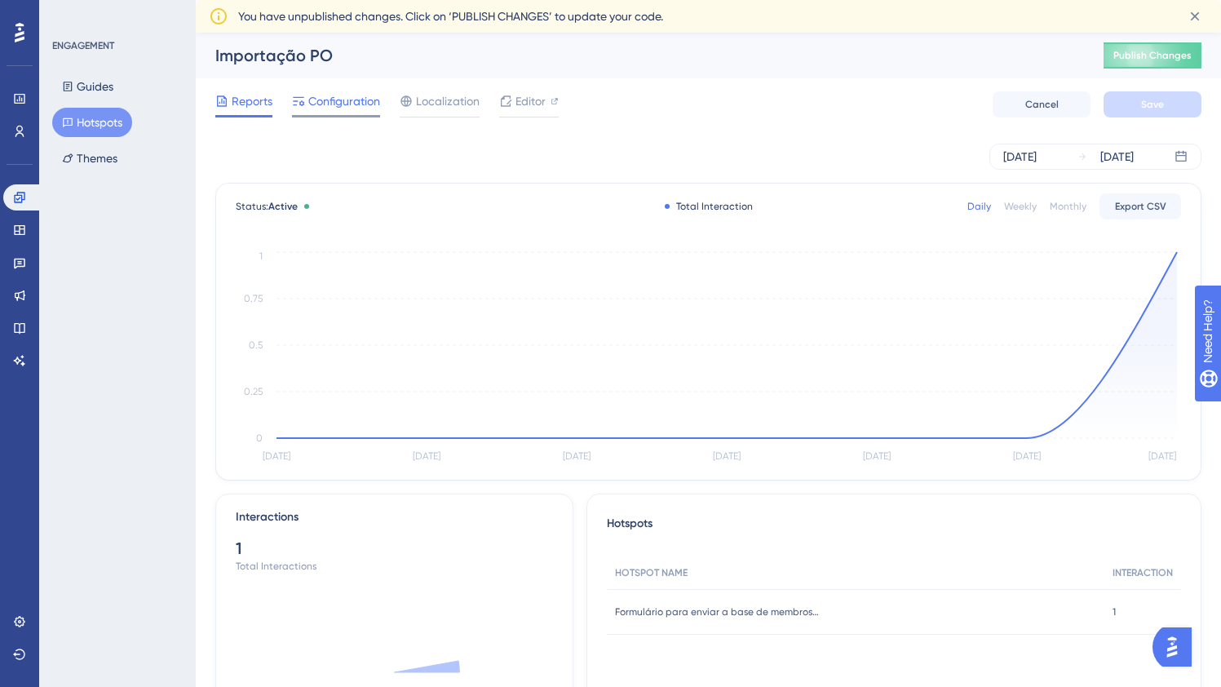
click at [338, 107] on span "Configuration" at bounding box center [344, 101] width 72 height 20
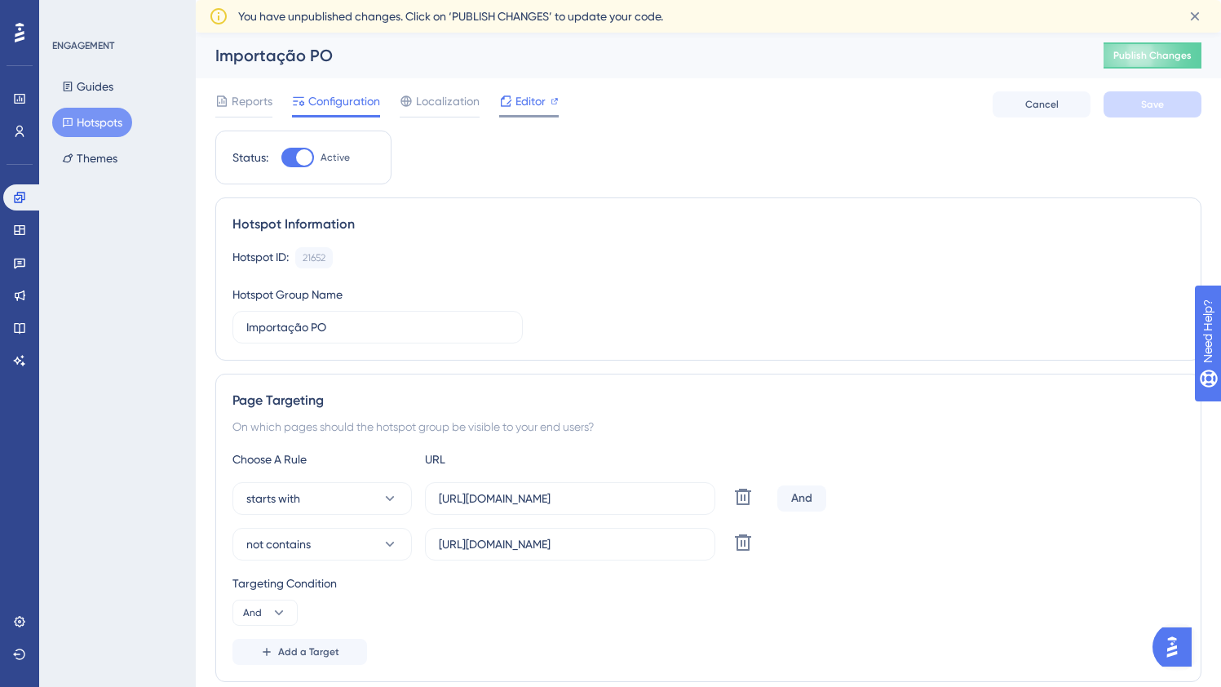
click at [515, 103] on span "Editor" at bounding box center [530, 101] width 30 height 20
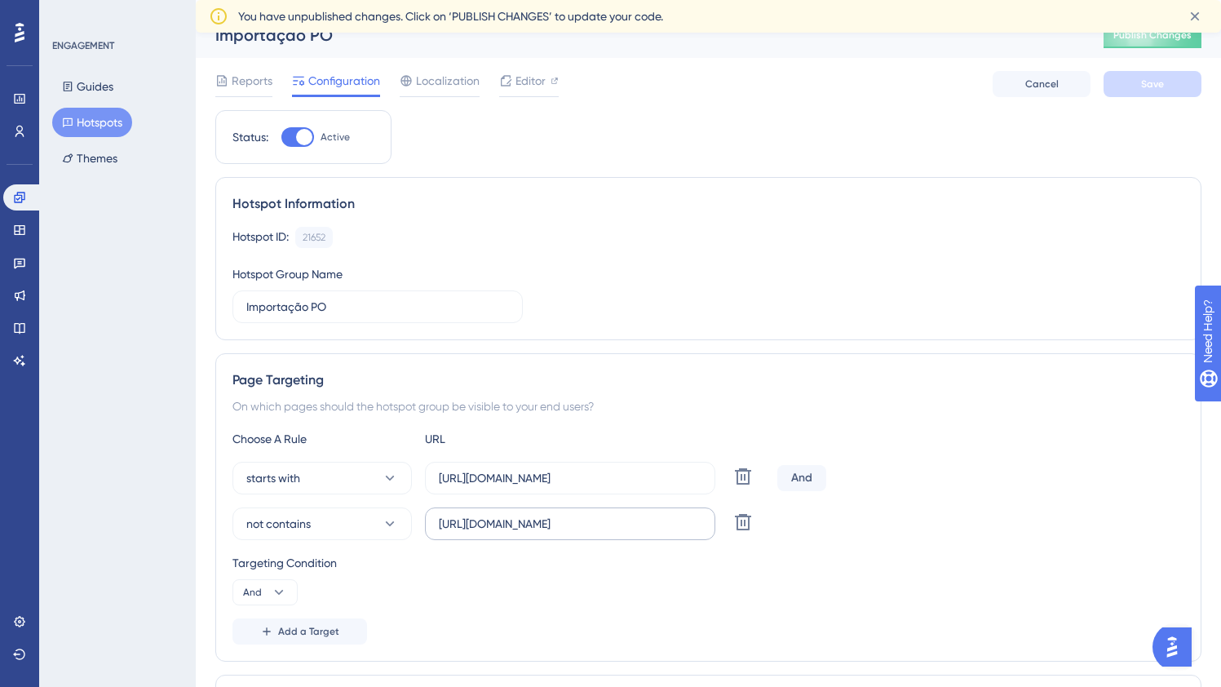
scroll to position [160, 0]
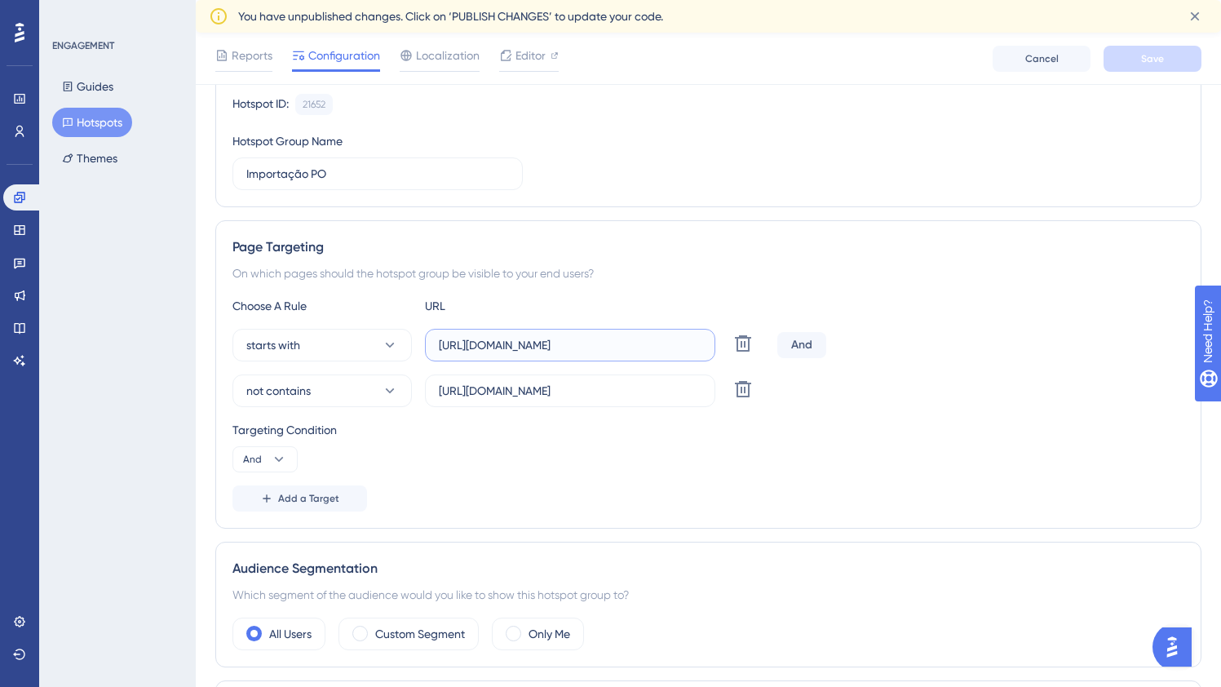
drag, startPoint x: 682, startPoint y: 347, endPoint x: 595, endPoint y: 343, distance: 86.5
click at [595, 343] on input "https://myoffice.woba.com.br/members" at bounding box center [570, 345] width 263 height 18
paste input "company/"
type input "https://myoffice.woba.com.br/company/members"
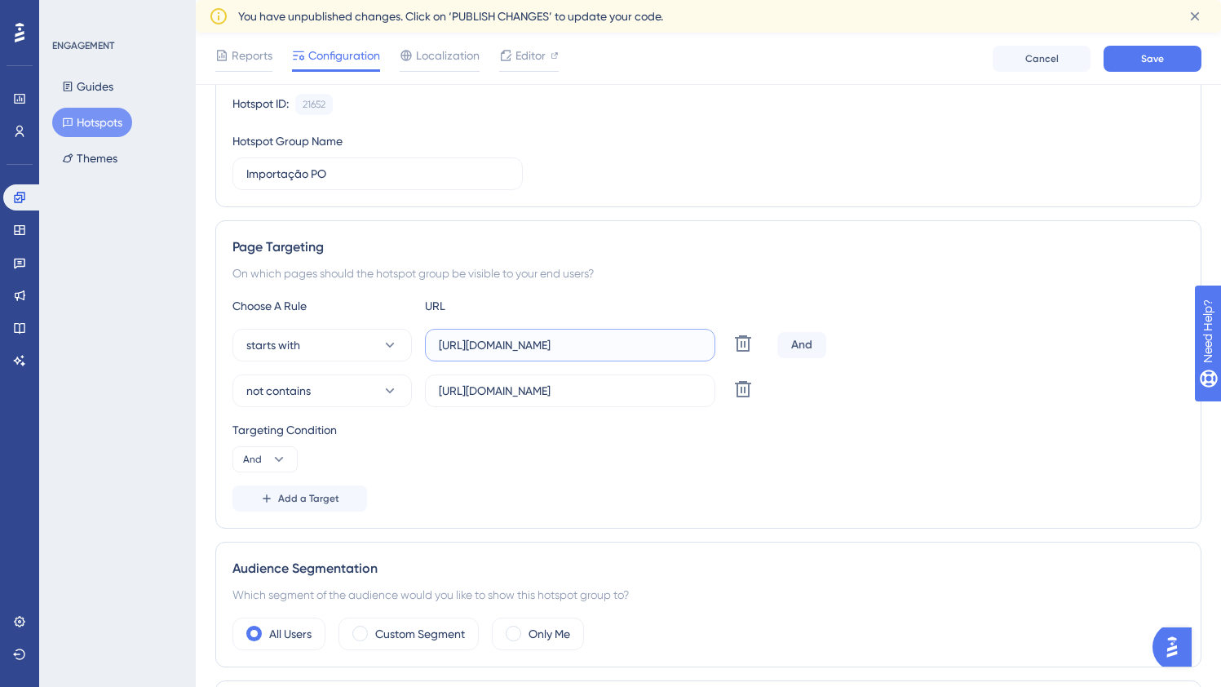
scroll to position [0, 0]
drag, startPoint x: 687, startPoint y: 391, endPoint x: 595, endPoint y: 389, distance: 92.2
click at [595, 389] on input "https://myoffice.woba.com.br/members/import" at bounding box center [570, 391] width 263 height 18
drag, startPoint x: 707, startPoint y: 400, endPoint x: 674, endPoint y: 398, distance: 32.7
click at [674, 398] on label "https://myoffice.woba.com.br/members/import" at bounding box center [570, 390] width 290 height 33
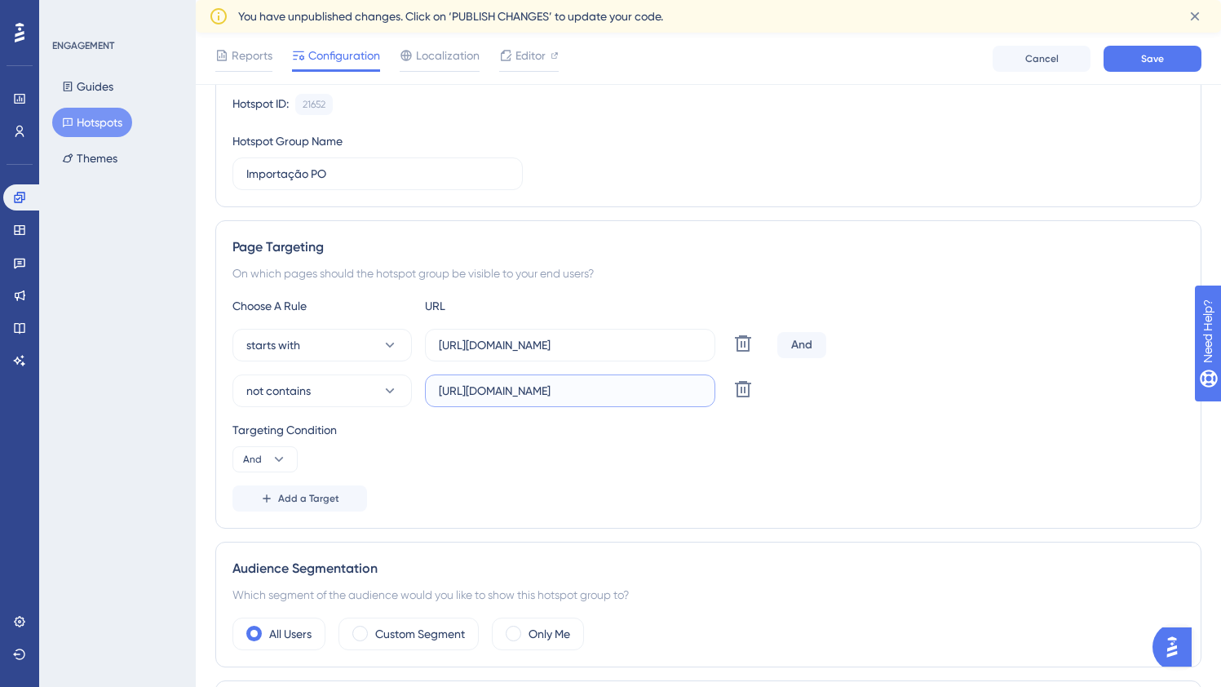
click at [674, 398] on input "https://myoffice.woba.com.br/members/import" at bounding box center [570, 391] width 263 height 18
click at [692, 394] on input "https://myoffice.woba.com.br/members/import" at bounding box center [570, 391] width 263 height 18
drag, startPoint x: 692, startPoint y: 389, endPoint x: 596, endPoint y: 391, distance: 95.4
click at [596, 391] on input "https://myoffice.woba.com.br/members/import" at bounding box center [570, 391] width 263 height 18
paste input "company"
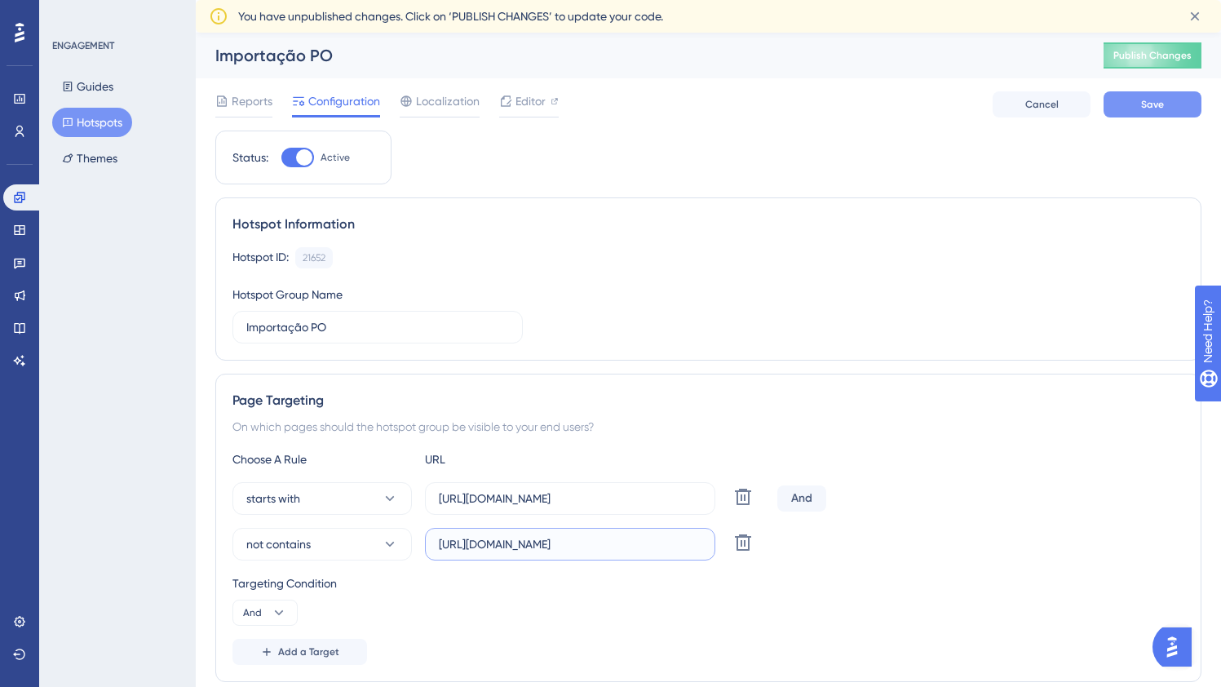
type input "https://myoffice.woba.com.br/company/import"
click at [1129, 103] on button "Save" at bounding box center [1152, 104] width 98 height 26
click at [425, 97] on span "Localization" at bounding box center [448, 101] width 64 height 20
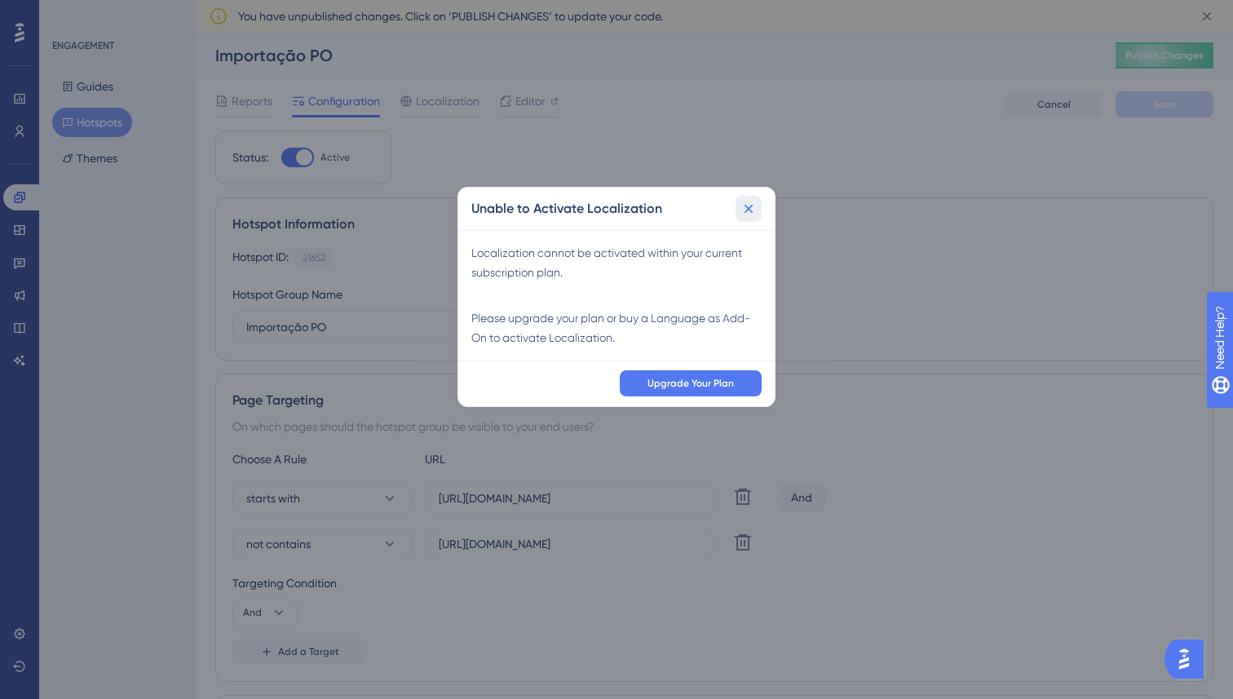
click at [749, 209] on icon at bounding box center [749, 208] width 9 height 9
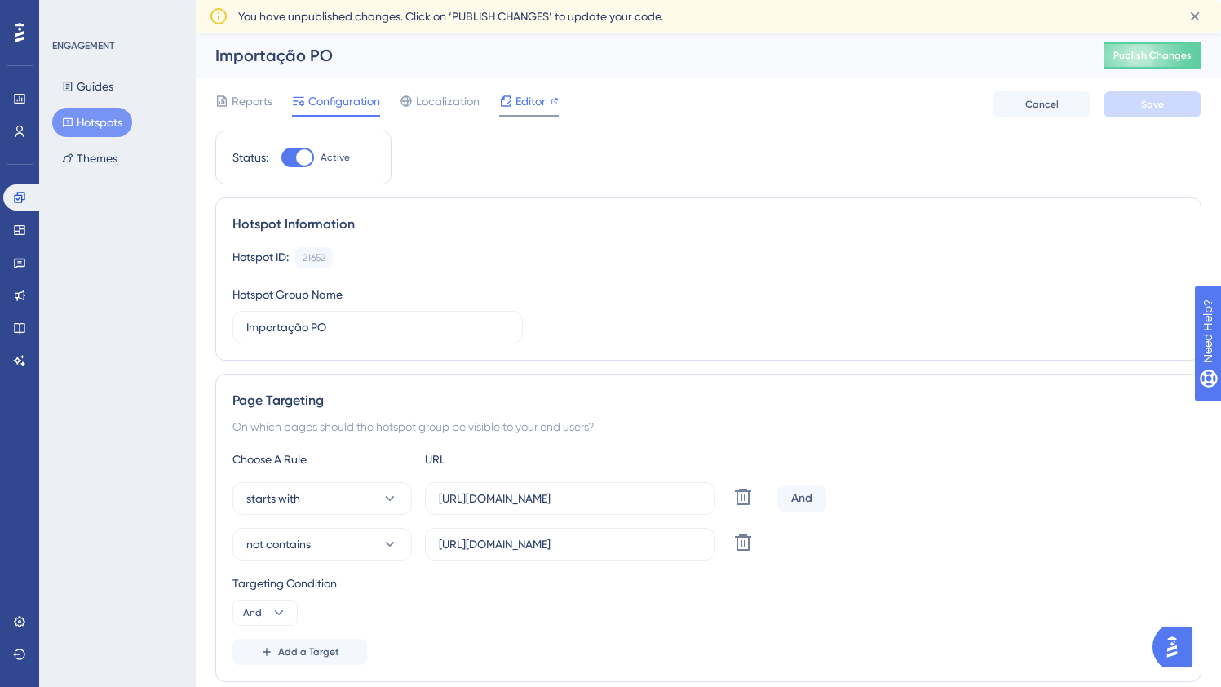
click at [530, 104] on span "Editor" at bounding box center [530, 101] width 30 height 20
click at [277, 409] on div "Page Targeting" at bounding box center [708, 401] width 952 height 20
click at [377, 330] on input "Importação PO" at bounding box center [377, 327] width 263 height 18
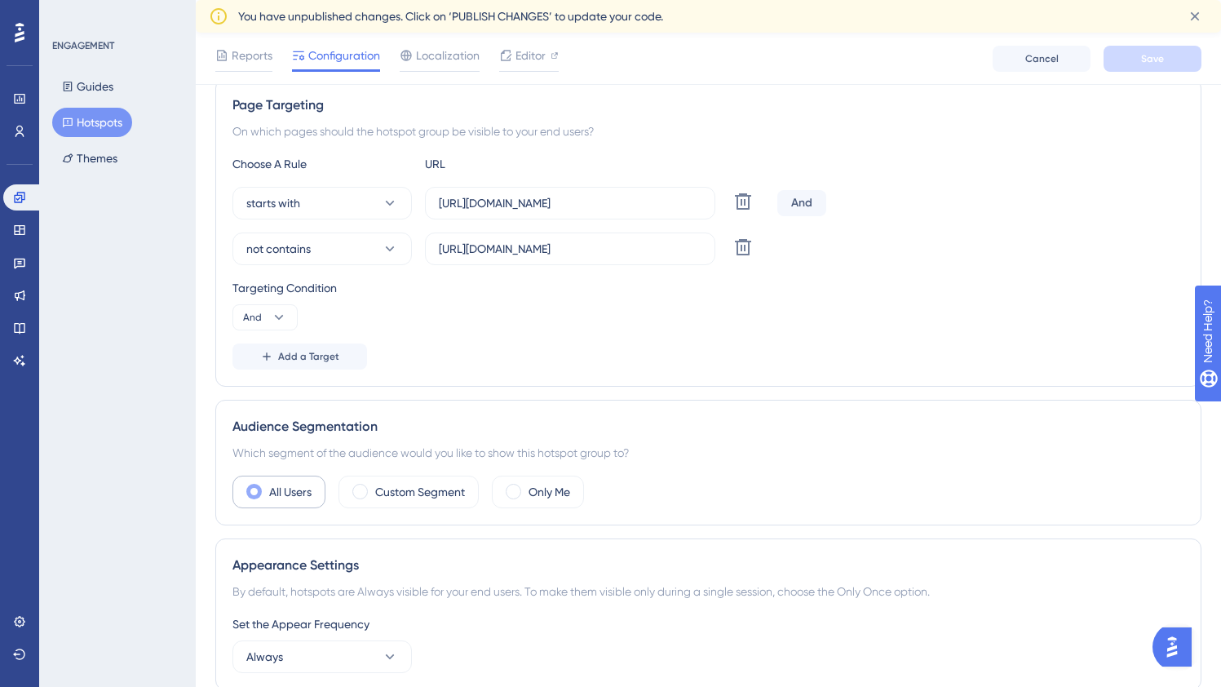
scroll to position [566, 0]
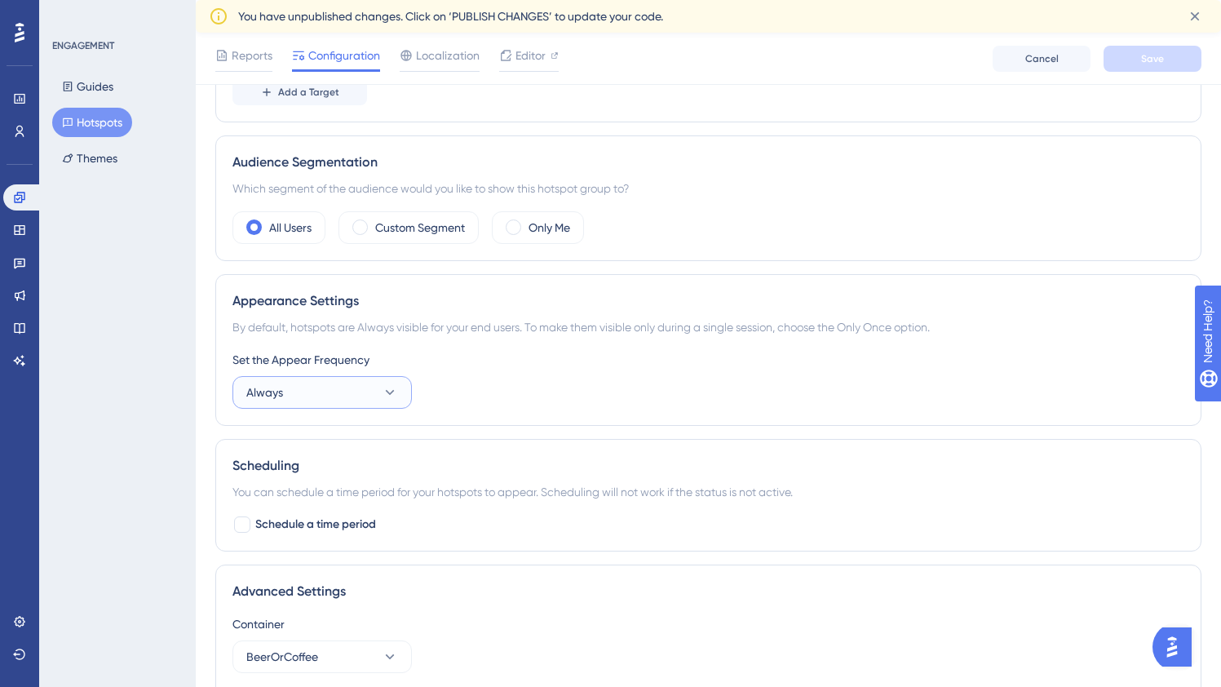
click at [367, 394] on button "Always" at bounding box center [321, 392] width 179 height 33
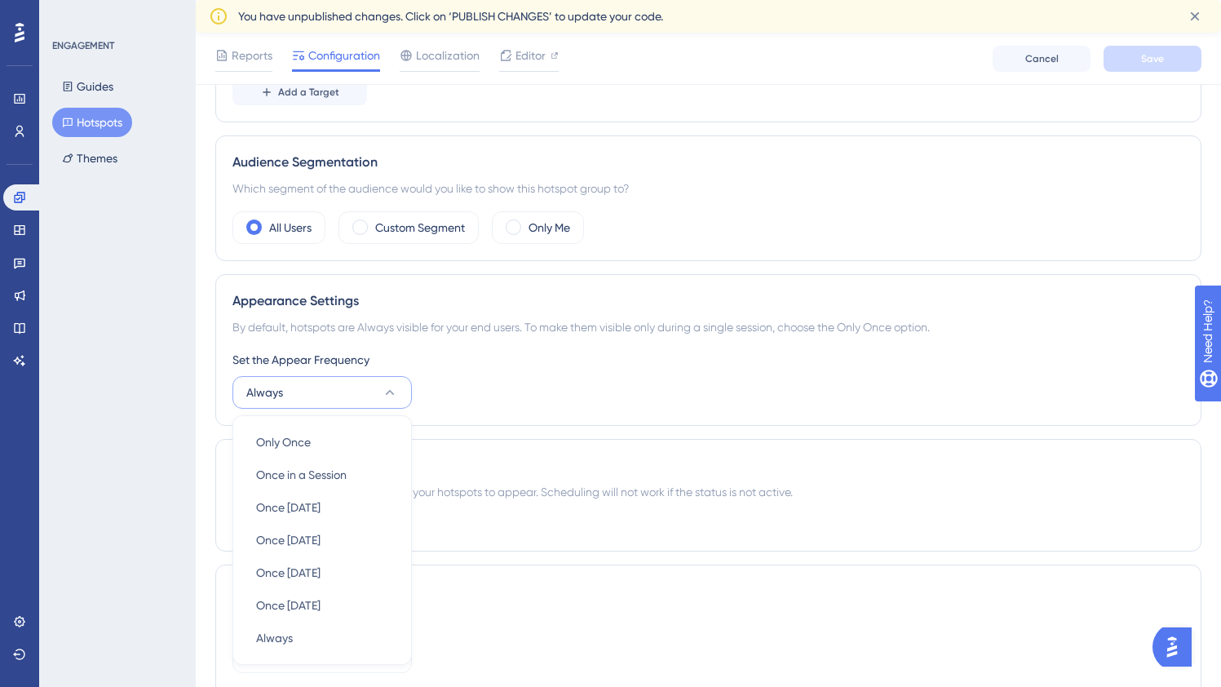
scroll to position [710, 0]
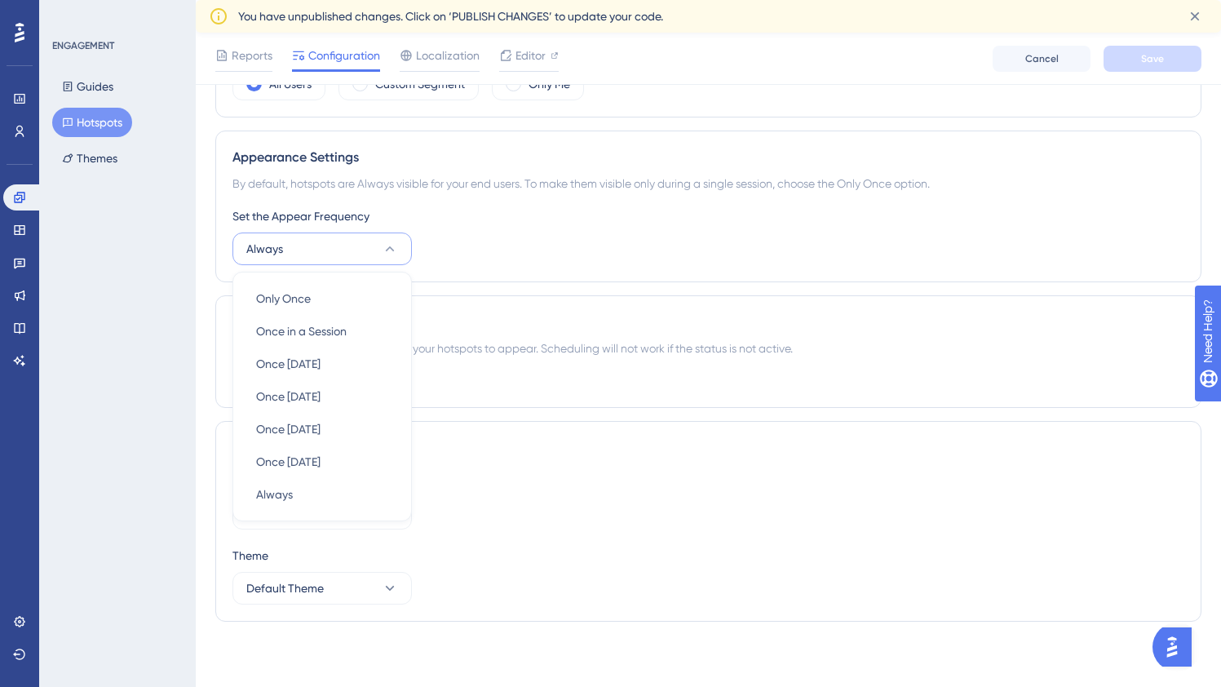
click at [660, 284] on div "Status: Active Hotspot Information Hotspot ID: 21652 Copy Hotspot Group Name Im…" at bounding box center [708, 30] width 986 height 1207
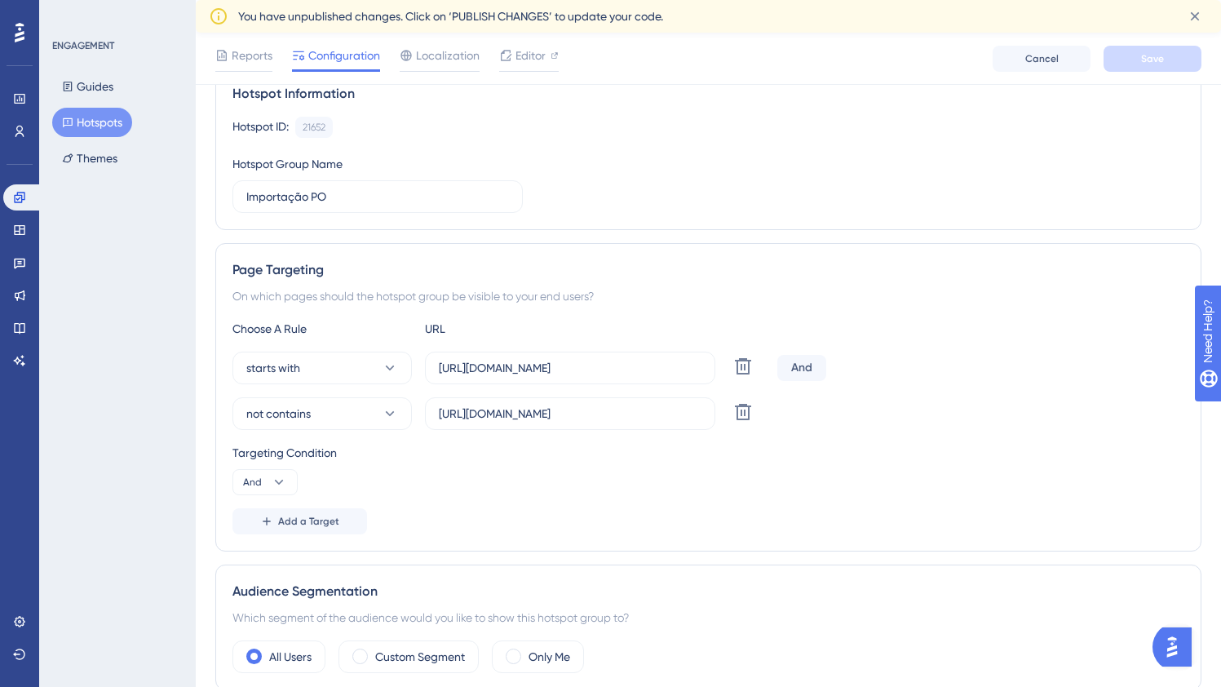
scroll to position [0, 0]
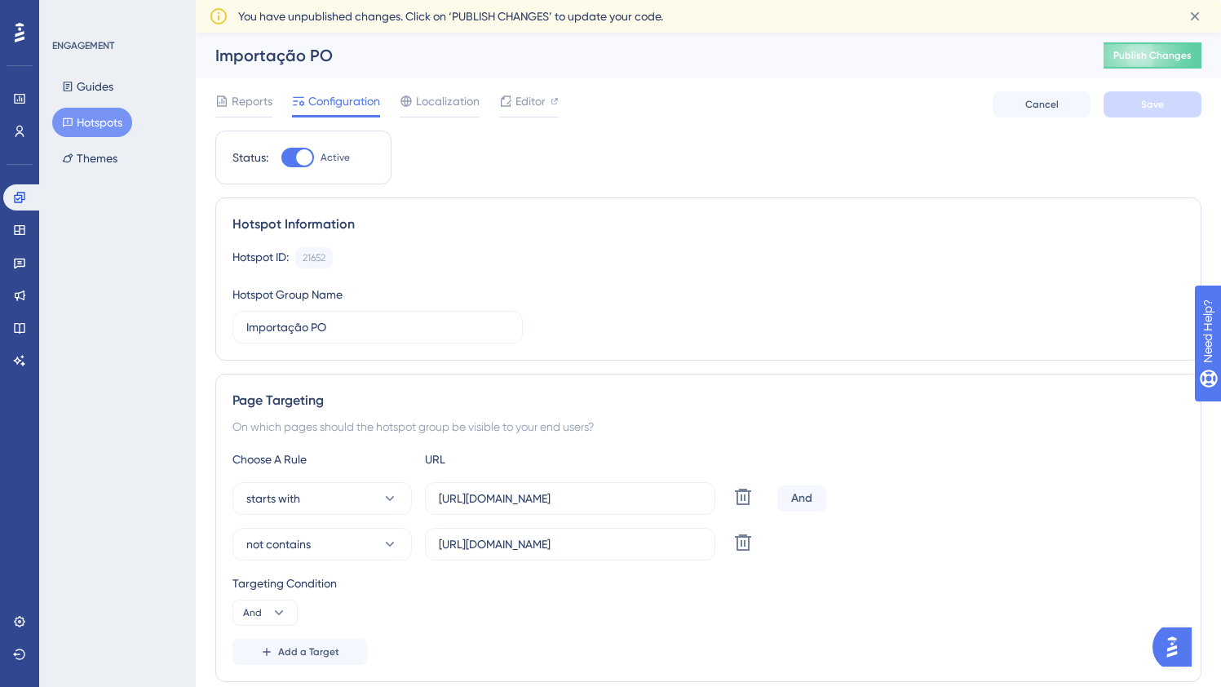
click at [791, 42] on div "Importação PO Publish Changes" at bounding box center [708, 56] width 1025 height 46
click at [1155, 56] on span "Publish Changes" at bounding box center [1152, 55] width 78 height 13
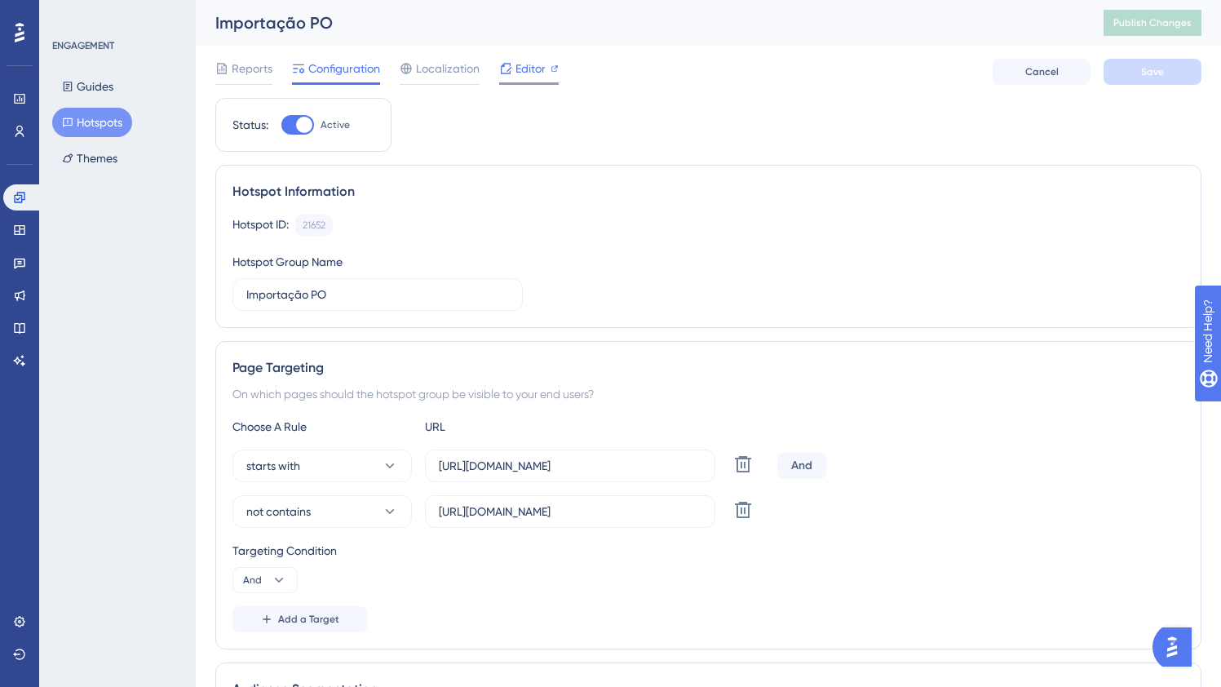
click at [537, 71] on span "Editor" at bounding box center [530, 69] width 30 height 20
click at [520, 70] on span "Editor" at bounding box center [530, 69] width 30 height 20
click at [647, 479] on label "https://myoffice.woba.com.br/company/members" at bounding box center [570, 465] width 290 height 33
click at [647, 475] on input "https://myoffice.woba.com.br/company/members" at bounding box center [570, 466] width 263 height 18
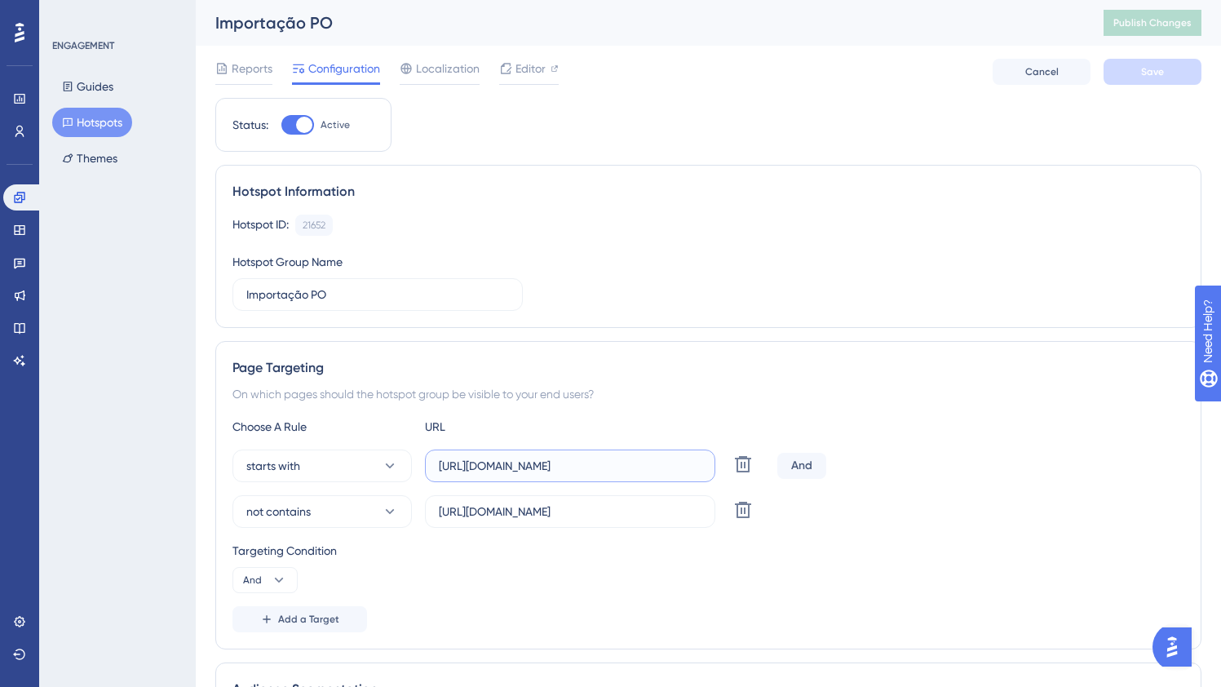
drag, startPoint x: 602, startPoint y: 462, endPoint x: 710, endPoint y: 472, distance: 108.2
click at [710, 472] on label "https://myoffice.woba.com.br/company/members" at bounding box center [570, 465] width 290 height 33
